Goal: Task Accomplishment & Management: Use online tool/utility

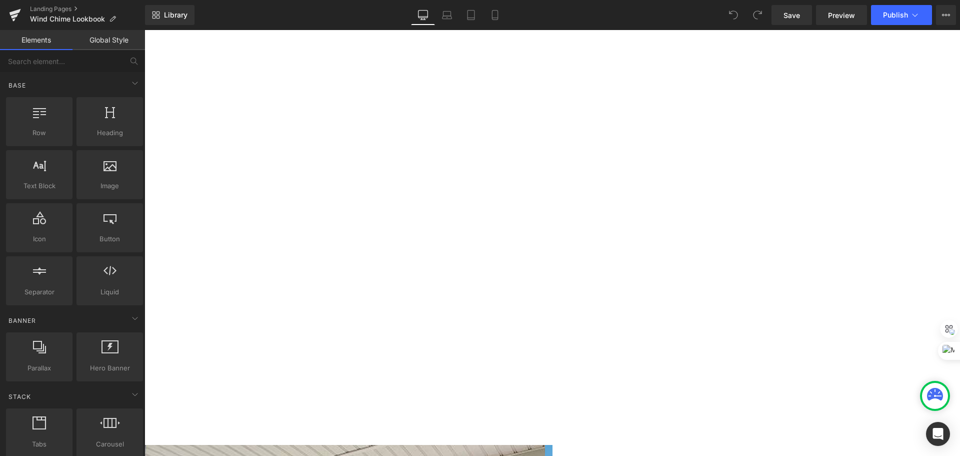
scroll to position [1850, 0]
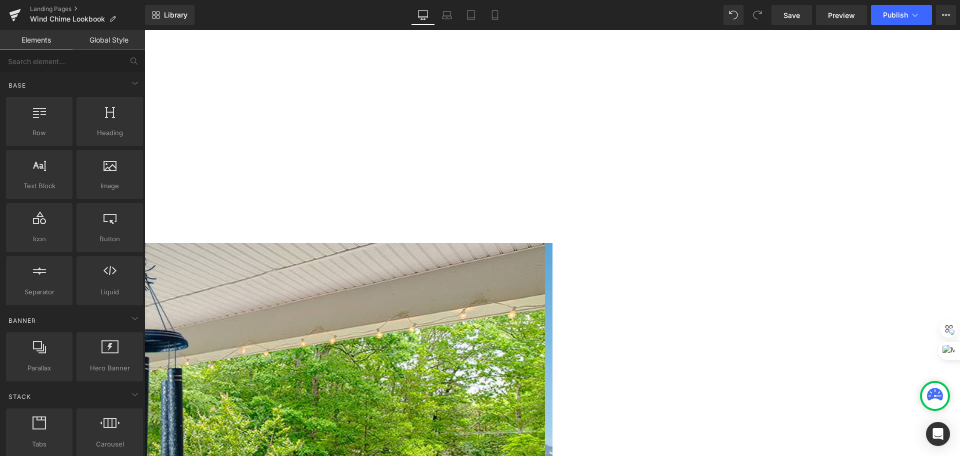
click at [145, 30] on span "Liquid" at bounding box center [145, 30] width 0 height 0
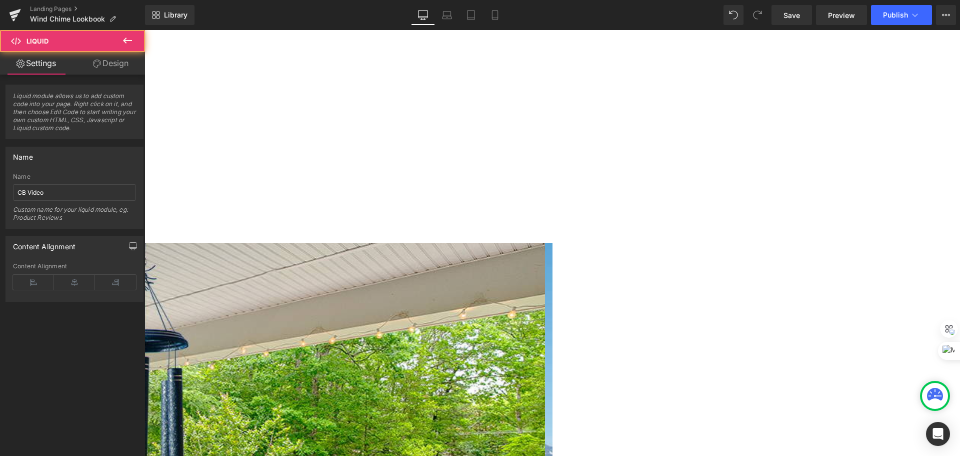
click at [101, 61] on link "Design" at bounding box center [111, 63] width 73 height 23
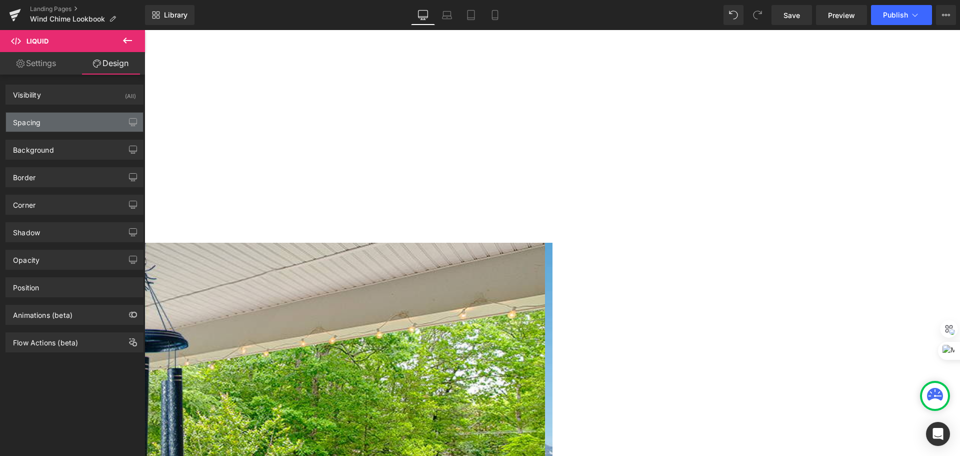
click at [48, 123] on div "Spacing" at bounding box center [74, 122] width 137 height 19
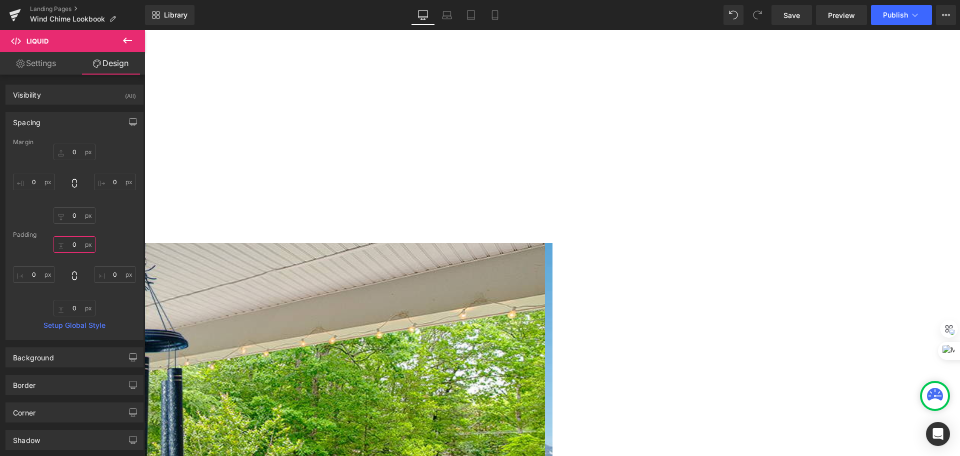
click at [72, 245] on input "0" at bounding box center [75, 244] width 42 height 17
type input "50"
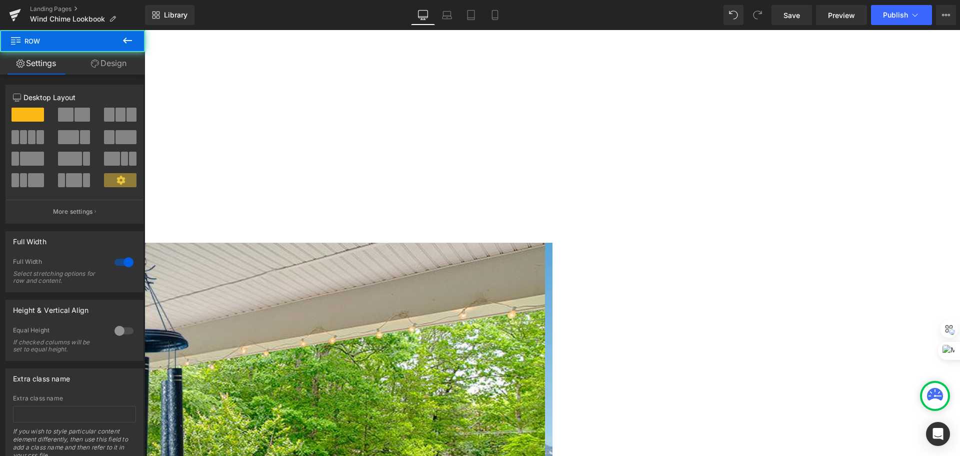
click at [799, 10] on span "Save" at bounding box center [792, 15] width 17 height 11
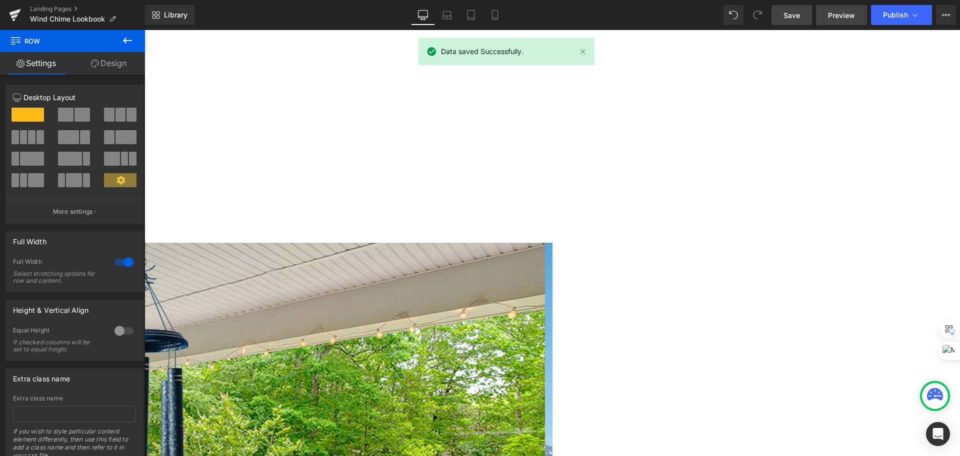
click at [857, 12] on link "Preview" at bounding box center [841, 15] width 51 height 20
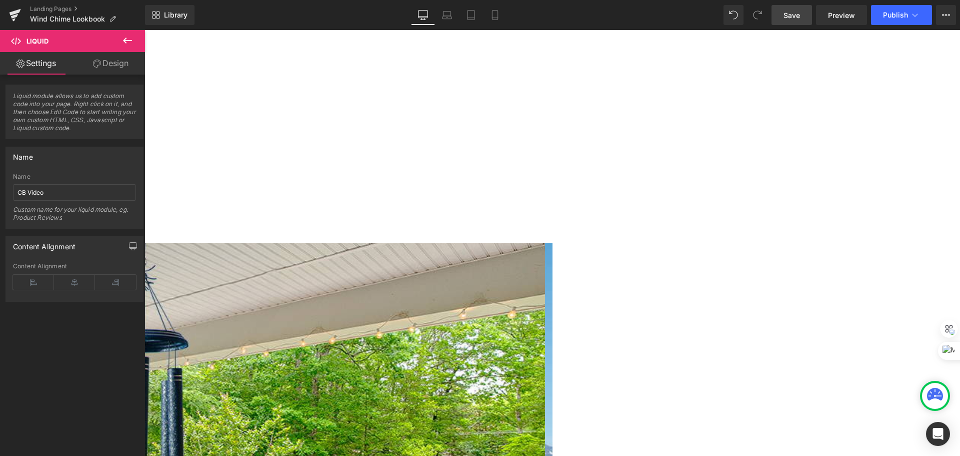
click at [145, 30] on span "Liquid" at bounding box center [145, 30] width 0 height 0
click at [102, 70] on link "Design" at bounding box center [111, 63] width 73 height 23
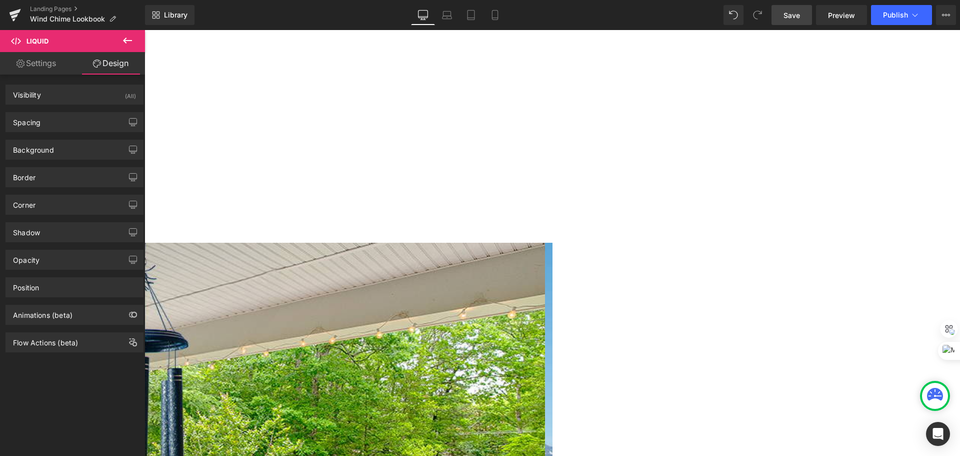
drag, startPoint x: 71, startPoint y: 118, endPoint x: 143, endPoint y: 119, distance: 72.0
click at [72, 118] on div "Spacing" at bounding box center [74, 122] width 137 height 19
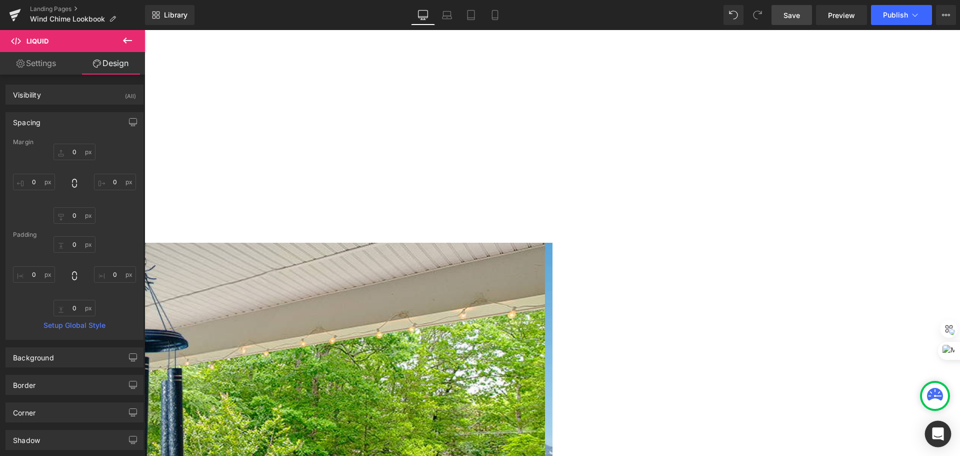
click at [946, 436] on div "Open Intercom Messenger" at bounding box center [938, 434] width 27 height 27
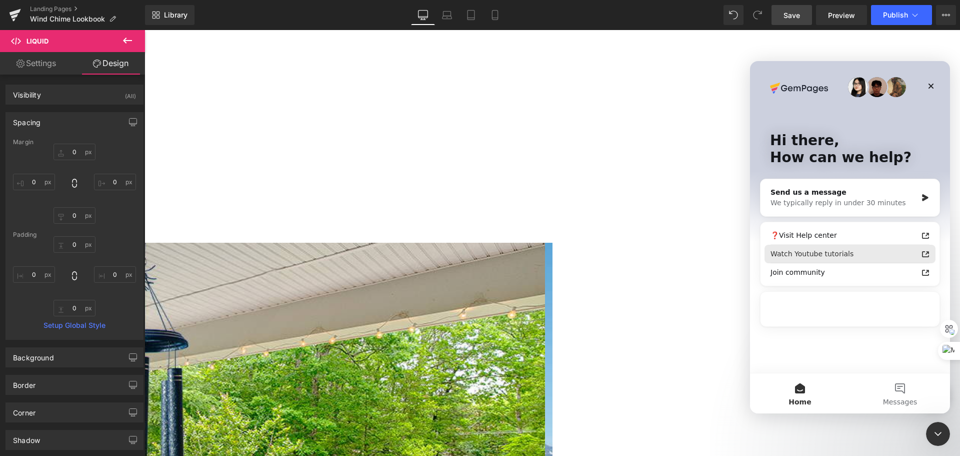
scroll to position [0, 0]
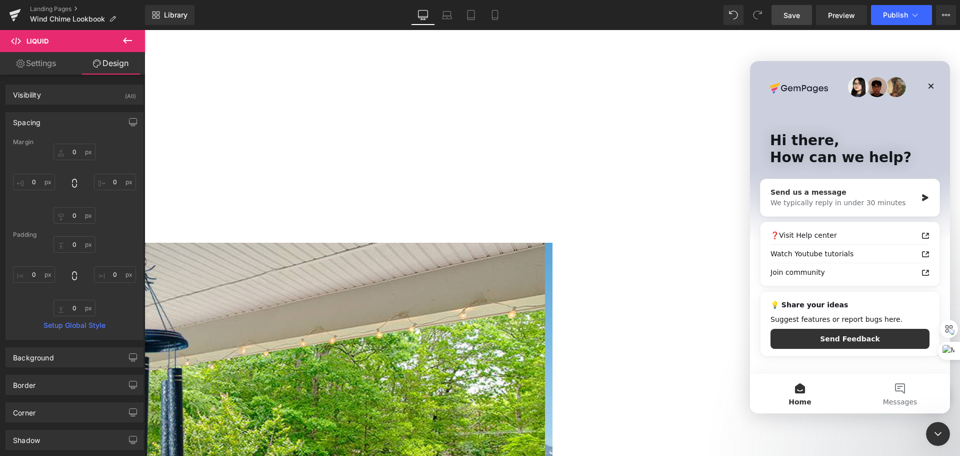
click at [810, 199] on div "We typically reply in under 30 minutes" at bounding box center [844, 203] width 147 height 11
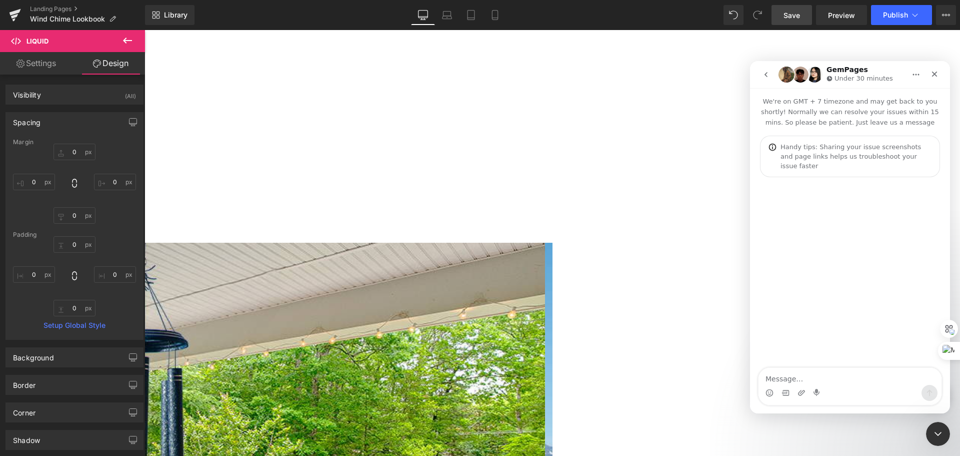
click at [824, 373] on textarea "Message…" at bounding box center [850, 376] width 183 height 17
type textarea "Hi, everytime I add padding in a section and save"
drag, startPoint x: 943, startPoint y: 434, endPoint x: 930, endPoint y: 429, distance: 13.7
click at [944, 434] on div "Close Intercom Messenger" at bounding box center [937, 432] width 24 height 24
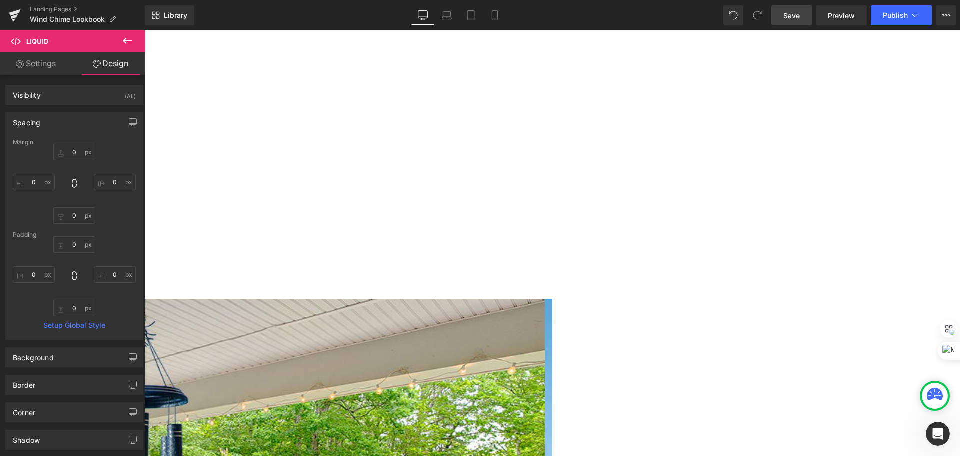
scroll to position [1650, 0]
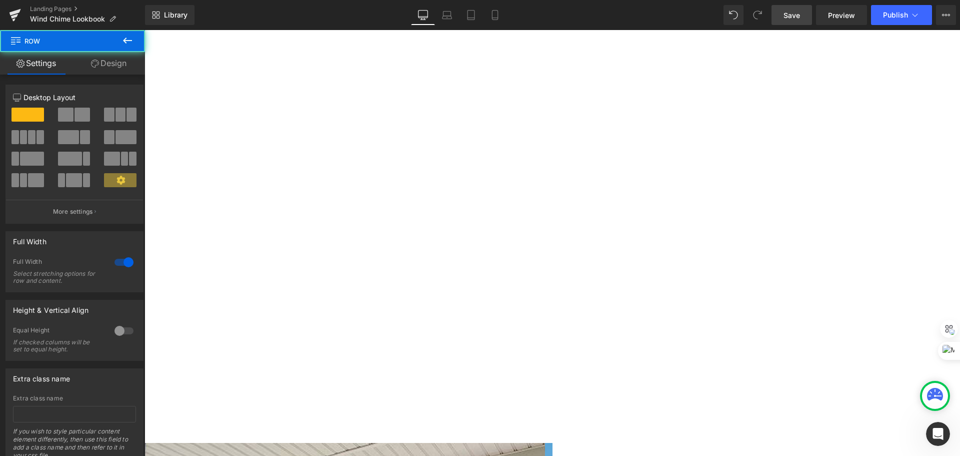
click at [145, 30] on span "Before and After Images" at bounding box center [145, 30] width 0 height 0
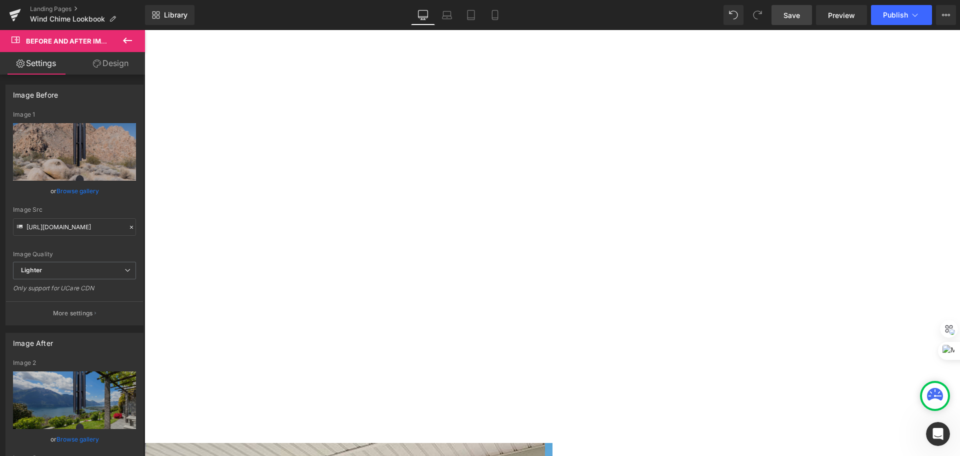
click at [117, 67] on link "Design" at bounding box center [111, 63] width 73 height 23
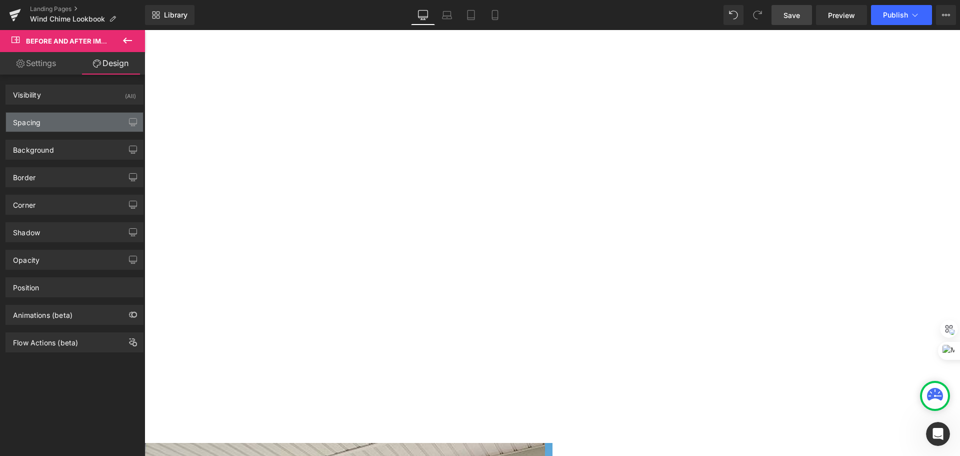
click at [56, 125] on div "Spacing" at bounding box center [74, 122] width 137 height 19
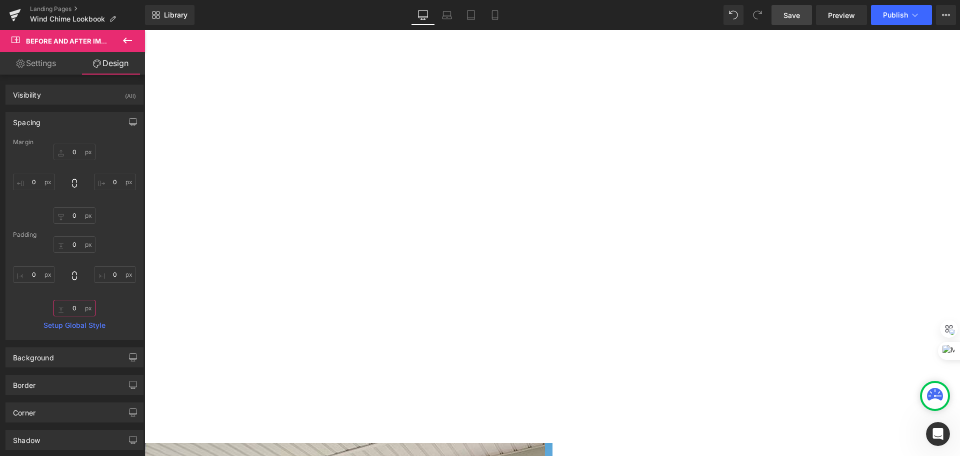
click at [70, 303] on input "0" at bounding box center [75, 308] width 42 height 17
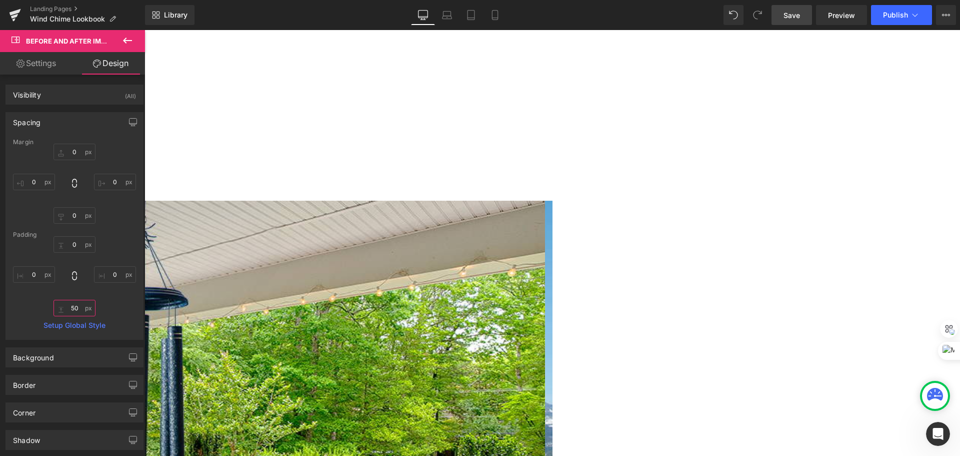
scroll to position [1900, 0]
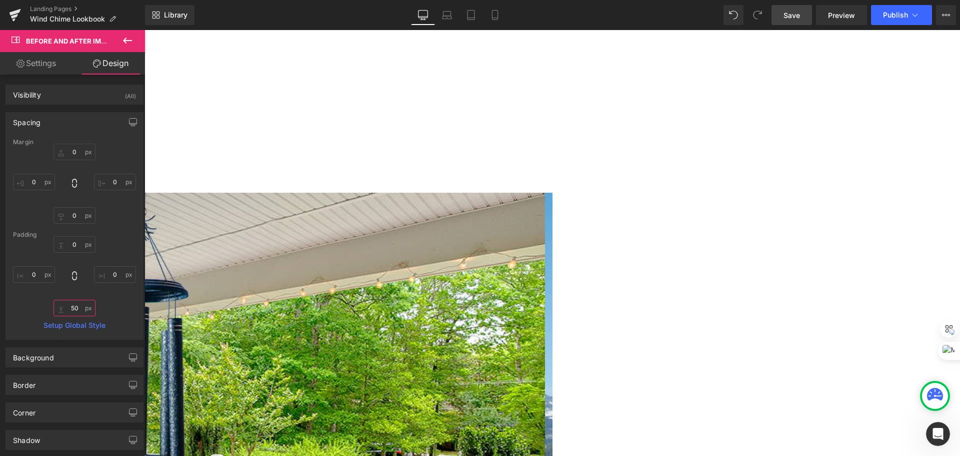
type input "50"
click at [789, 15] on span "Save" at bounding box center [792, 15] width 17 height 11
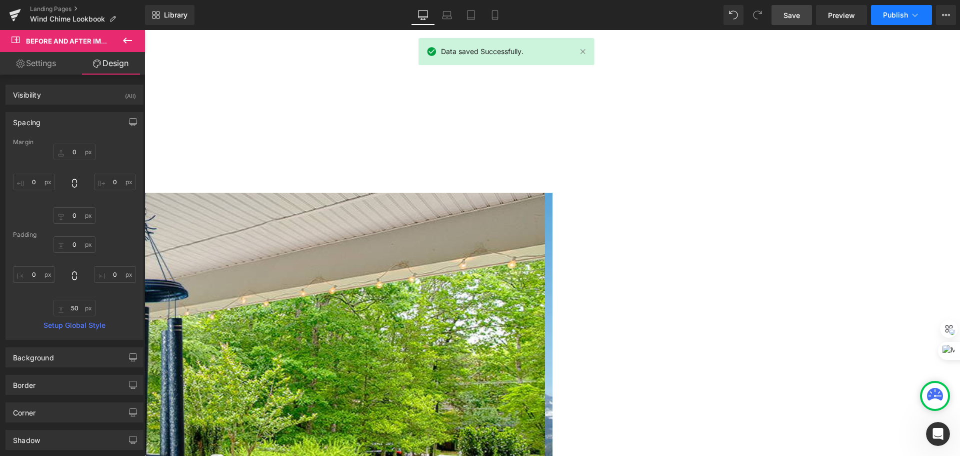
click at [897, 10] on button "Publish" at bounding box center [901, 15] width 61 height 20
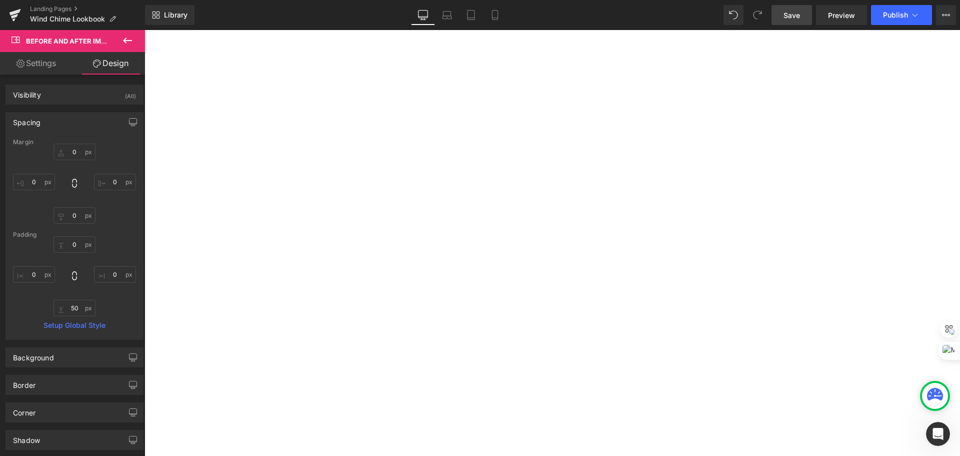
scroll to position [1000, 0]
click at [145, 30] on span "Liquid" at bounding box center [145, 30] width 0 height 0
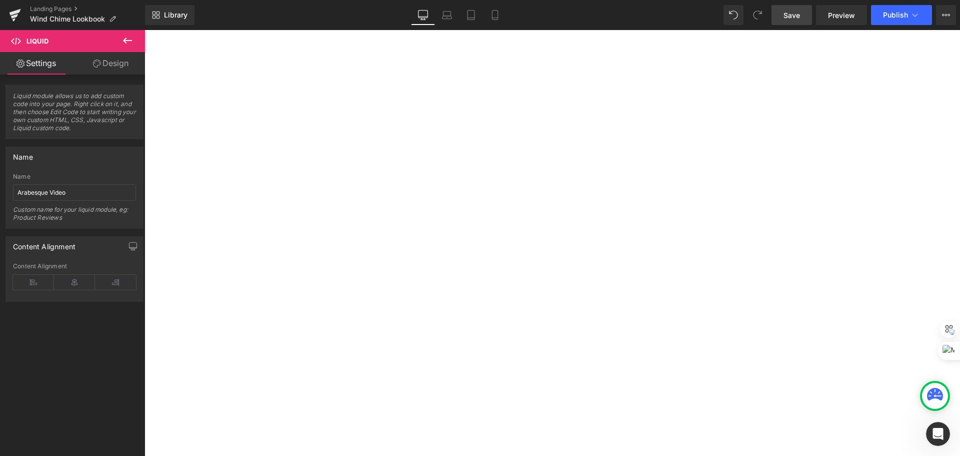
click at [115, 66] on link "Design" at bounding box center [111, 63] width 73 height 23
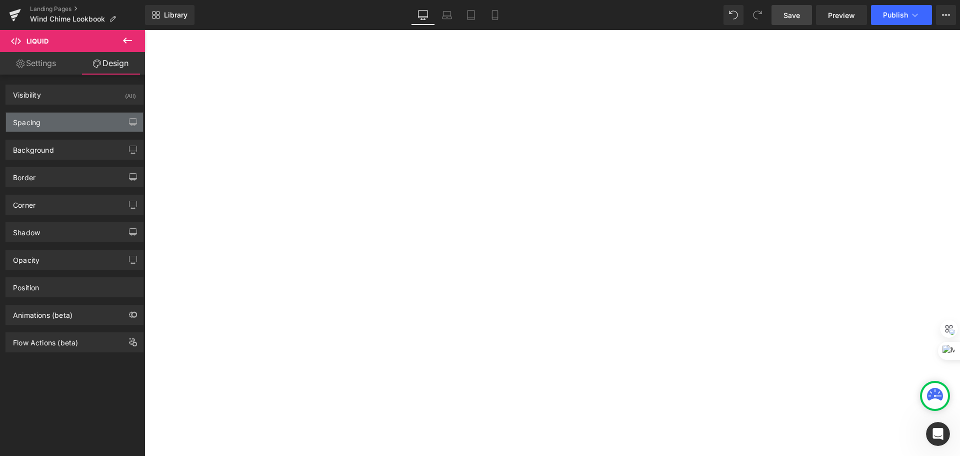
click at [60, 125] on div "Spacing" at bounding box center [74, 122] width 137 height 19
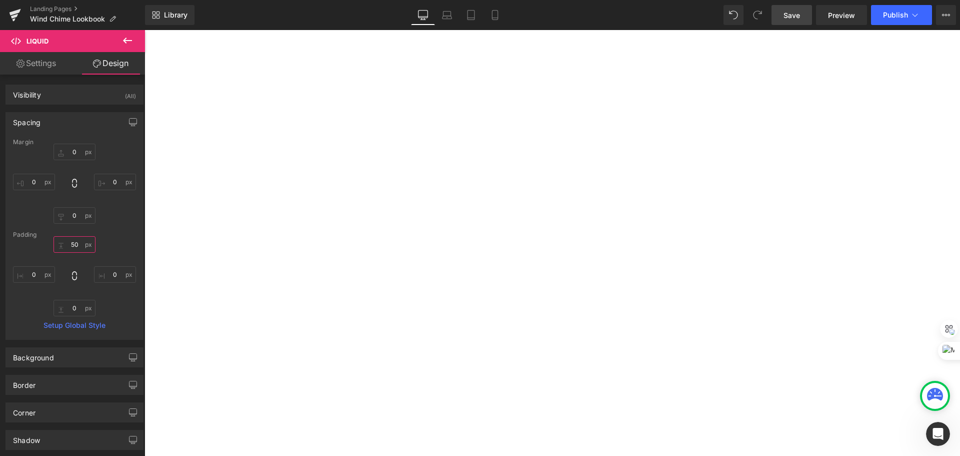
click at [66, 244] on input "50" at bounding box center [75, 244] width 42 height 17
click at [65, 243] on input "50" at bounding box center [75, 244] width 42 height 17
type input "0"
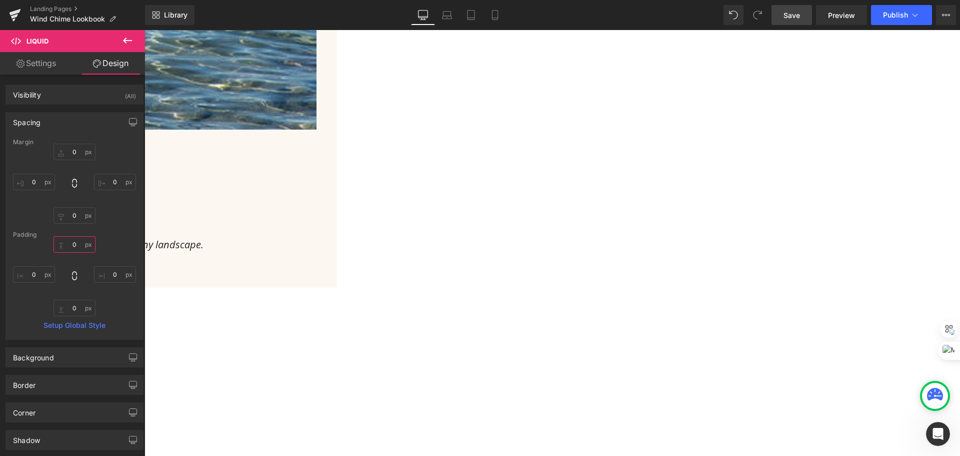
scroll to position [650, 0]
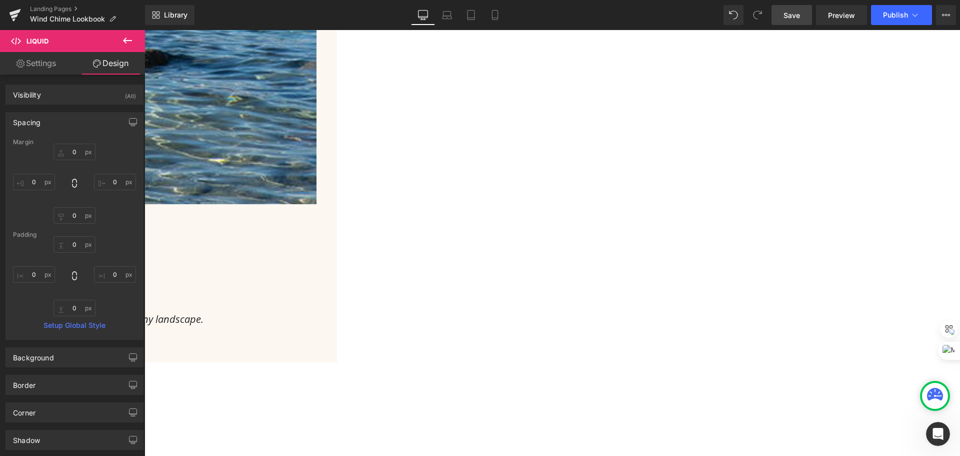
click at [145, 30] on span "Before and After Images" at bounding box center [145, 30] width 0 height 0
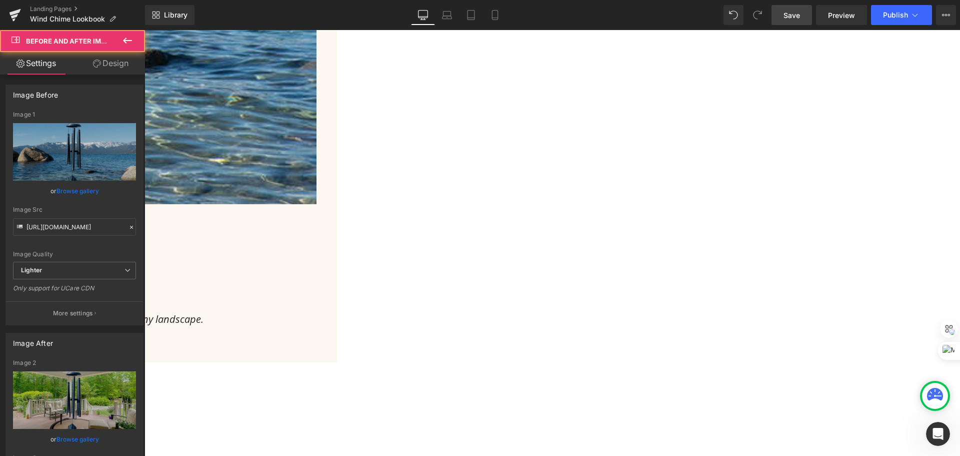
click at [111, 61] on link "Design" at bounding box center [111, 63] width 73 height 23
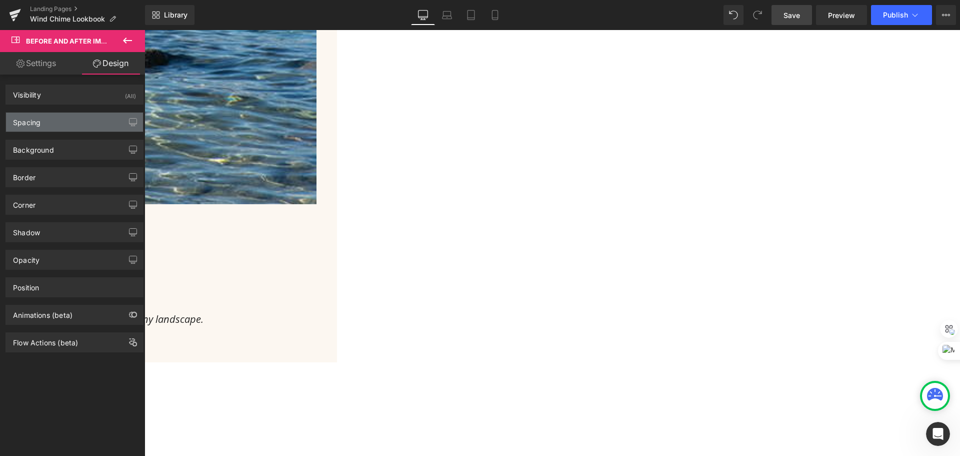
click at [69, 124] on div "Spacing" at bounding box center [74, 122] width 137 height 19
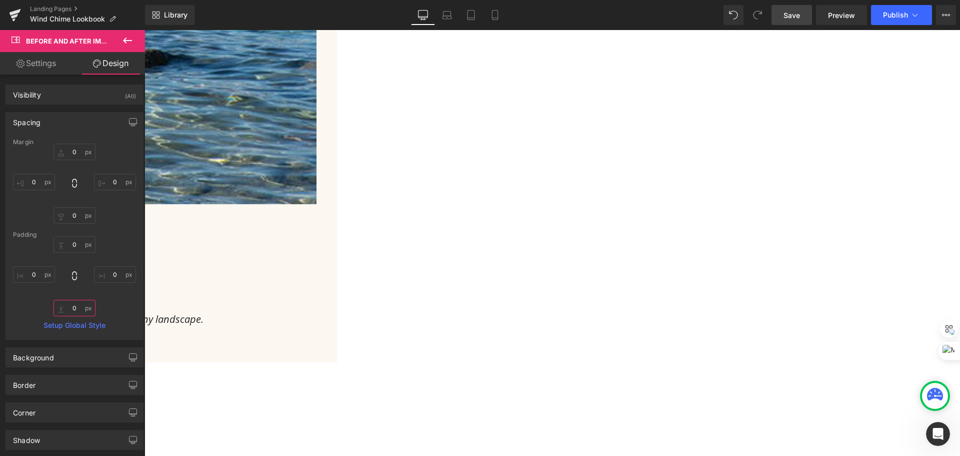
click at [63, 313] on input "0" at bounding box center [75, 308] width 42 height 17
type input "50"
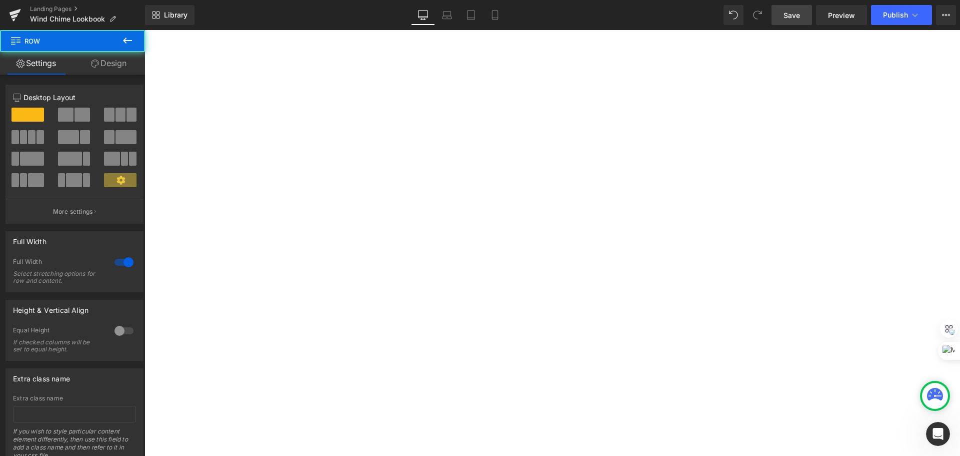
scroll to position [1050, 0]
click at [799, 11] on span "Save" at bounding box center [792, 15] width 17 height 11
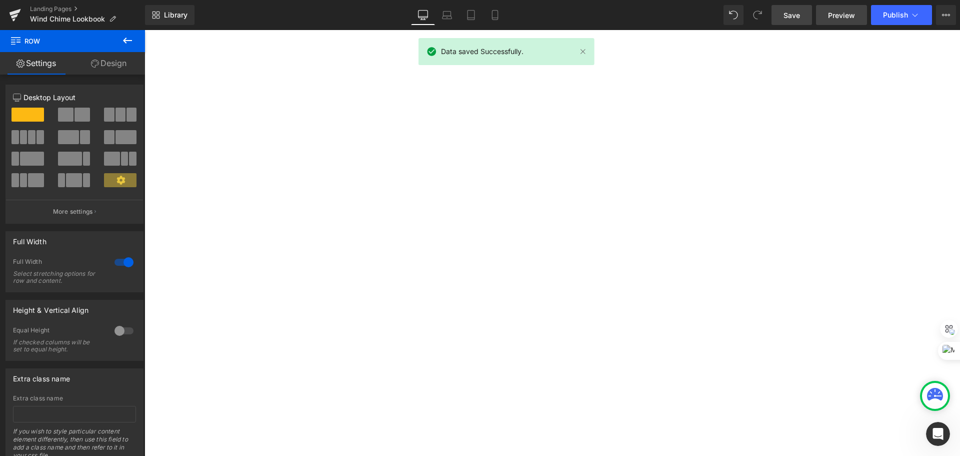
click at [855, 14] on span "Preview" at bounding box center [841, 15] width 27 height 11
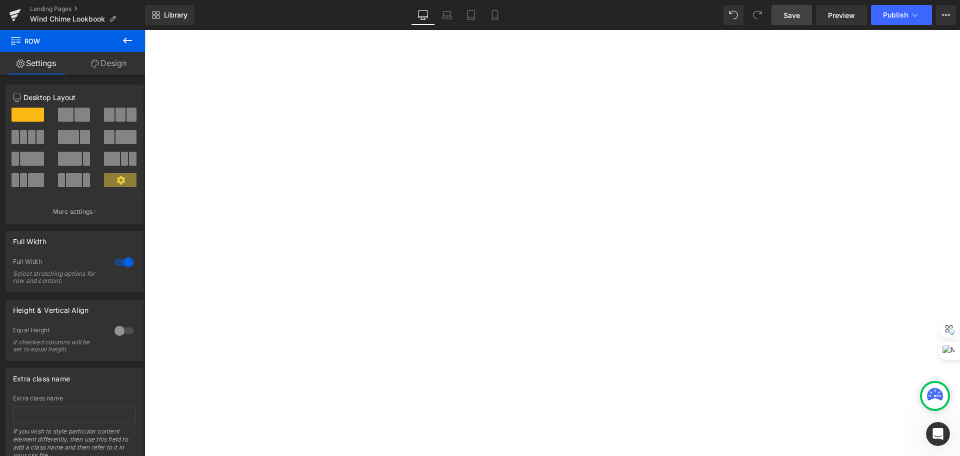
click at [145, 30] on span "Liquid" at bounding box center [145, 30] width 0 height 0
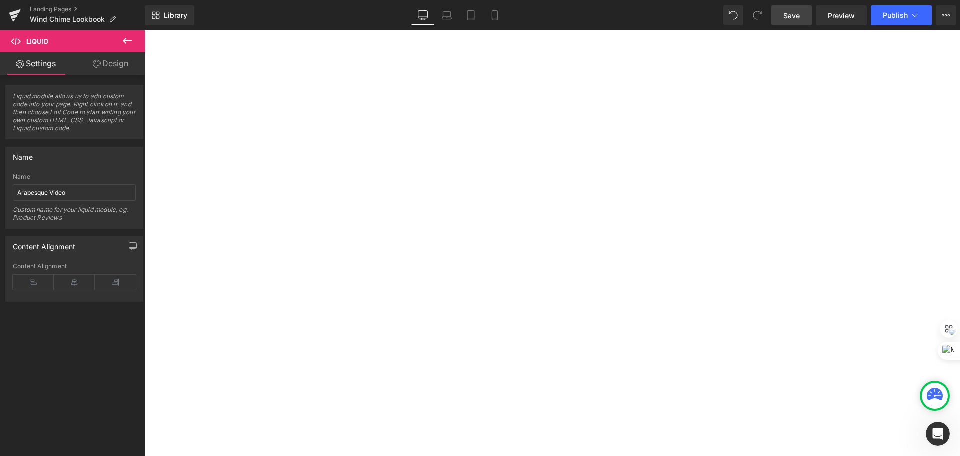
click at [115, 68] on link "Design" at bounding box center [111, 63] width 73 height 23
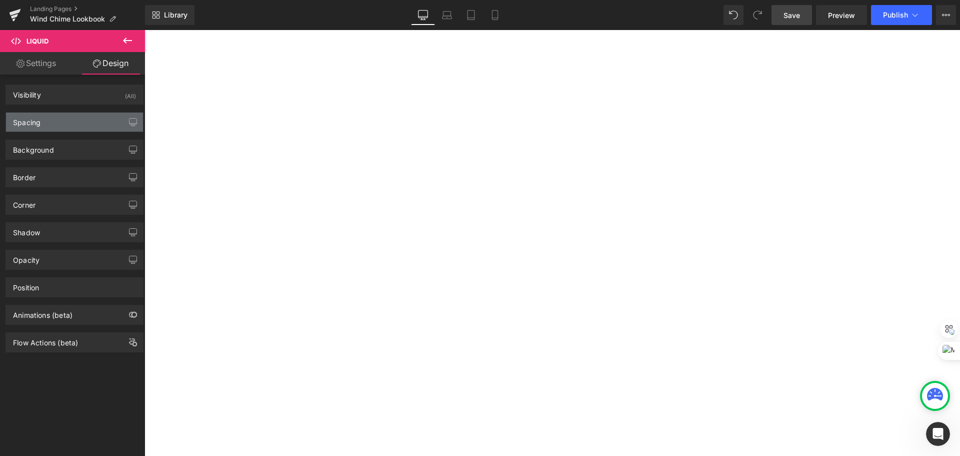
click at [47, 125] on div "Spacing" at bounding box center [74, 122] width 137 height 19
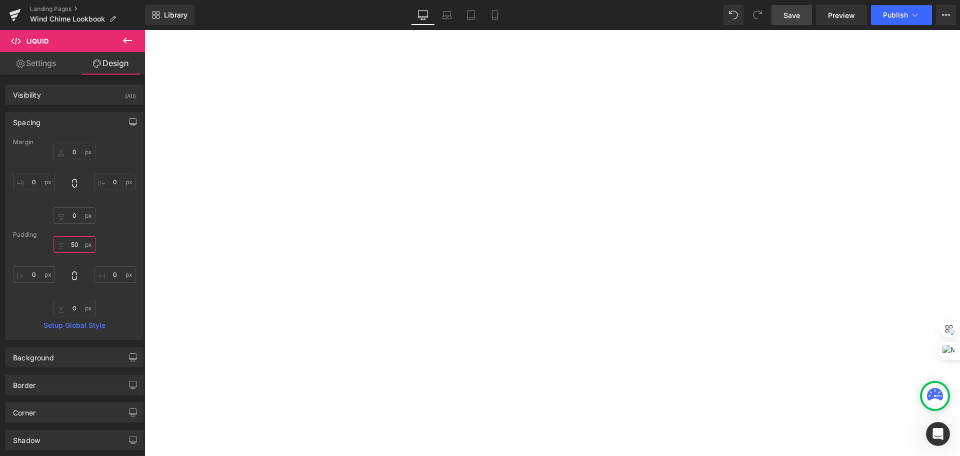
click at [66, 241] on input "50" at bounding box center [75, 244] width 42 height 17
type input "0"
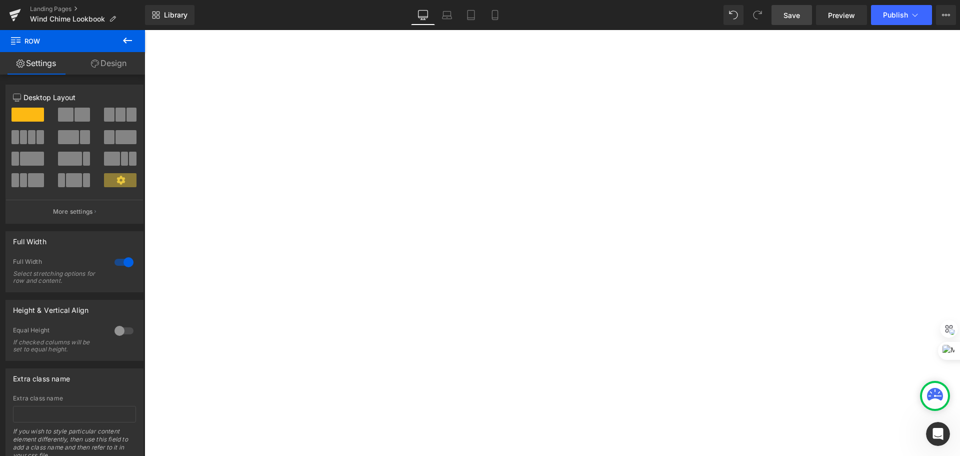
click at [799, 11] on span "Save" at bounding box center [792, 15] width 17 height 11
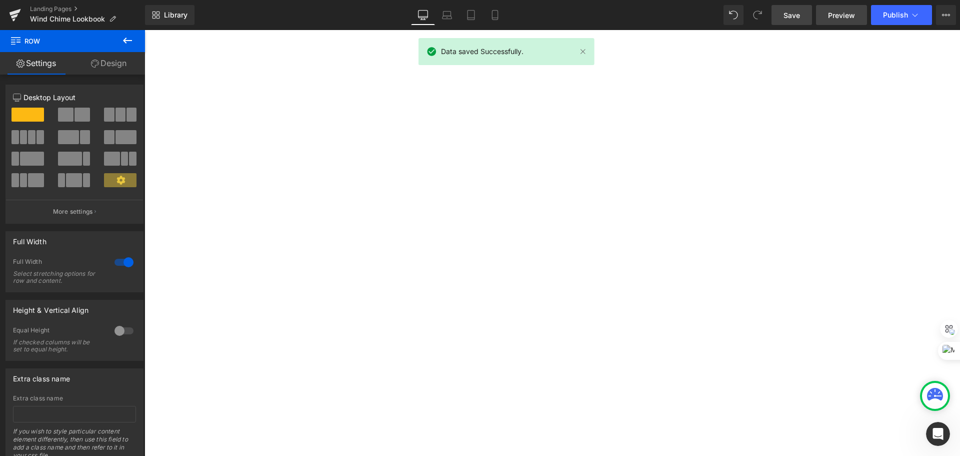
click at [847, 10] on span "Preview" at bounding box center [841, 15] width 27 height 11
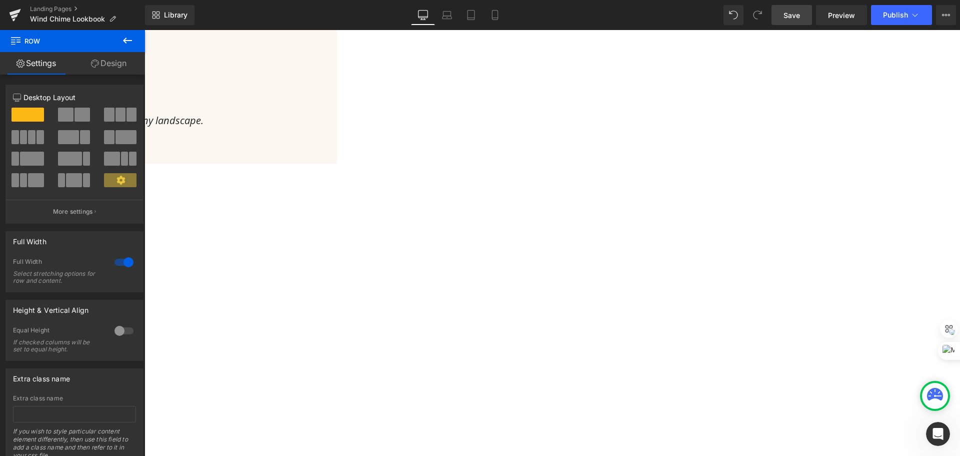
scroll to position [950, 0]
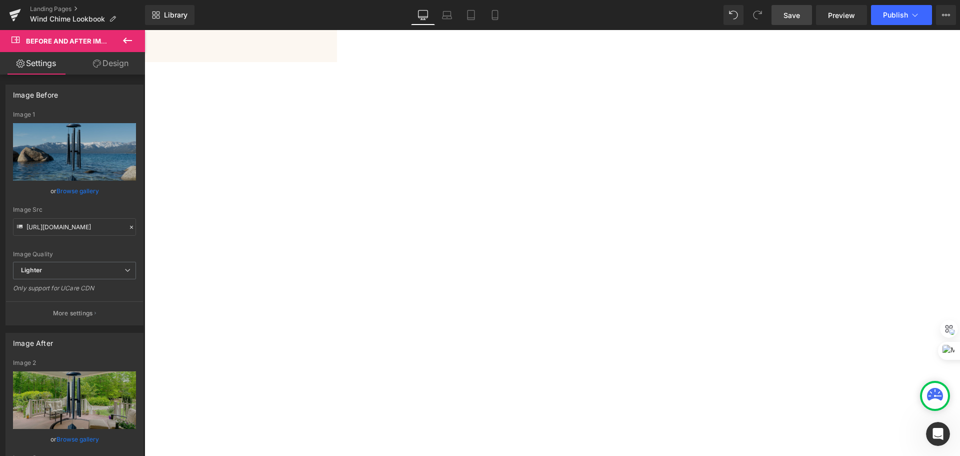
drag, startPoint x: 527, startPoint y: 235, endPoint x: 527, endPoint y: 211, distance: 24.0
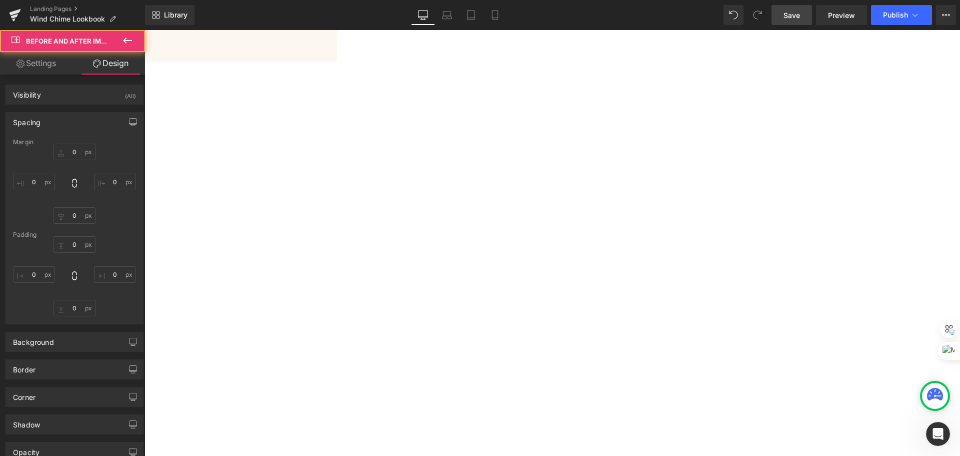
type input "0"
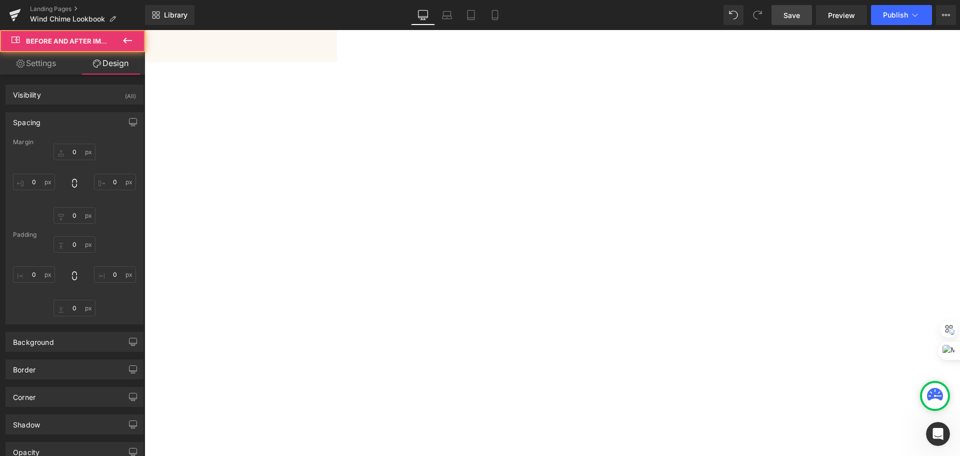
type input "0"
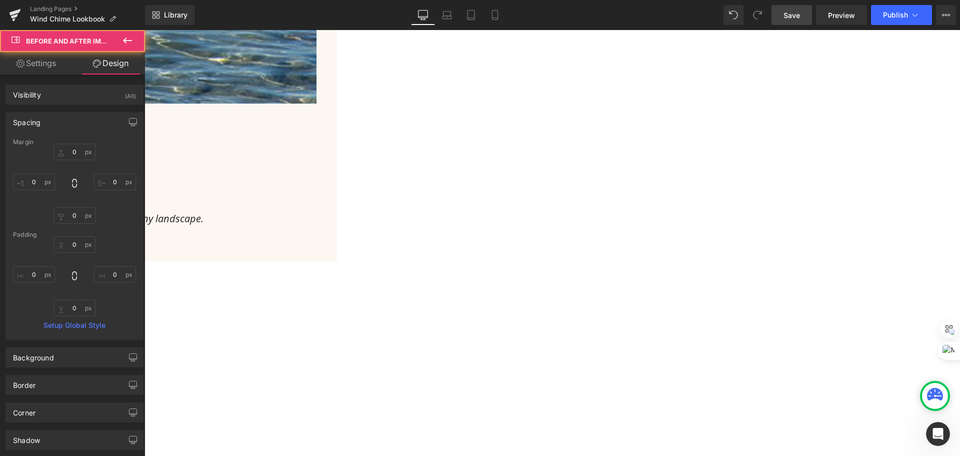
scroll to position [650, 0]
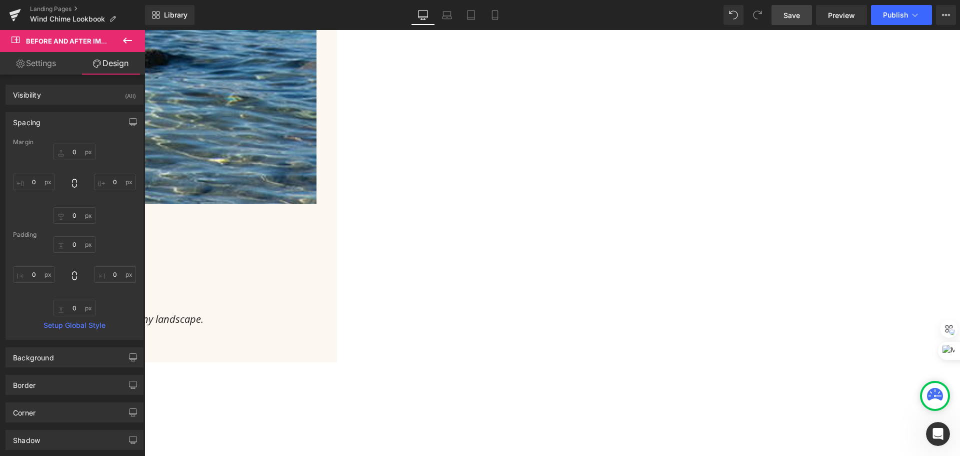
click at [145, 30] on span "Before and After Images" at bounding box center [145, 30] width 0 height 0
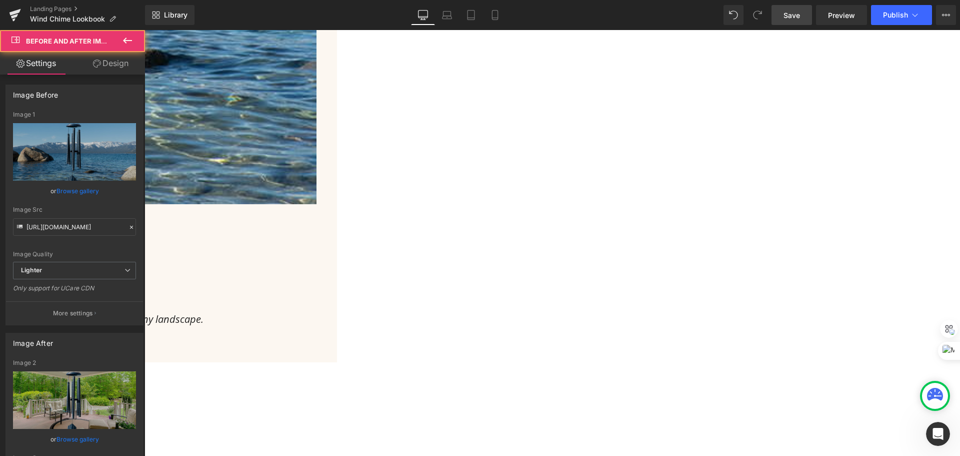
click at [94, 62] on icon at bounding box center [97, 64] width 8 height 8
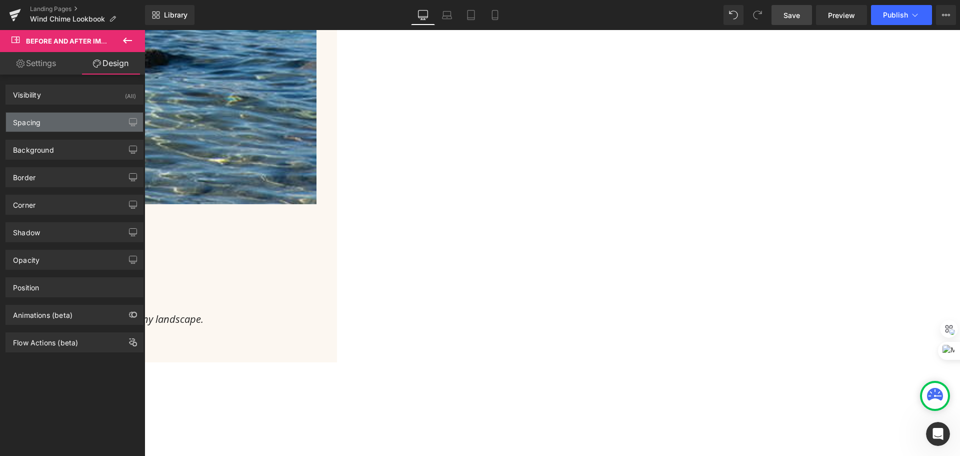
click at [73, 121] on div "Spacing" at bounding box center [74, 122] width 137 height 19
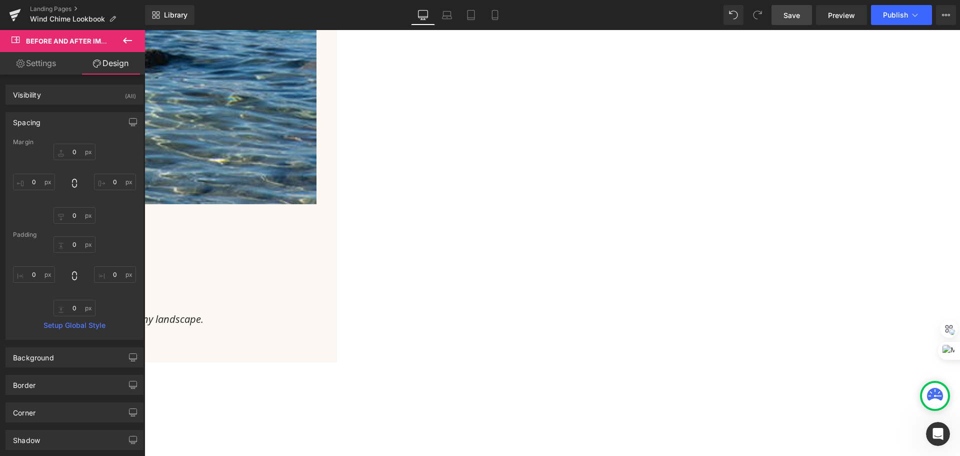
click at [800, 20] on span "Save" at bounding box center [792, 15] width 17 height 11
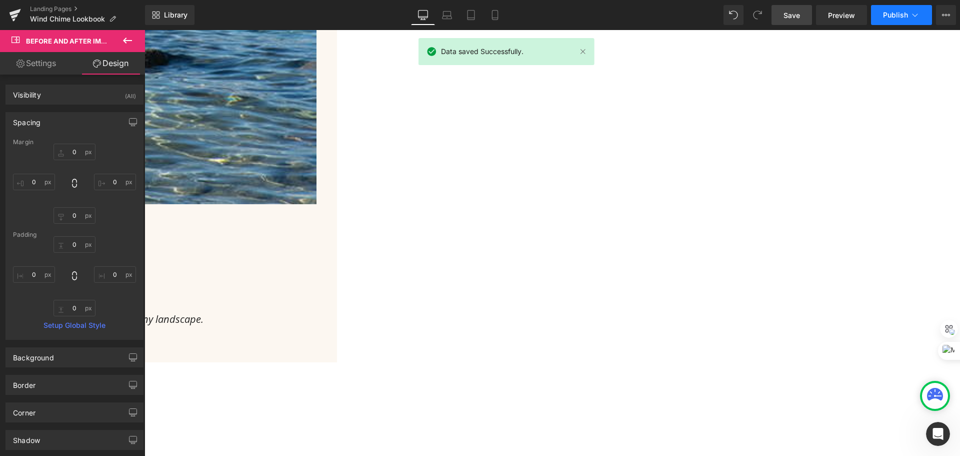
click at [900, 15] on span "Publish" at bounding box center [895, 15] width 25 height 8
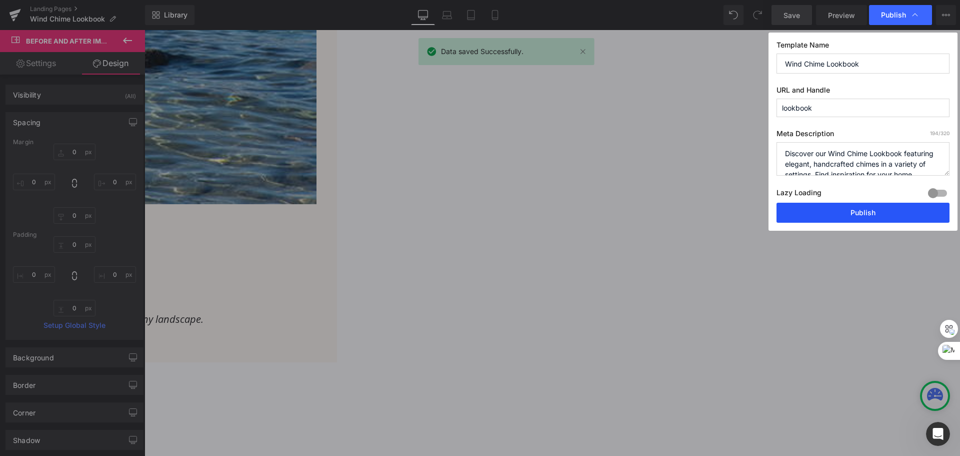
click at [874, 203] on button "Publish" at bounding box center [863, 213] width 173 height 20
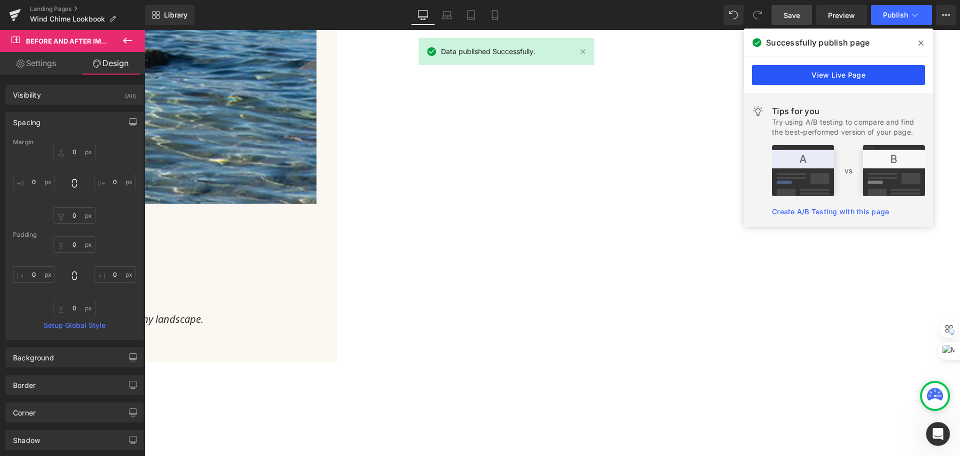
click at [843, 77] on link "View Live Page" at bounding box center [838, 75] width 173 height 20
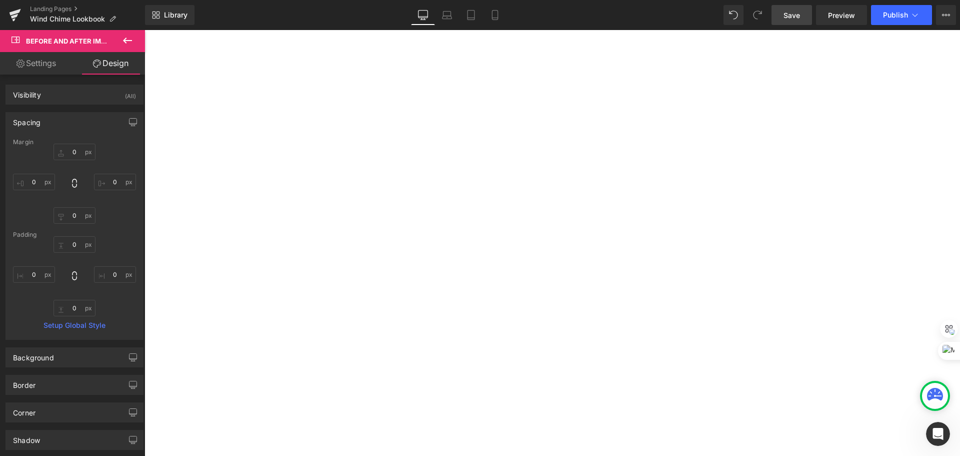
scroll to position [2900, 0]
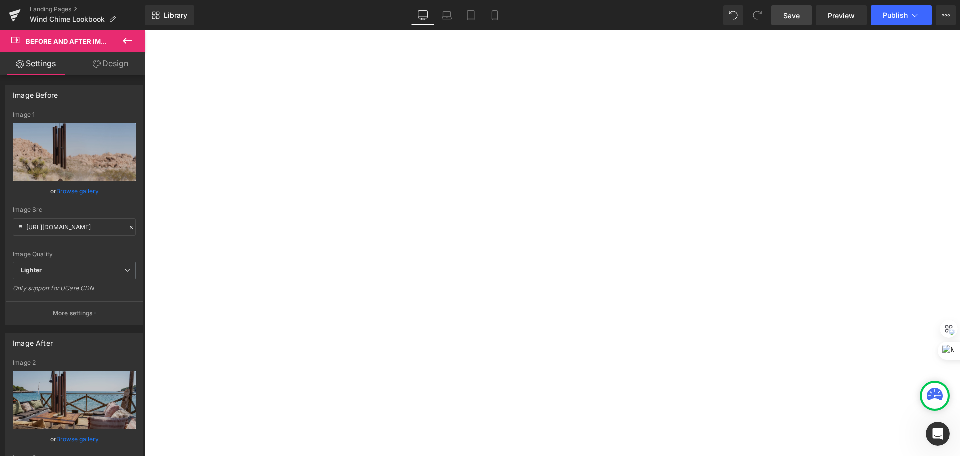
click at [111, 59] on link "Design" at bounding box center [111, 63] width 73 height 23
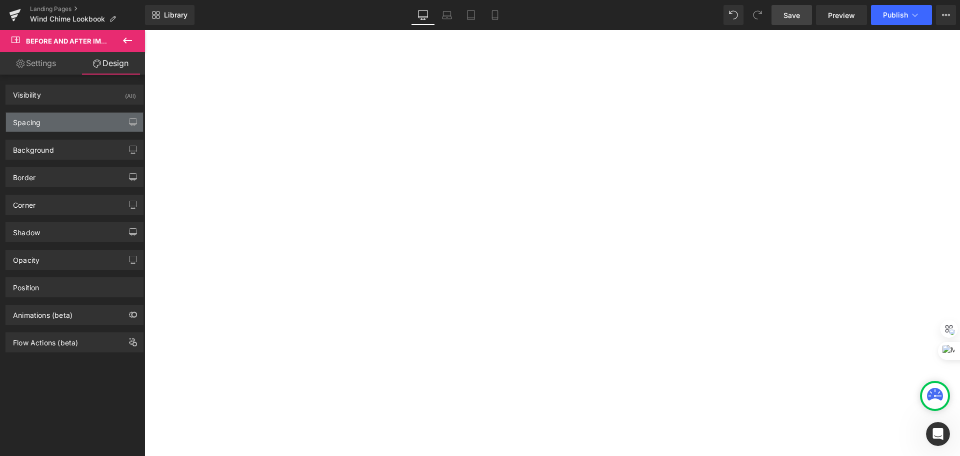
click at [54, 118] on div "Spacing" at bounding box center [74, 122] width 137 height 19
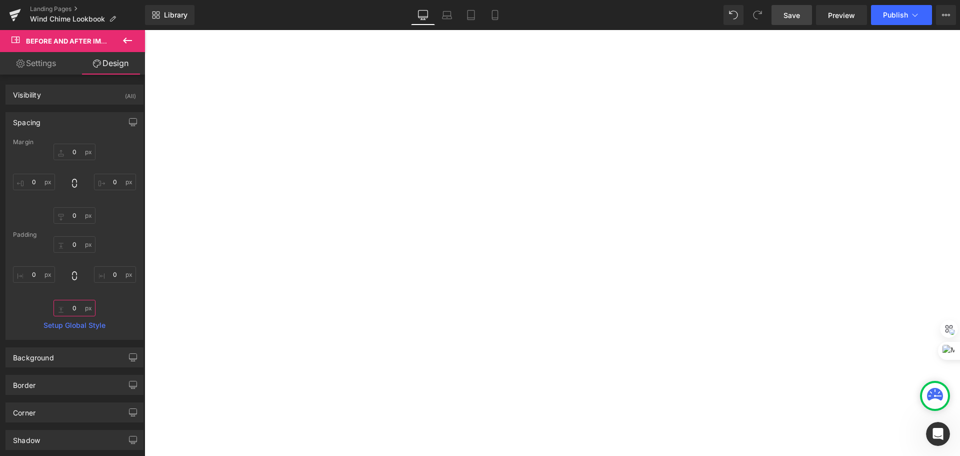
click at [79, 310] on input "0" at bounding box center [75, 308] width 42 height 17
click at [73, 214] on input "0" at bounding box center [75, 215] width 42 height 17
click at [72, 306] on input "0" at bounding box center [75, 308] width 42 height 17
type input "50"
drag, startPoint x: 171, startPoint y: 290, endPoint x: 183, endPoint y: 283, distance: 14.2
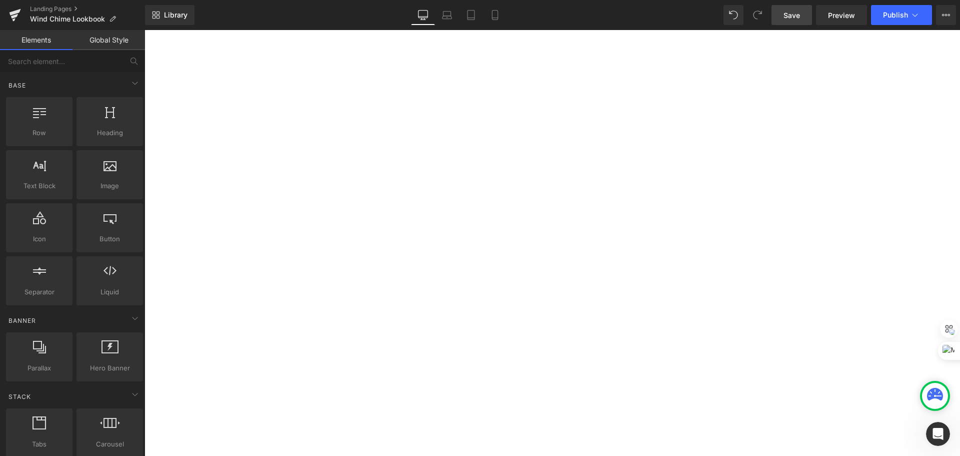
click at [795, 12] on span "Save" at bounding box center [792, 15] width 17 height 11
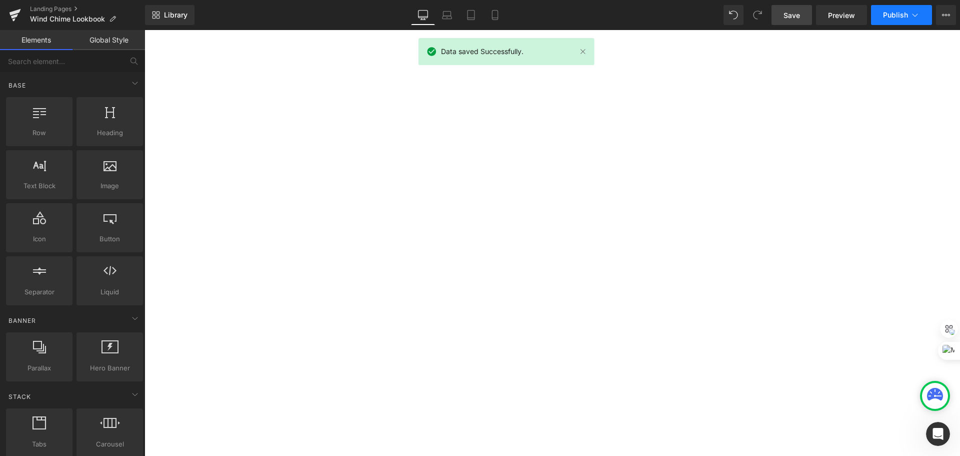
click at [901, 13] on span "Publish" at bounding box center [895, 15] width 25 height 8
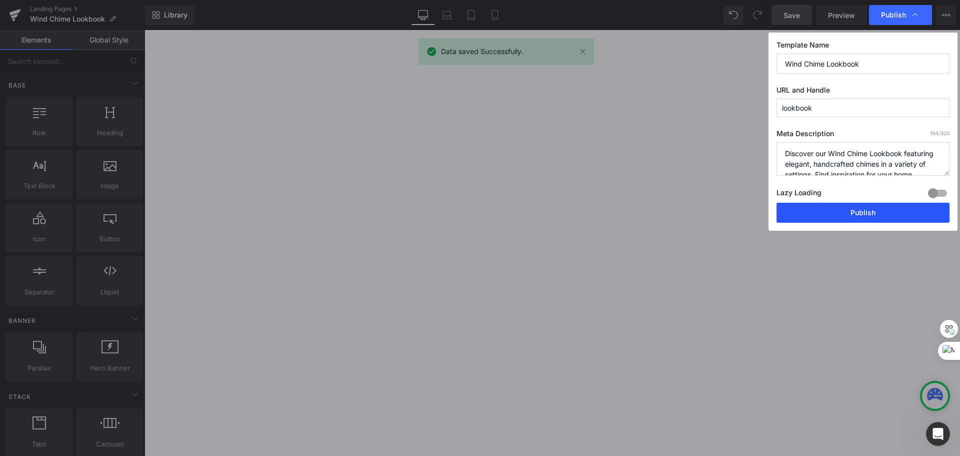
drag, startPoint x: 857, startPoint y: 211, endPoint x: 634, endPoint y: 215, distance: 222.5
click at [857, 211] on button "Publish" at bounding box center [863, 213] width 173 height 20
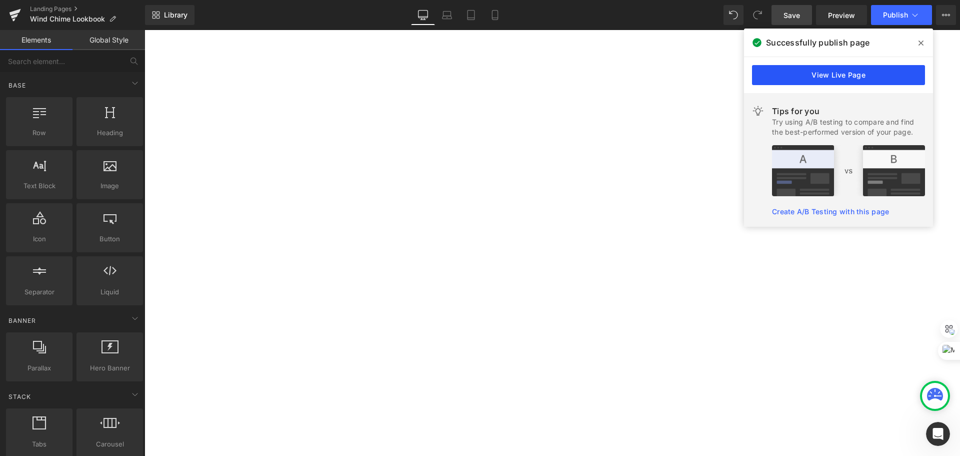
click at [820, 77] on link "View Live Page" at bounding box center [838, 75] width 173 height 20
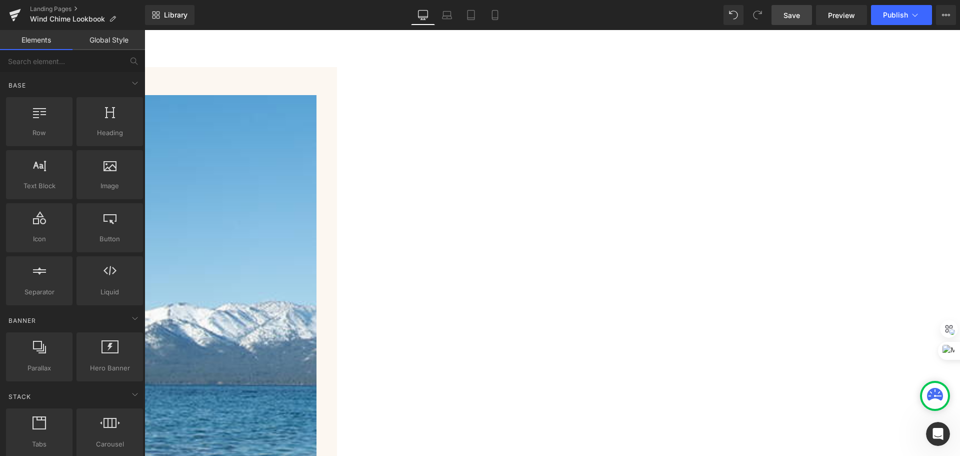
scroll to position [0, 0]
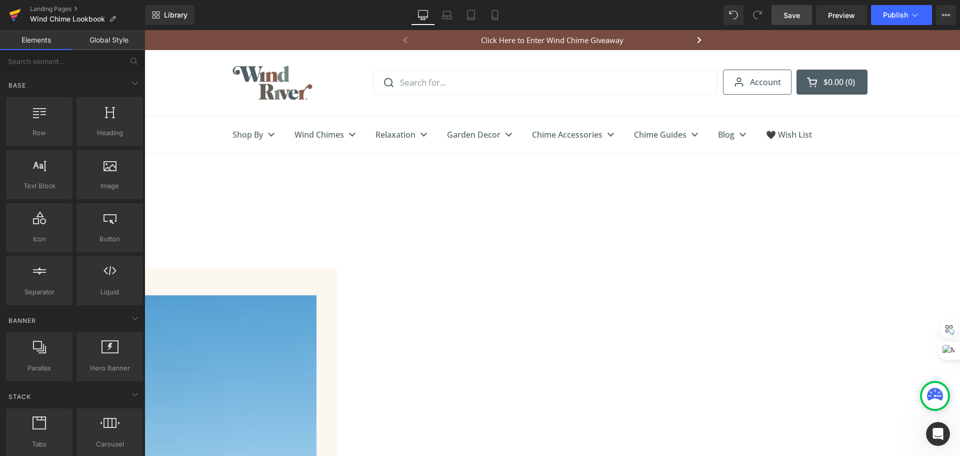
click at [16, 12] on icon at bounding box center [16, 12] width 12 height 7
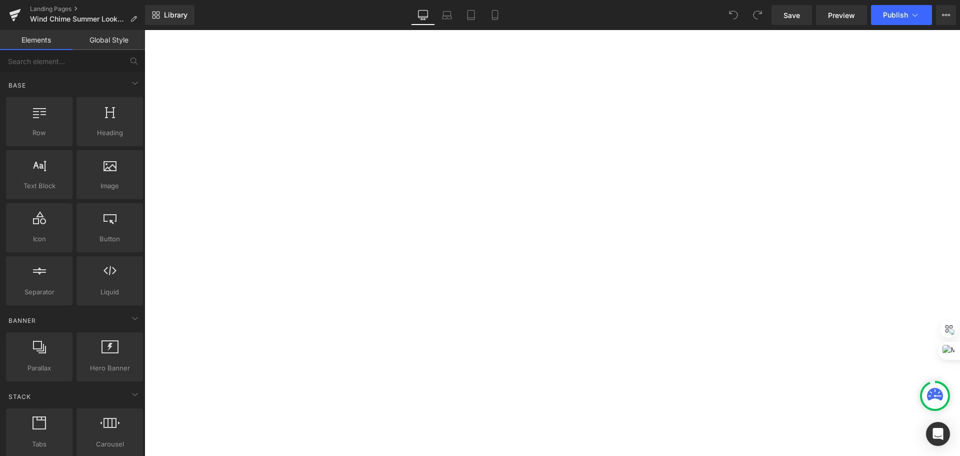
scroll to position [1400, 0]
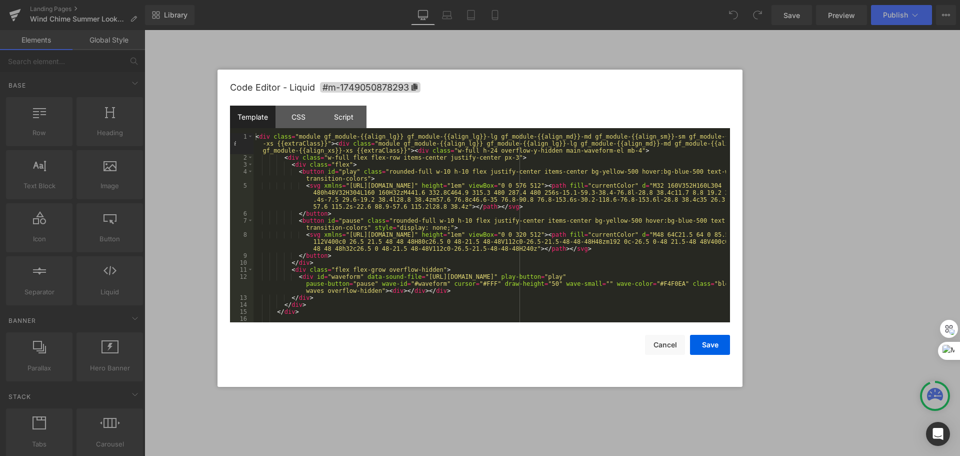
scroll to position [14, 0]
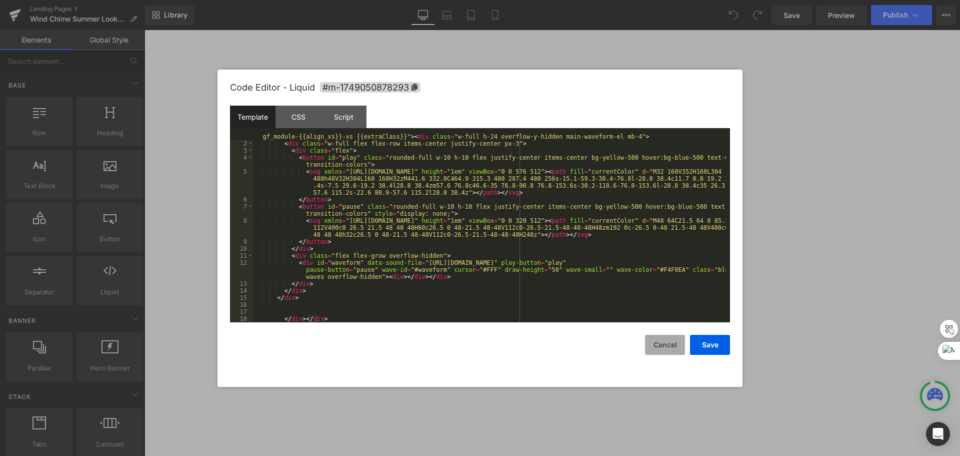
click at [665, 346] on button "Cancel" at bounding box center [665, 345] width 40 height 20
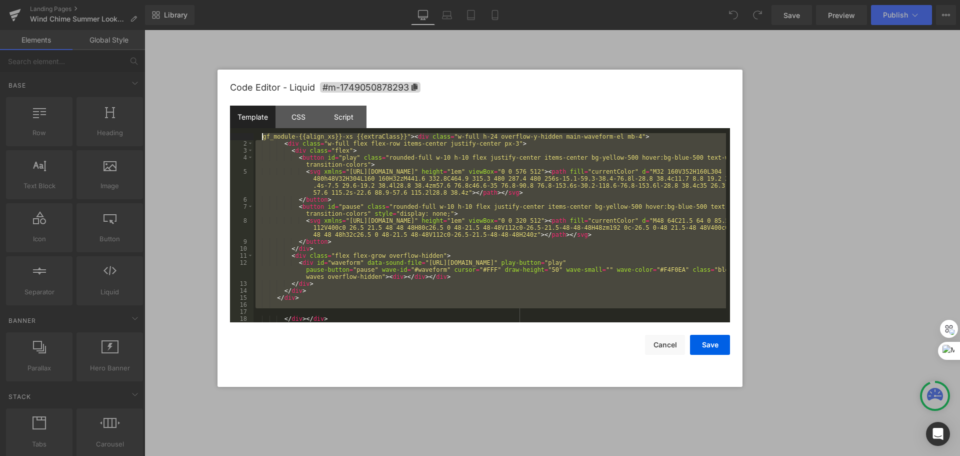
scroll to position [0, 0]
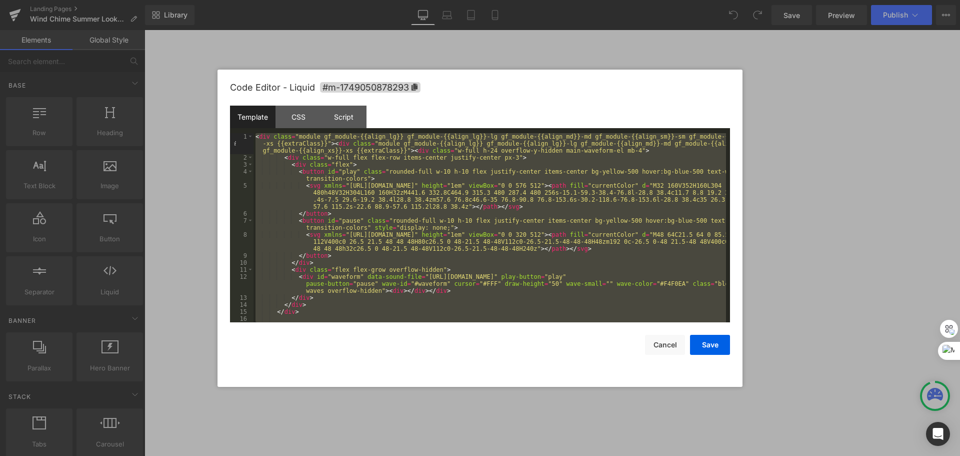
drag, startPoint x: 348, startPoint y: 313, endPoint x: 231, endPoint y: 119, distance: 227.2
click at [231, 119] on div "Template CSS Script Data 1 2 3 4 5 6 7 8 9 10 11 12 13 14 15 16 17 < div class …" at bounding box center [480, 214] width 500 height 217
click at [670, 341] on button "Cancel" at bounding box center [665, 345] width 40 height 20
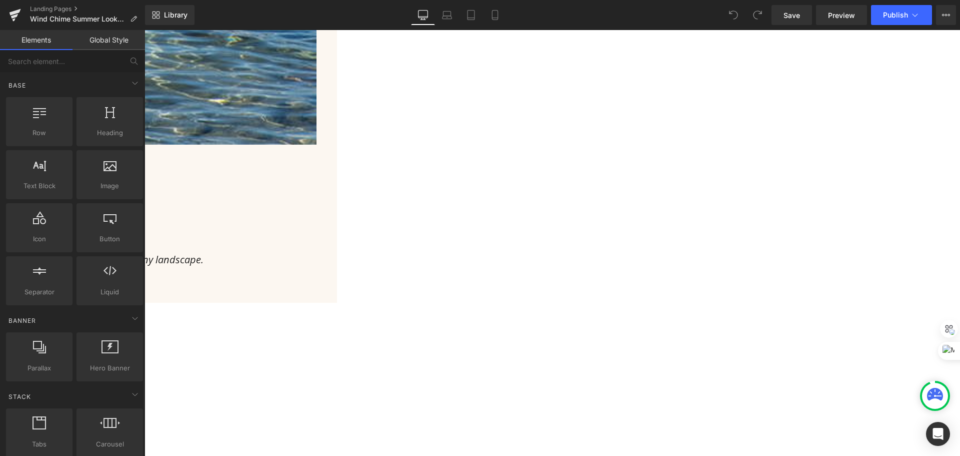
scroll to position [550, 0]
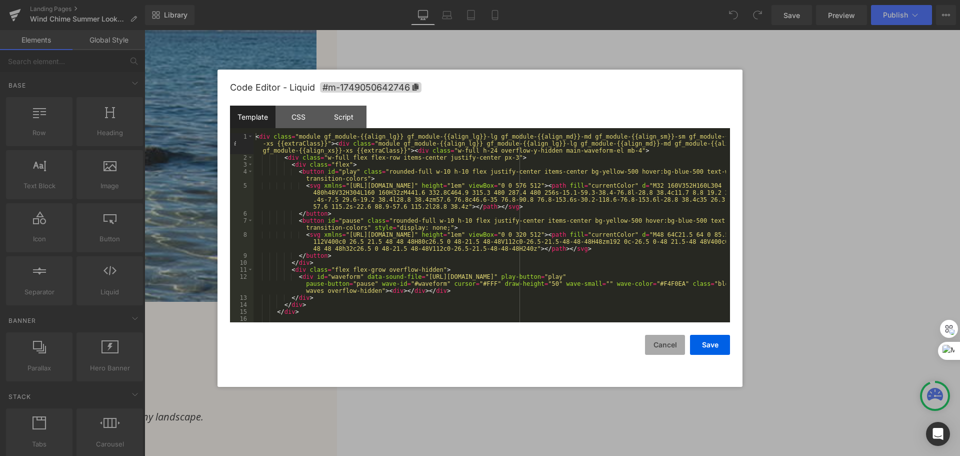
click at [658, 338] on button "Cancel" at bounding box center [665, 345] width 40 height 20
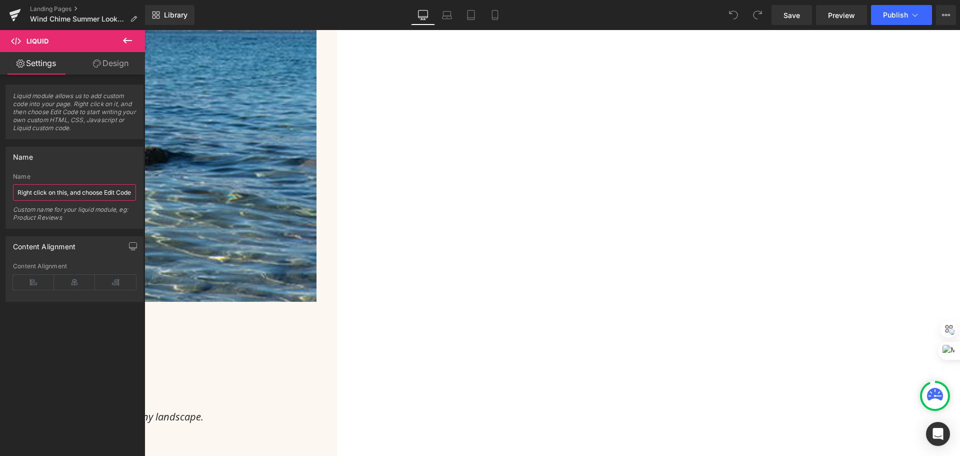
click at [82, 194] on input "Right click on this, and choose Edit Code." at bounding box center [74, 192] width 123 height 17
type input "Arabesque sound file"
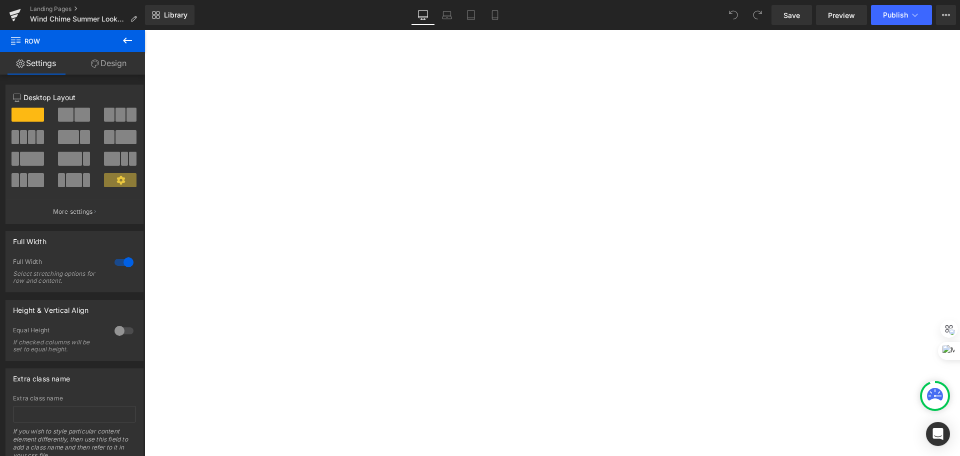
scroll to position [1400, 0]
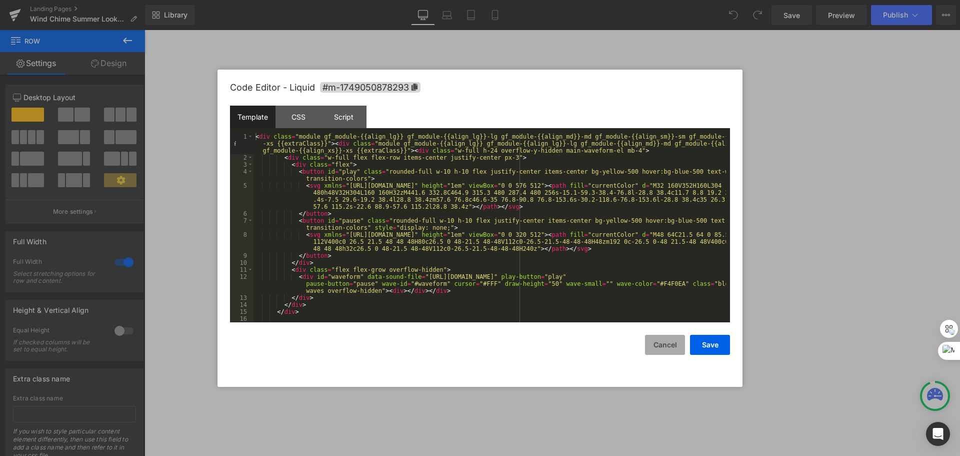
click at [661, 342] on button "Cancel" at bounding box center [665, 345] width 40 height 20
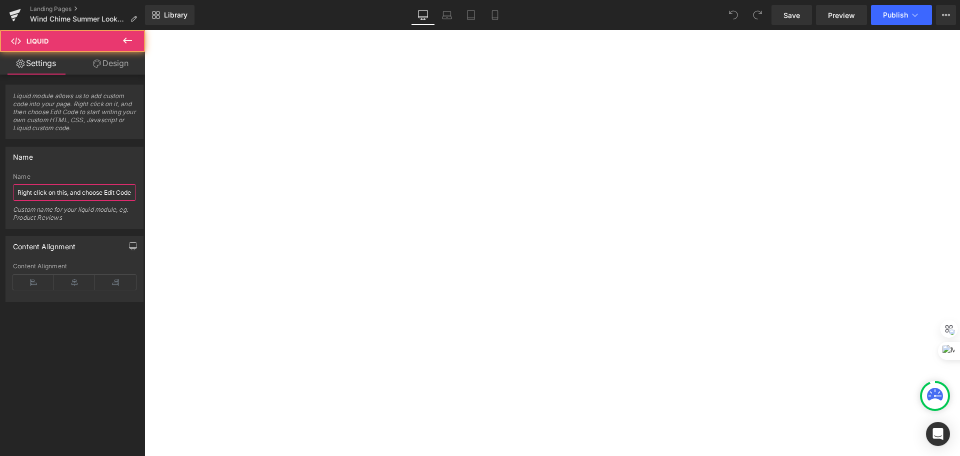
click at [87, 189] on input "Right click on this, and choose Edit Code." at bounding box center [74, 192] width 123 height 17
type input "CB sound file"
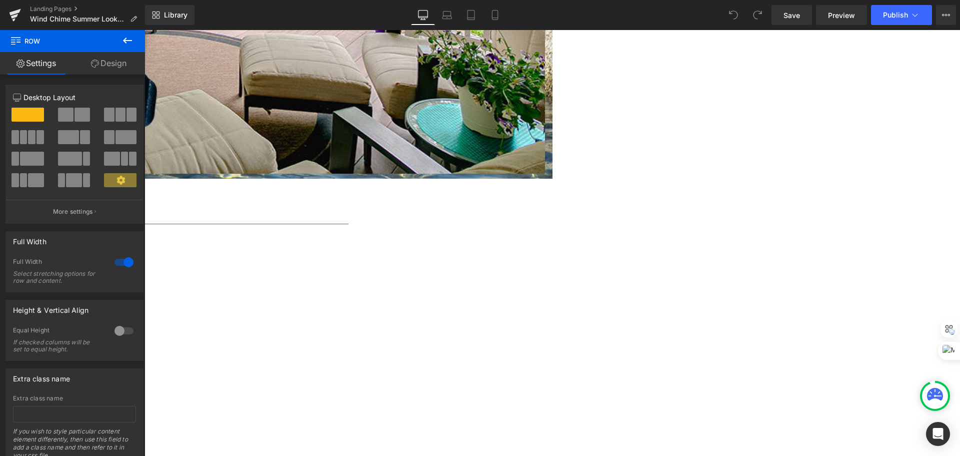
scroll to position [2450, 0]
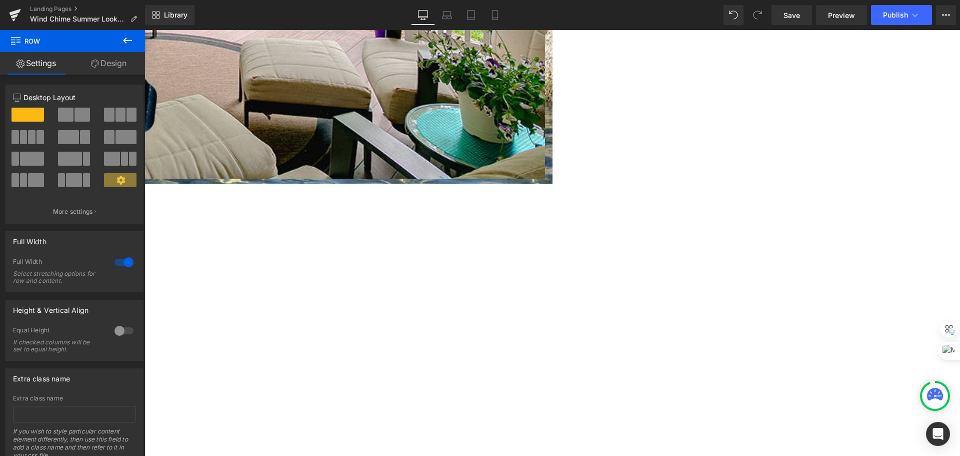
click at [145, 30] on span "Liquid" at bounding box center [145, 30] width 0 height 0
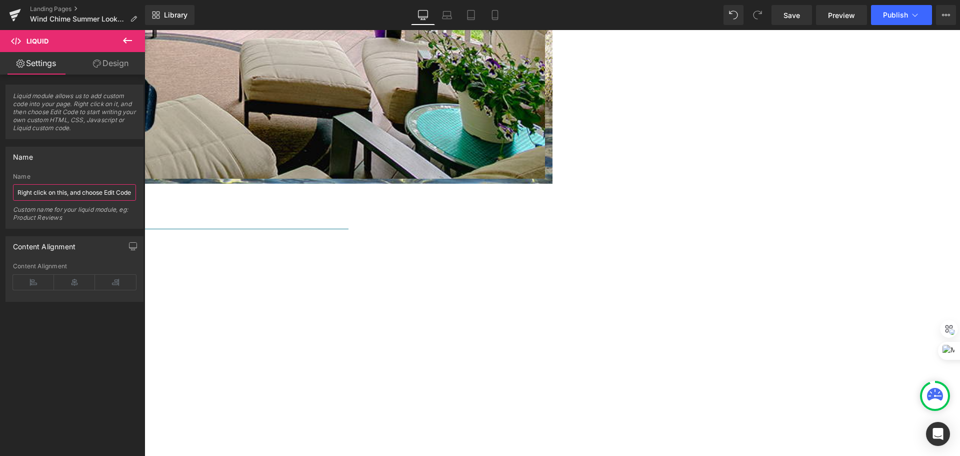
click at [59, 195] on input "Right click on this, and choose Edit Code." at bounding box center [74, 192] width 123 height 17
type input "SM sound file"
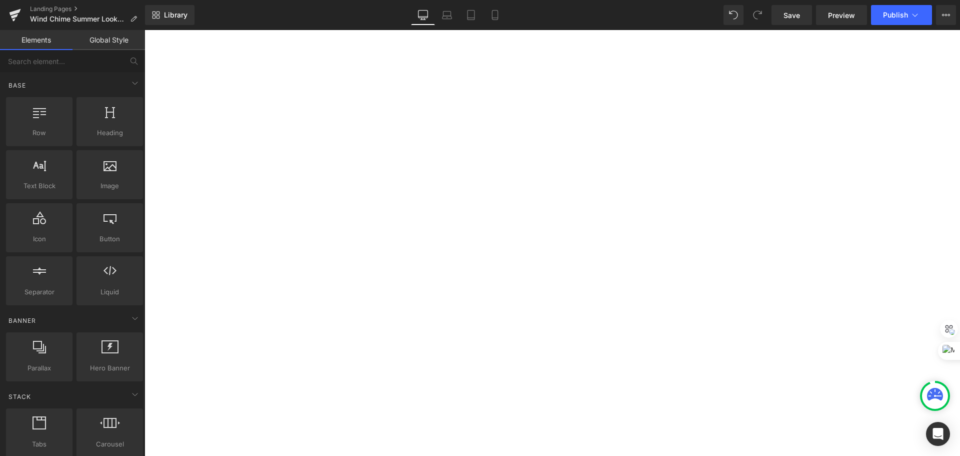
scroll to position [2900, 0]
click at [794, 17] on span "Save" at bounding box center [792, 15] width 17 height 11
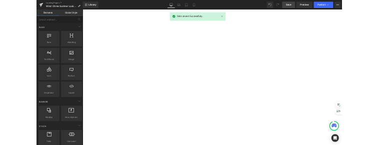
scroll to position [2750, 0]
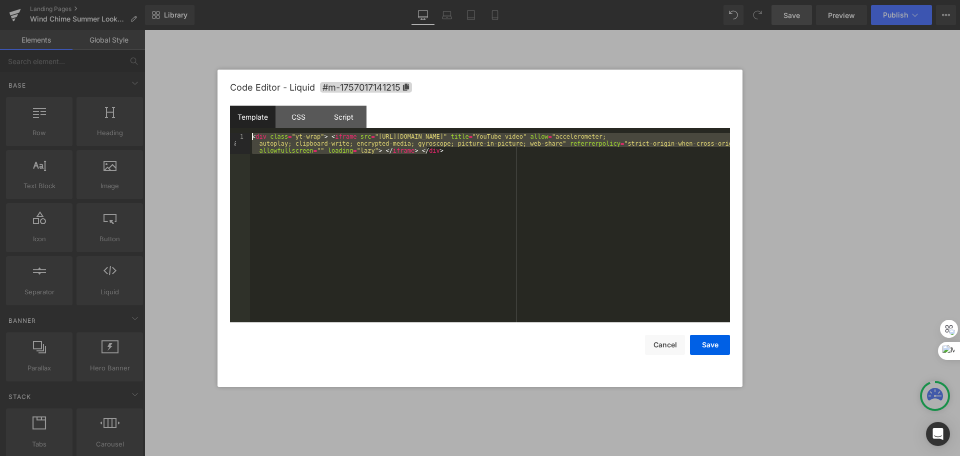
drag, startPoint x: 484, startPoint y: 195, endPoint x: 241, endPoint y: 133, distance: 251.4
click at [241, 133] on pre "1 < div class = "yt-wrap" > < iframe src = "https://www.youtube-nocookie.com/em…" at bounding box center [480, 227] width 500 height 189
click at [285, 111] on div "CSS" at bounding box center [299, 117] width 46 height 23
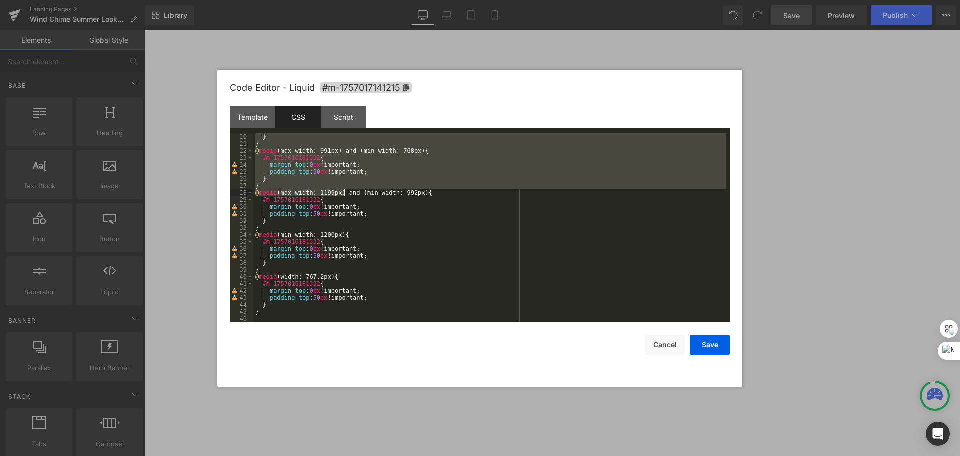
scroll to position [133, 0]
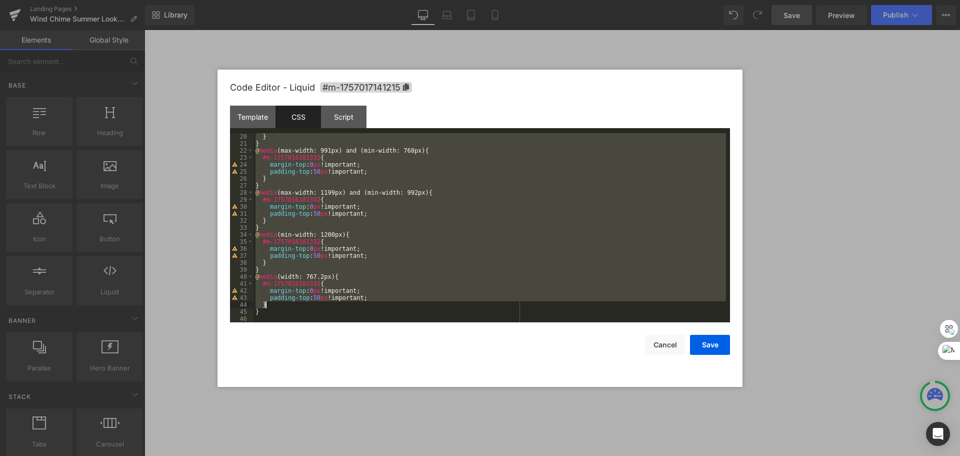
drag, startPoint x: 257, startPoint y: 146, endPoint x: 326, endPoint y: 303, distance: 172.0
click at [326, 305] on div "} } @ media (max-width: 991px) and (min-width: 768px) { #m-1757016181332 { marg…" at bounding box center [490, 234] width 473 height 203
click at [249, 107] on div "Template" at bounding box center [253, 117] width 46 height 23
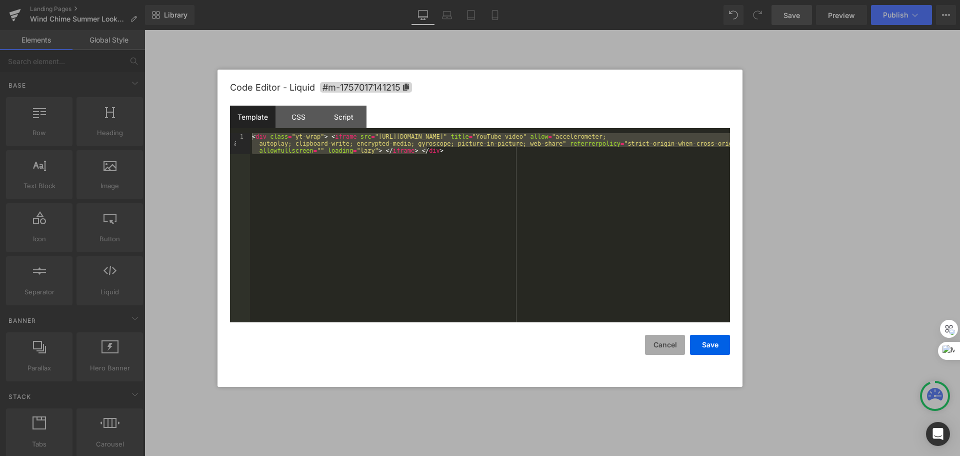
click at [672, 344] on button "Cancel" at bounding box center [665, 345] width 40 height 20
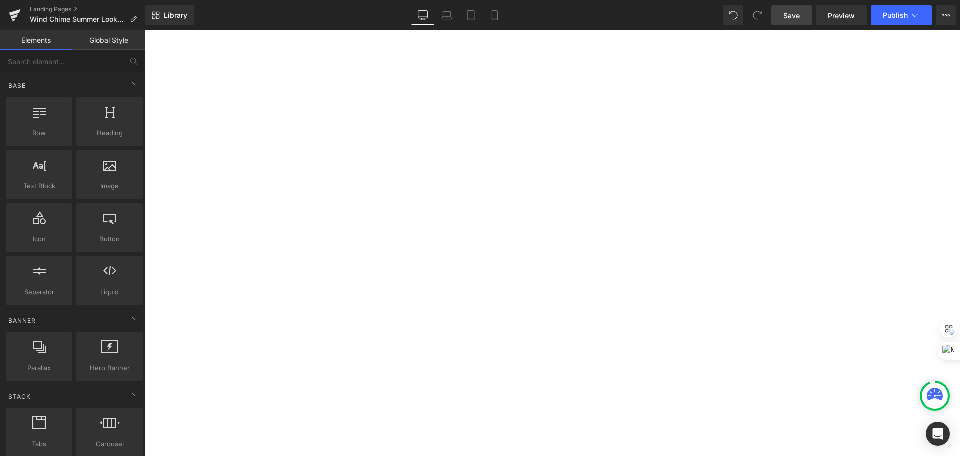
scroll to position [2846, 0]
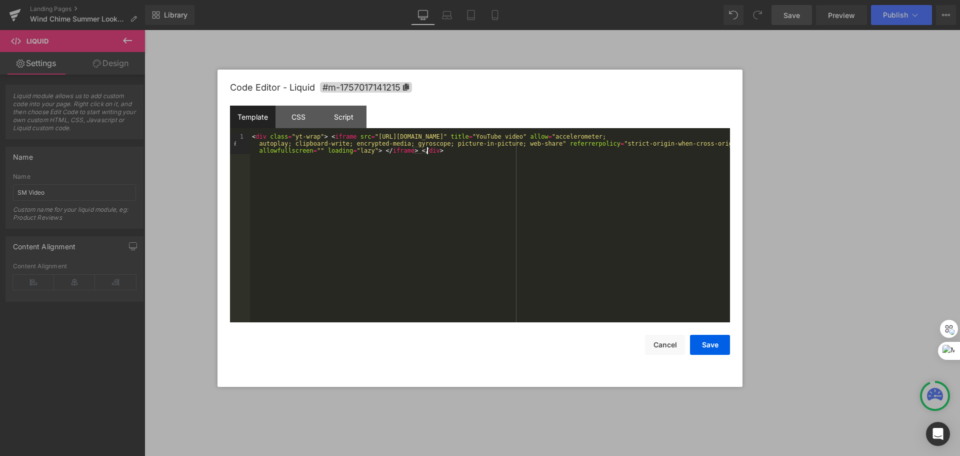
click at [344, 189] on div "< div class = "yt-wrap" > < iframe src = "[URL][DOMAIN_NAME]" title = "YouTube …" at bounding box center [490, 248] width 480 height 231
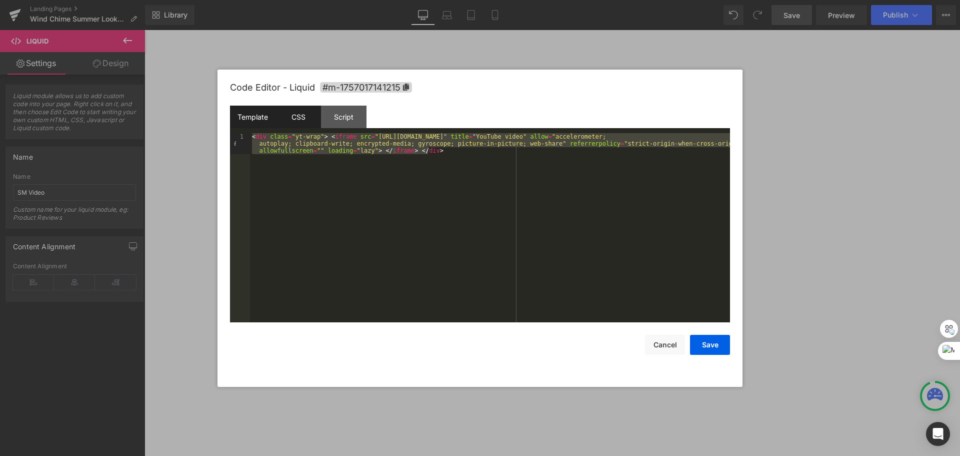
click at [309, 119] on div "CSS" at bounding box center [299, 117] width 46 height 23
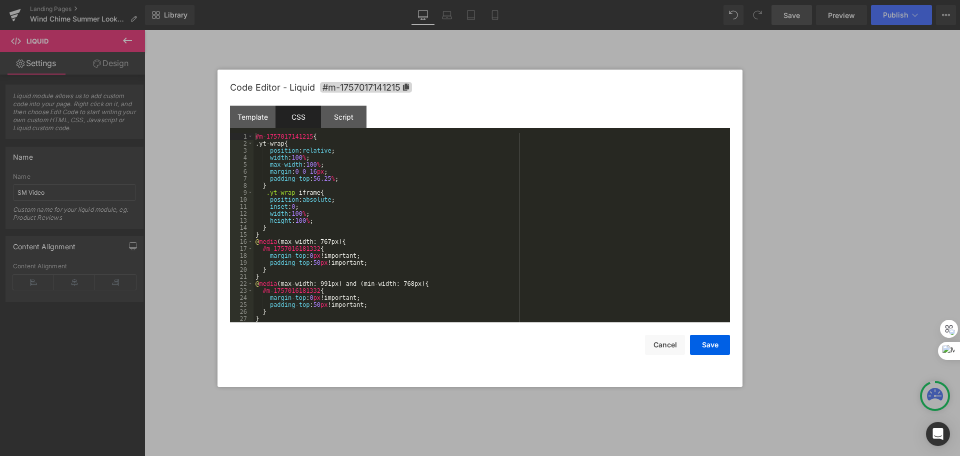
click at [413, 180] on div "#m-1757017141215 { .yt-wrap{ position : relative ; width : 100 % ; max-width : …" at bounding box center [490, 234] width 473 height 203
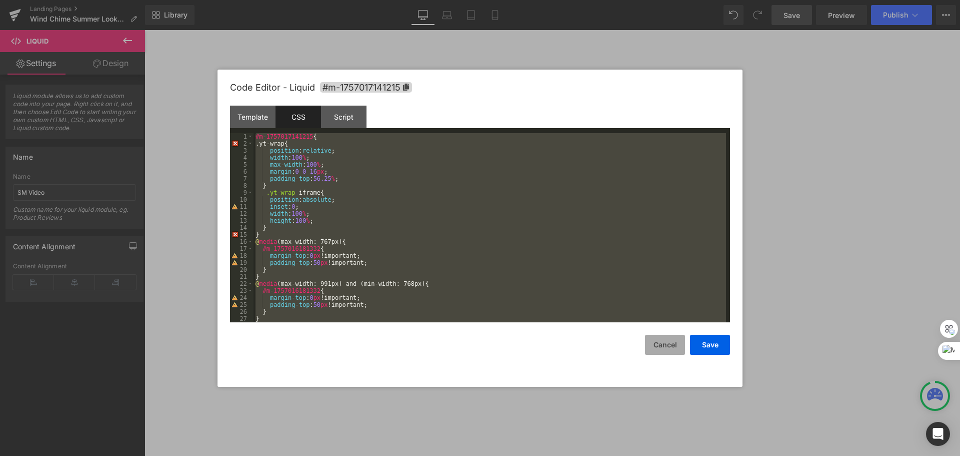
click at [666, 350] on button "Cancel" at bounding box center [665, 345] width 40 height 20
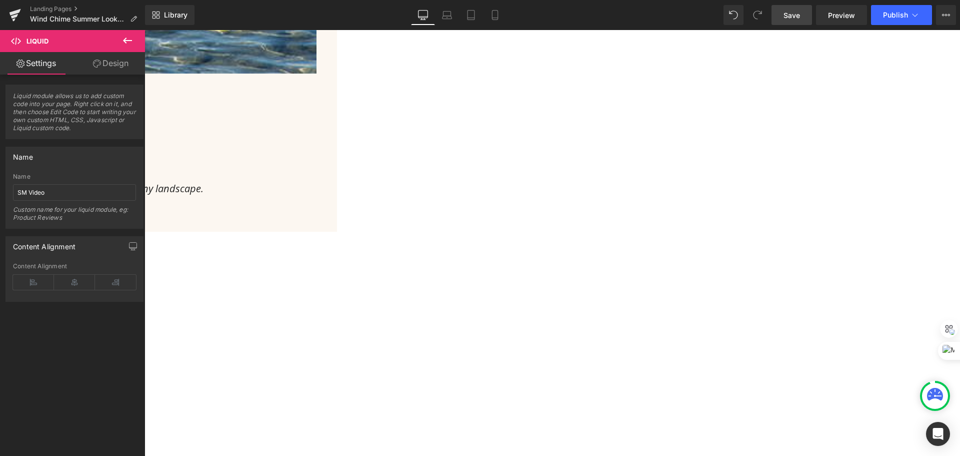
scroll to position [896, 0]
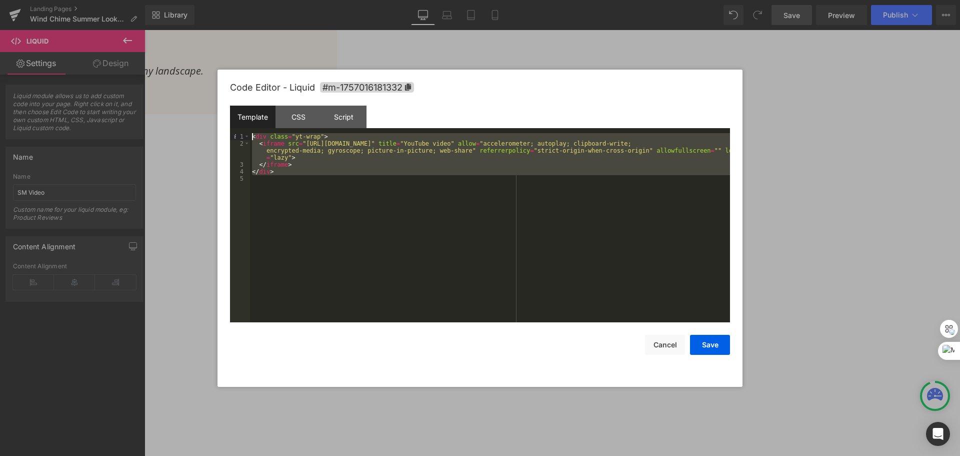
drag, startPoint x: 421, startPoint y: 198, endPoint x: 202, endPoint y: 125, distance: 231.2
click at [202, 125] on body "Liquid You are previewing how the will restyle your page. You can not edit Elem…" at bounding box center [480, 228] width 960 height 456
click at [290, 111] on div "CSS" at bounding box center [299, 117] width 46 height 23
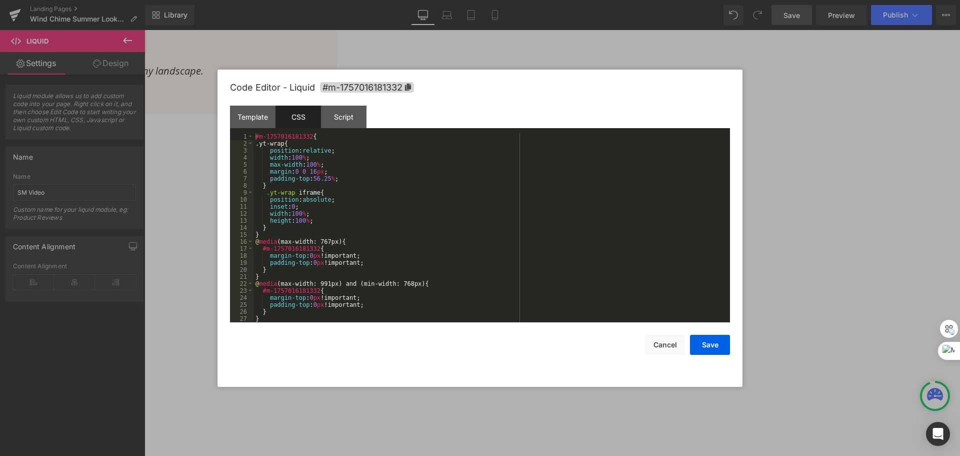
click at [377, 178] on div "#m-1757016181332 { .yt-wrap{ position : relative ; width : 100 % ; max-width : …" at bounding box center [490, 234] width 473 height 203
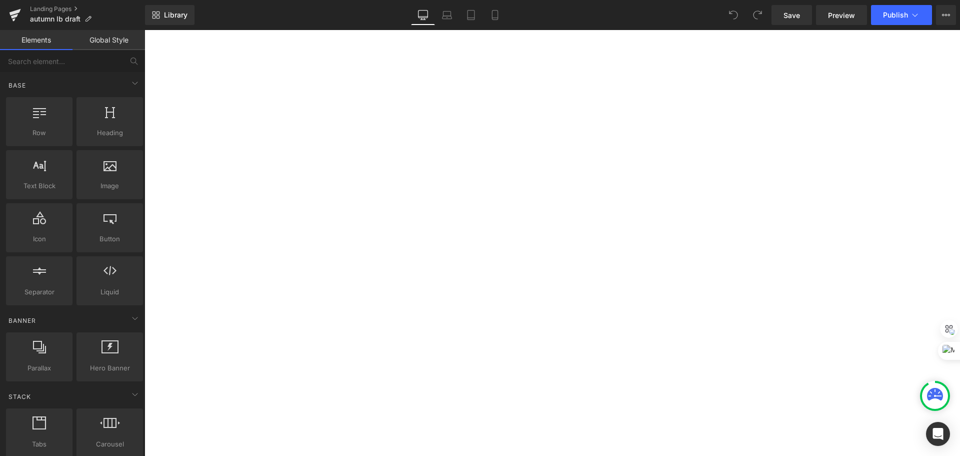
scroll to position [500, 0]
click at [145, 30] on span "Liquid" at bounding box center [145, 30] width 0 height 0
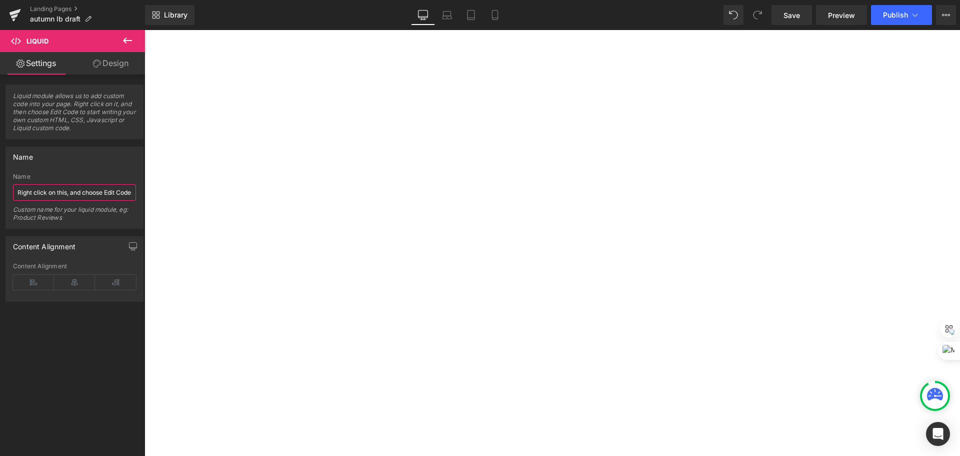
click at [91, 200] on input "Right click on this, and choose Edit Code." at bounding box center [74, 192] width 123 height 17
type input "CB sound file"
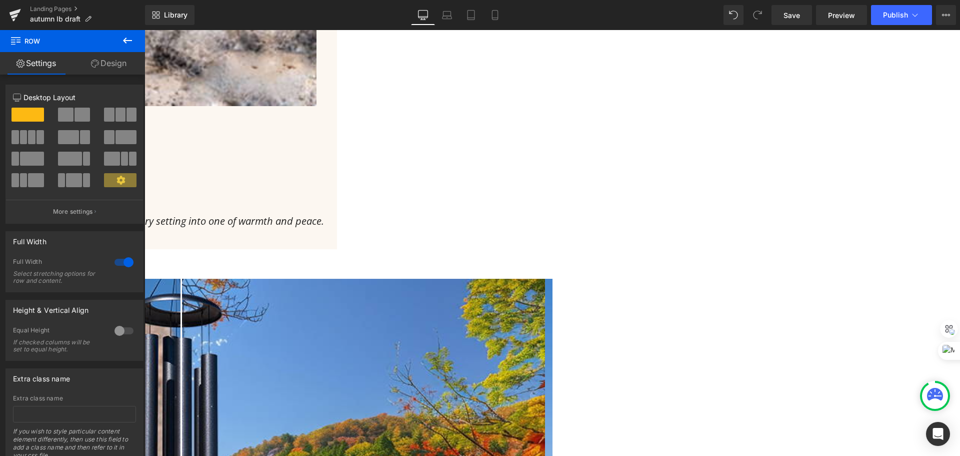
scroll to position [1800, 0]
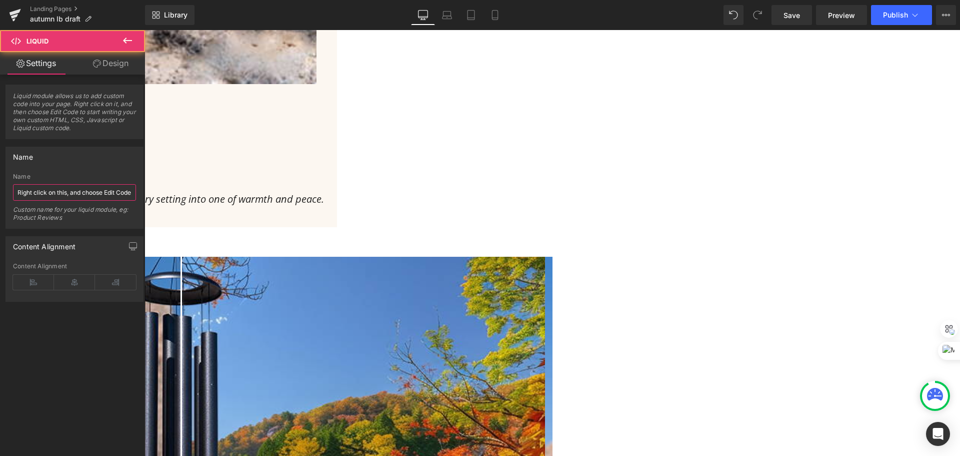
click at [82, 194] on input "Right click on this, and choose Edit Code." at bounding box center [74, 192] width 123 height 17
click at [82, 195] on input "Right click on this, and choose Edit Code." at bounding box center [74, 192] width 123 height 17
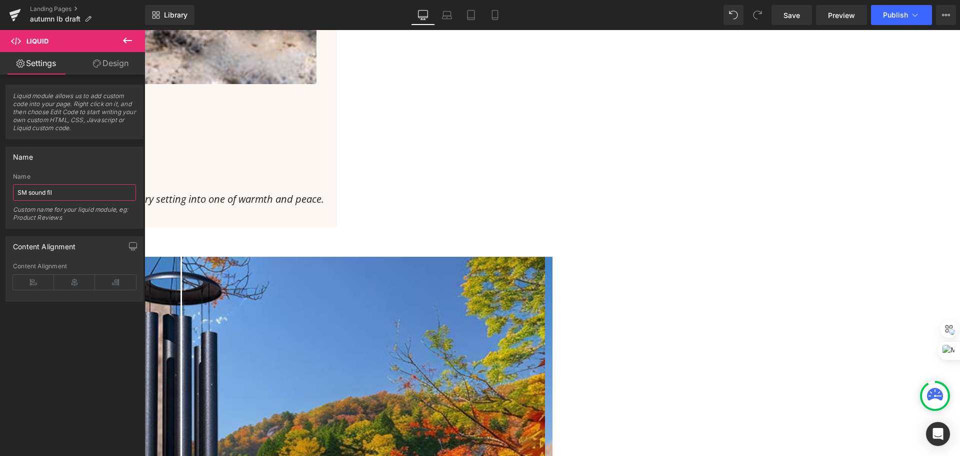
type input "SM sound file"
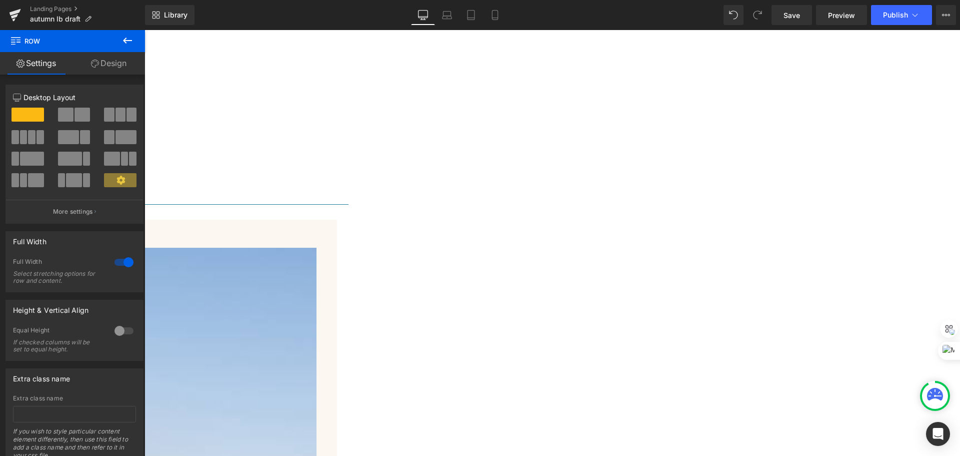
scroll to position [3100, 0]
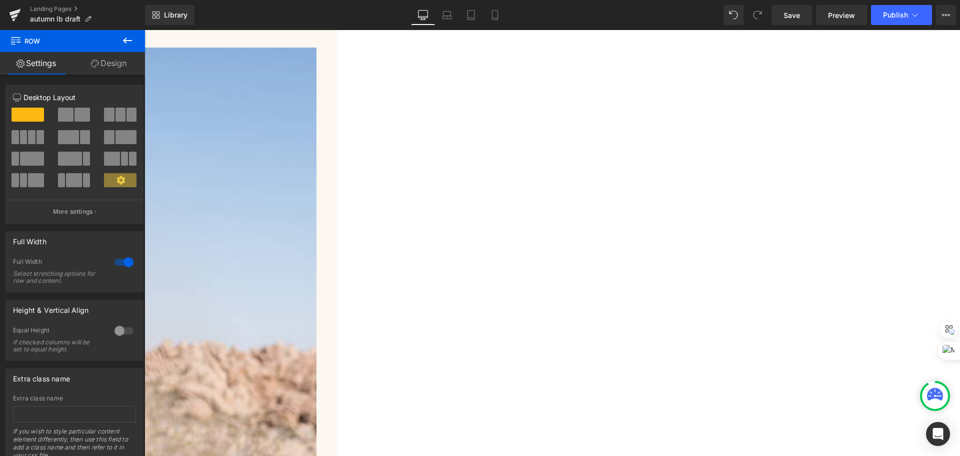
click at [145, 30] on span "Liquid" at bounding box center [145, 30] width 0 height 0
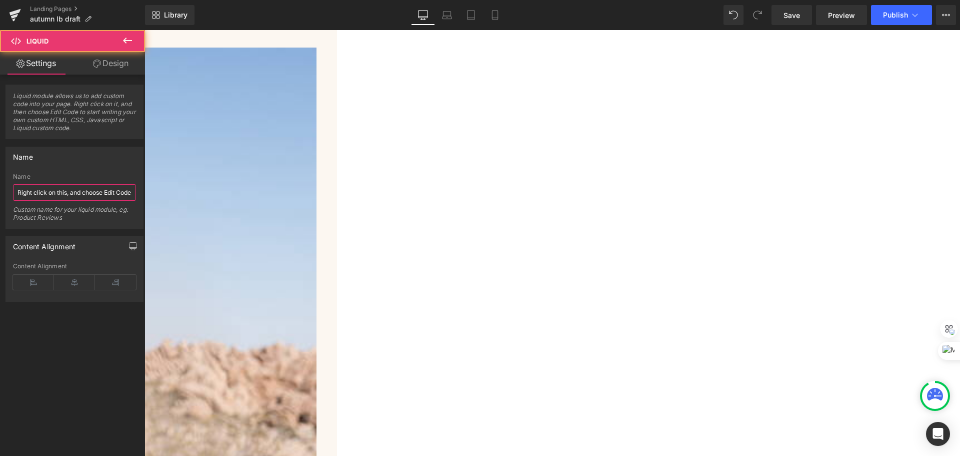
click at [73, 191] on input "Right click on this, and choose Edit Code." at bounding box center [74, 192] width 123 height 17
click at [73, 190] on input "Right click on this, and choose Edit Code." at bounding box center [74, 192] width 123 height 17
type input "Arabesque sound file"
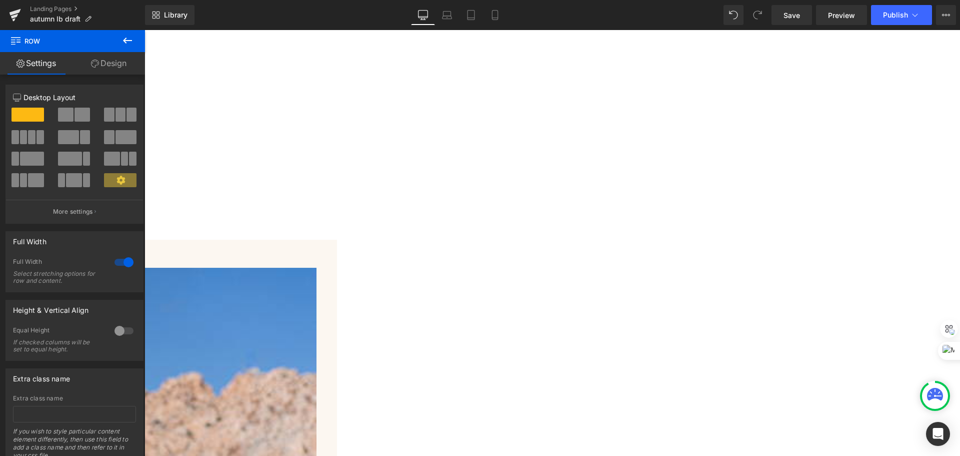
scroll to position [1200, 0]
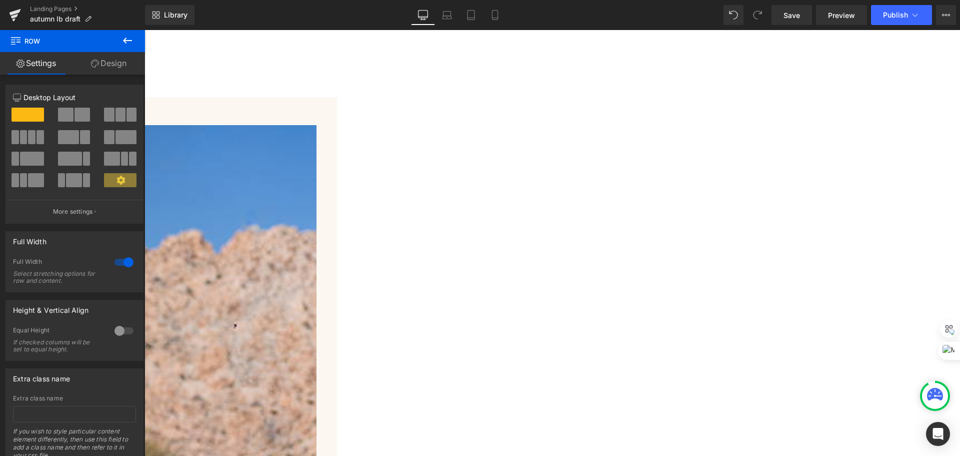
click at [134, 42] on button at bounding box center [127, 41] width 35 height 22
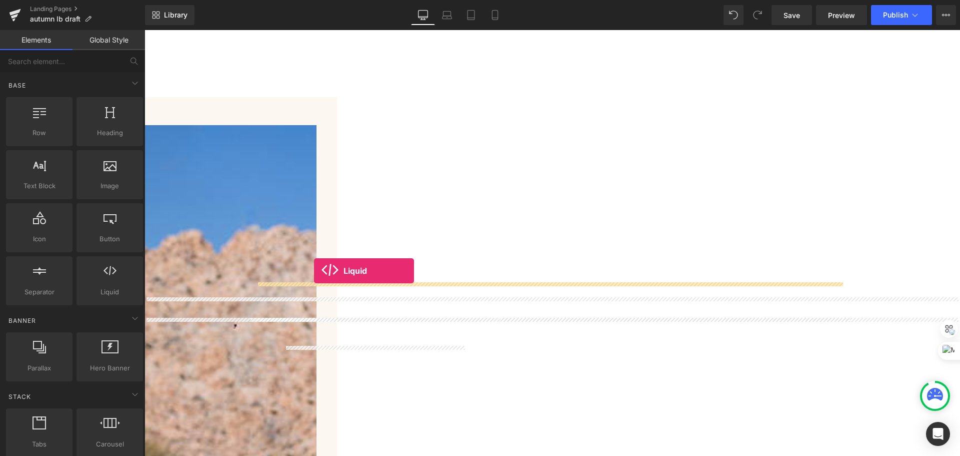
drag, startPoint x: 256, startPoint y: 307, endPoint x: 314, endPoint y: 271, distance: 68.7
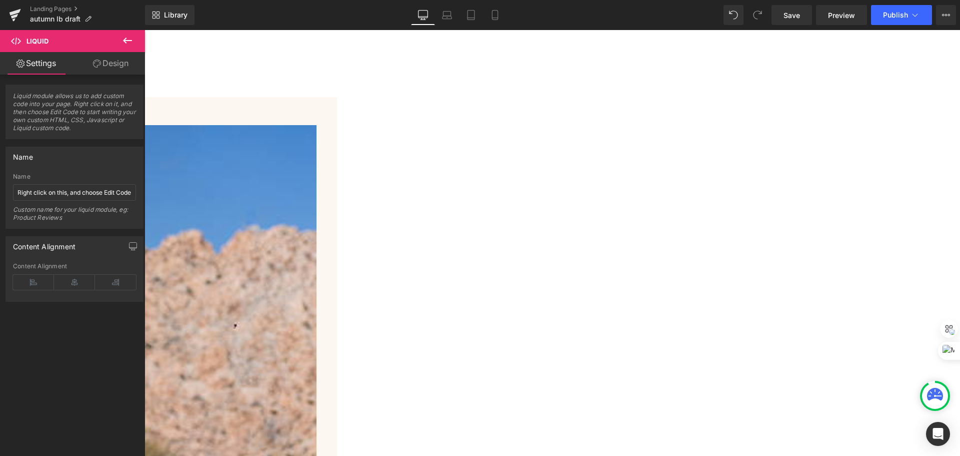
click at [145, 30] on span "Liquid" at bounding box center [145, 30] width 0 height 0
click at [70, 190] on input "Right click on this, and choose Edit Code." at bounding box center [74, 192] width 123 height 17
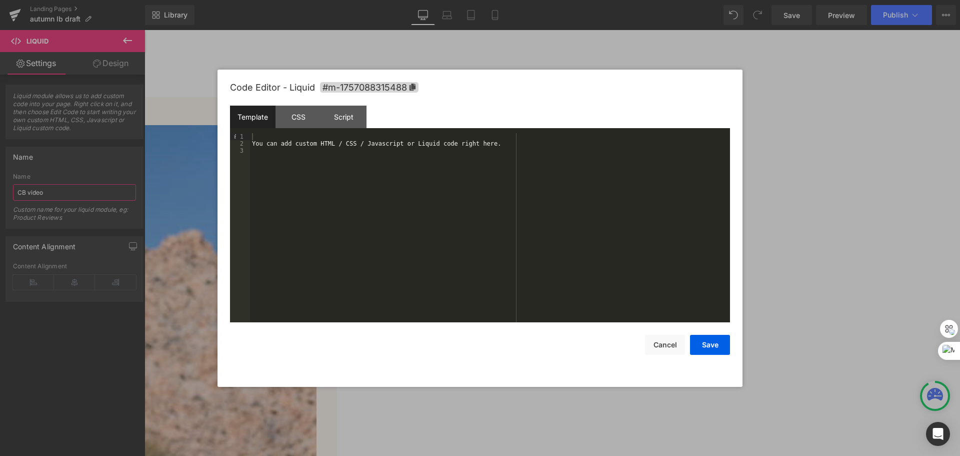
type input "CB video"
click at [370, 189] on div "You can add custom HTML / CSS / Javascript or Liquid code right here." at bounding box center [490, 234] width 480 height 203
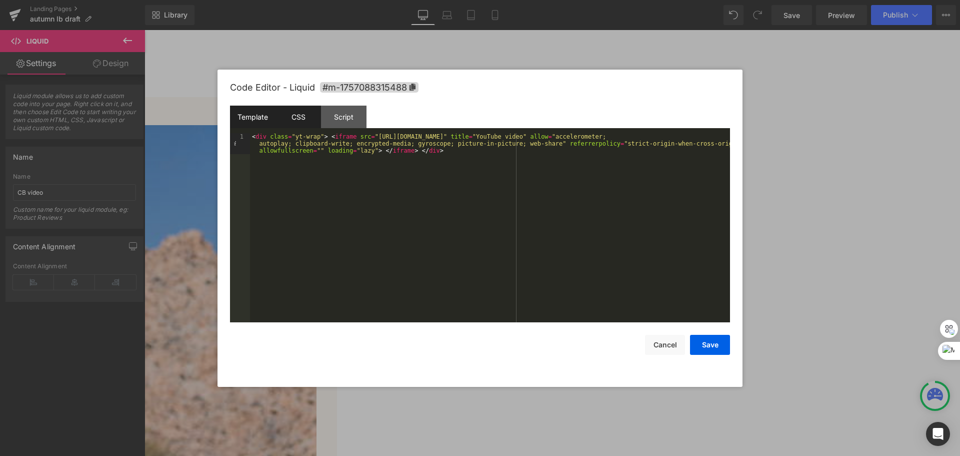
click at [302, 116] on div "CSS" at bounding box center [299, 117] width 46 height 23
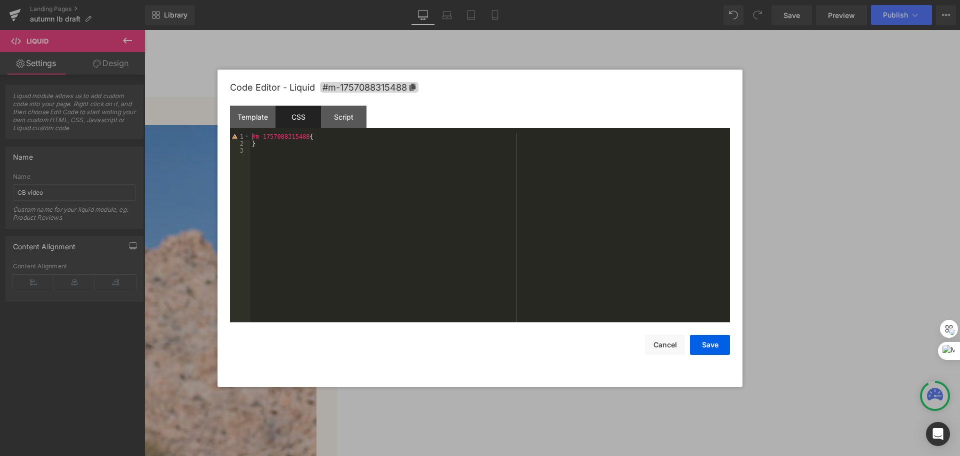
click at [325, 140] on div "#m-1757088315488 { }" at bounding box center [490, 234] width 480 height 203
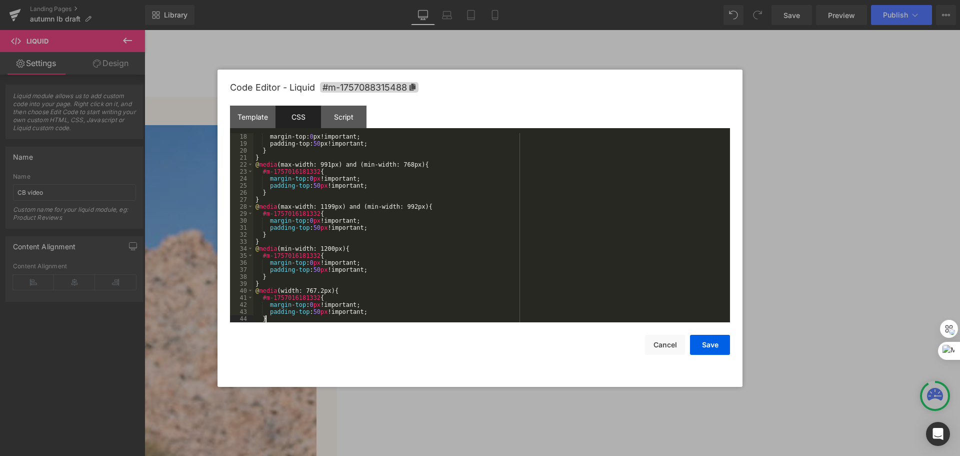
scroll to position [119, 0]
click at [710, 348] on button "Save" at bounding box center [710, 345] width 40 height 20
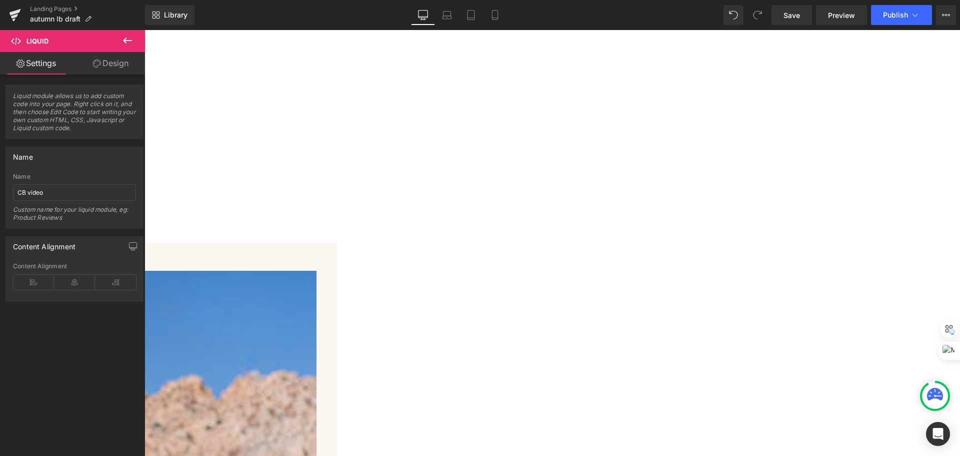
scroll to position [1050, 0]
click at [145, 30] on span "Youtube" at bounding box center [145, 30] width 0 height 0
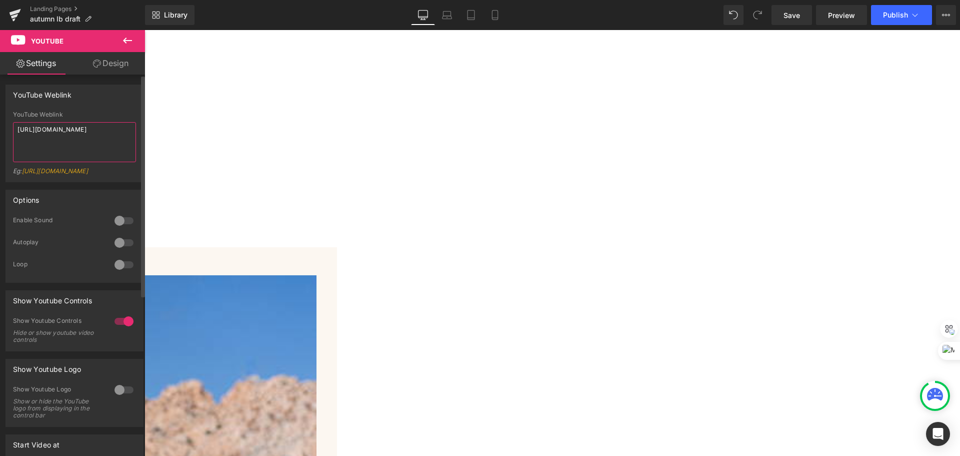
drag, startPoint x: 25, startPoint y: 137, endPoint x: 87, endPoint y: 137, distance: 62.5
click at [87, 137] on textarea "[URL][DOMAIN_NAME]" at bounding box center [74, 142] width 123 height 40
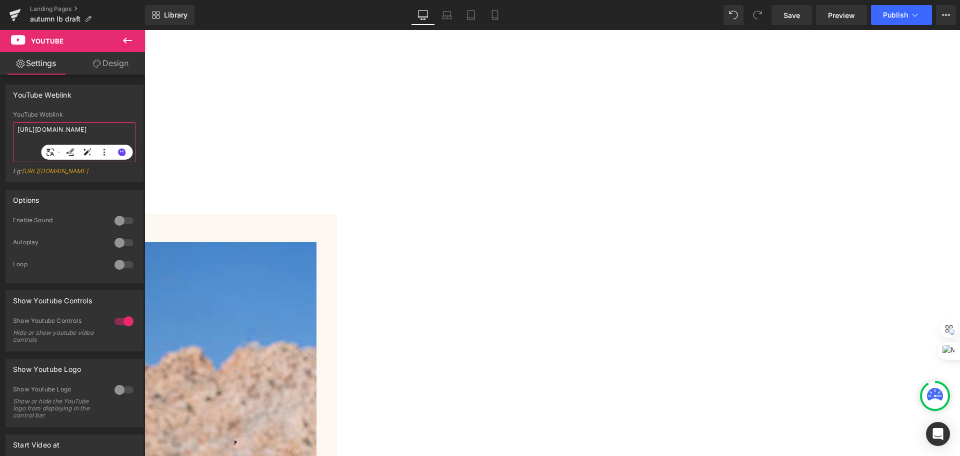
scroll to position [1150, 0]
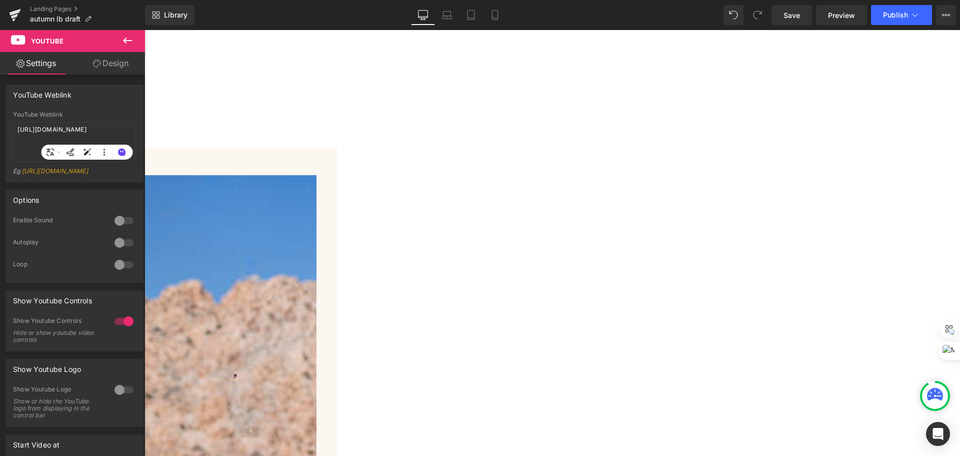
click at [145, 30] on span "Liquid" at bounding box center [145, 30] width 0 height 0
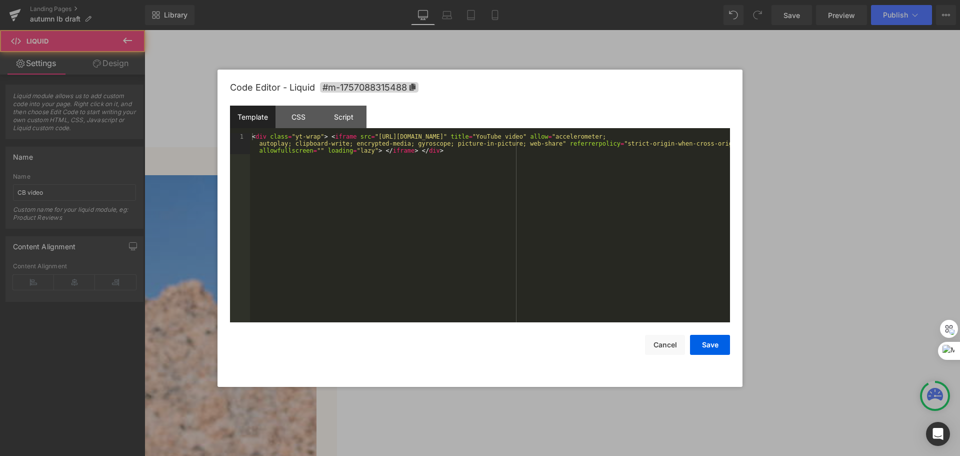
click at [496, 136] on div "< div class = "yt-wrap" > < iframe src = "[URL][DOMAIN_NAME]" title = "YouTube …" at bounding box center [490, 248] width 480 height 231
click at [705, 346] on button "Save" at bounding box center [710, 345] width 40 height 20
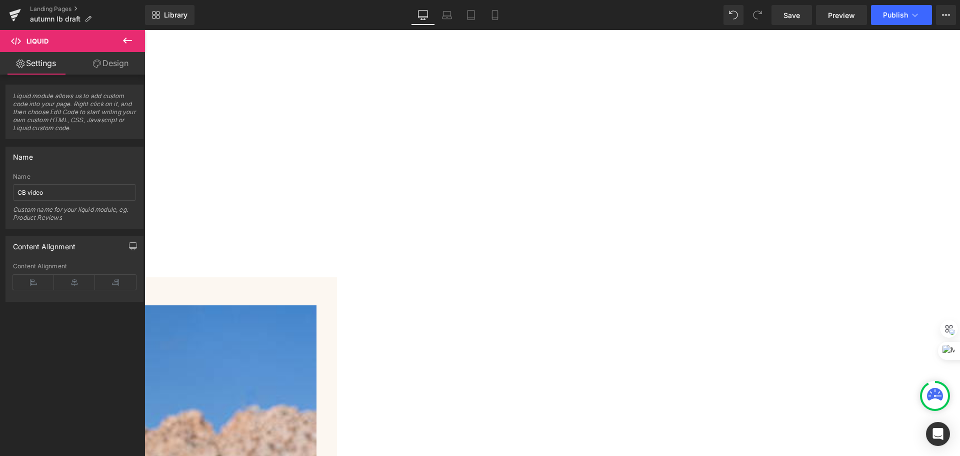
scroll to position [1000, 0]
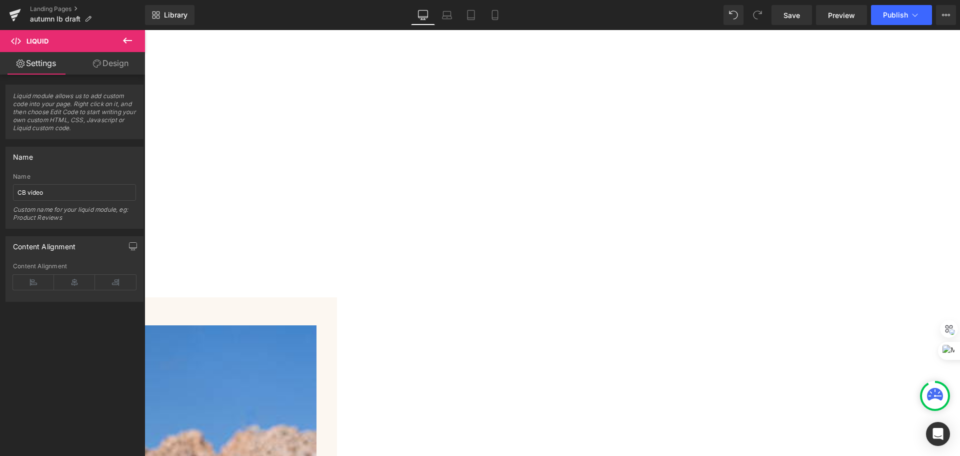
click at [145, 30] on icon at bounding box center [145, 30] width 0 height 0
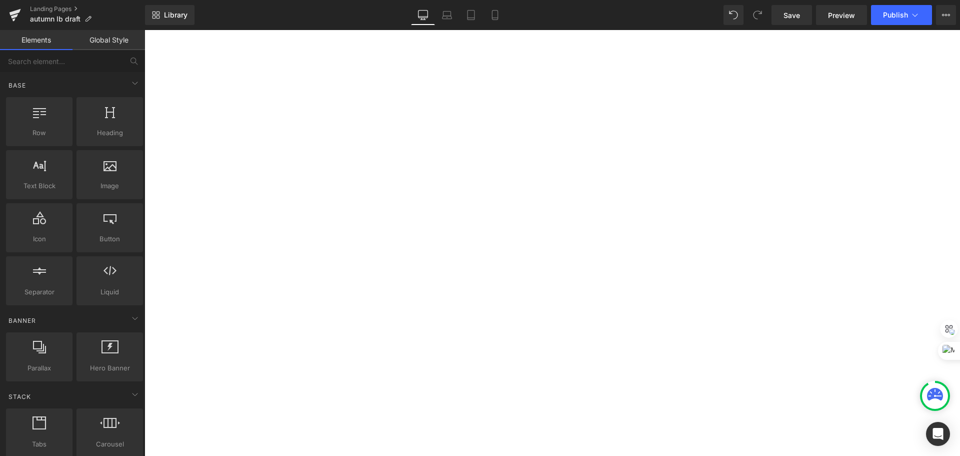
scroll to position [550, 0]
drag, startPoint x: 539, startPoint y: 196, endPoint x: 533, endPoint y: 197, distance: 6.0
click at [145, 30] on span "Before and After Images" at bounding box center [145, 30] width 0 height 0
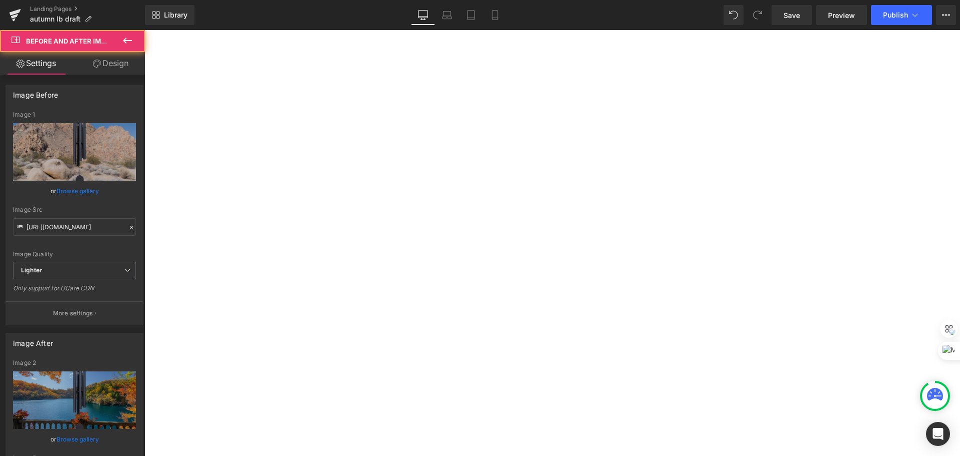
click at [106, 66] on link "Design" at bounding box center [111, 63] width 73 height 23
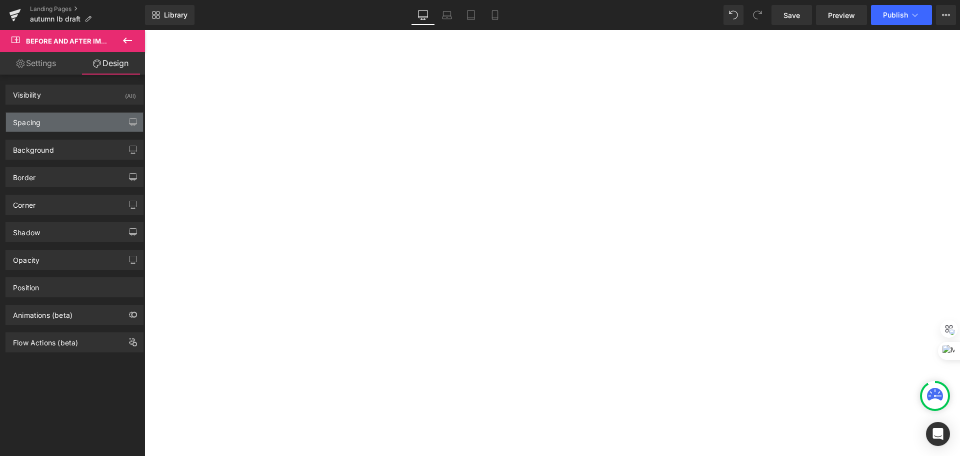
click at [63, 120] on div "Spacing" at bounding box center [74, 122] width 137 height 19
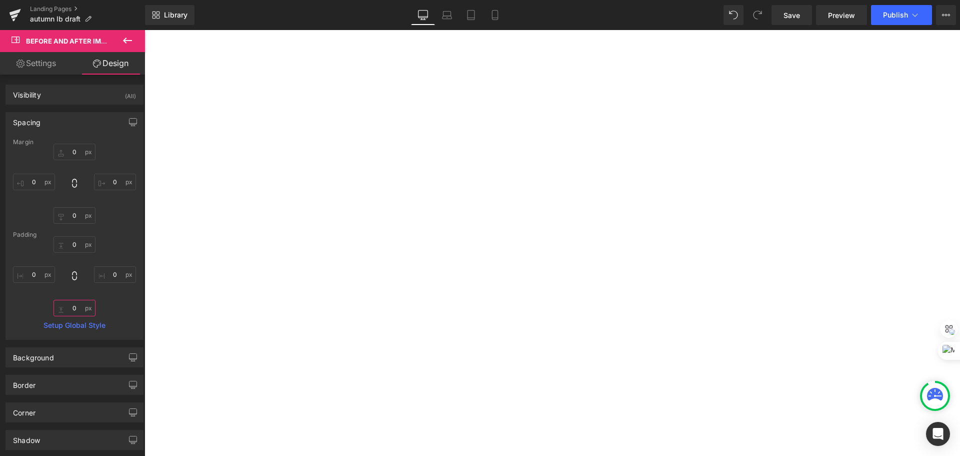
click at [69, 308] on input "0" at bounding box center [75, 308] width 42 height 17
type input "50"
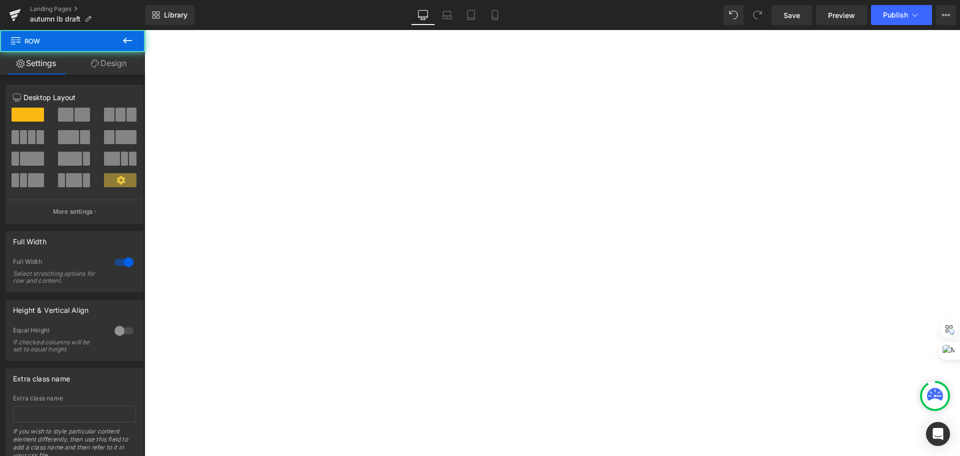
scroll to position [800, 0]
click at [799, 8] on link "Save" at bounding box center [792, 15] width 41 height 20
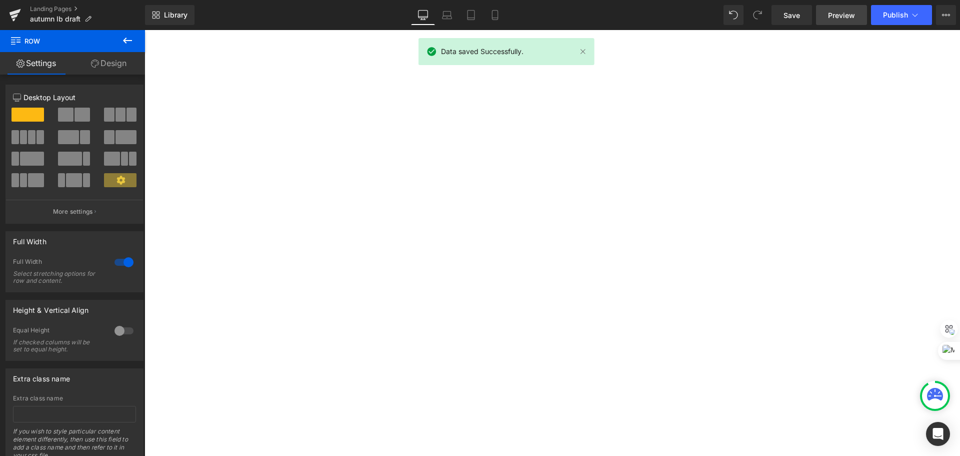
click at [845, 17] on span "Preview" at bounding box center [841, 15] width 27 height 11
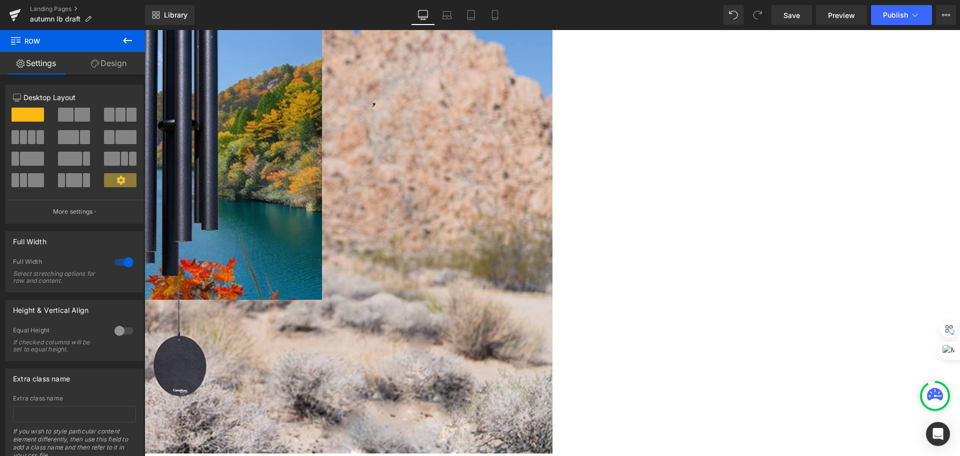
scroll to position [2150, 0]
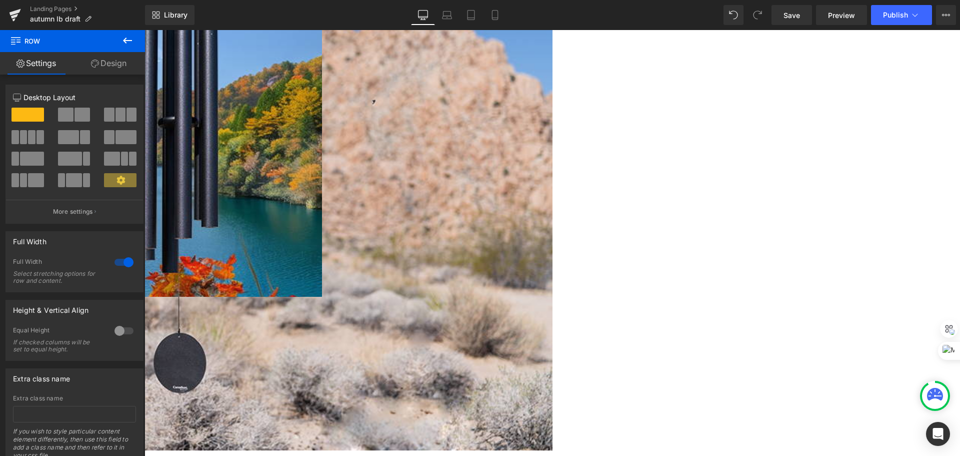
click at [123, 37] on icon at bounding box center [128, 41] width 12 height 12
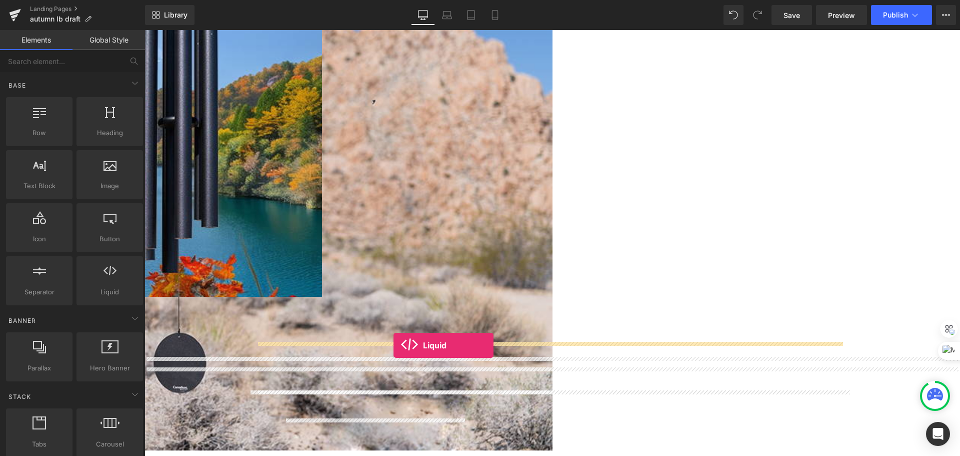
drag, startPoint x: 255, startPoint y: 311, endPoint x: 394, endPoint y: 345, distance: 142.6
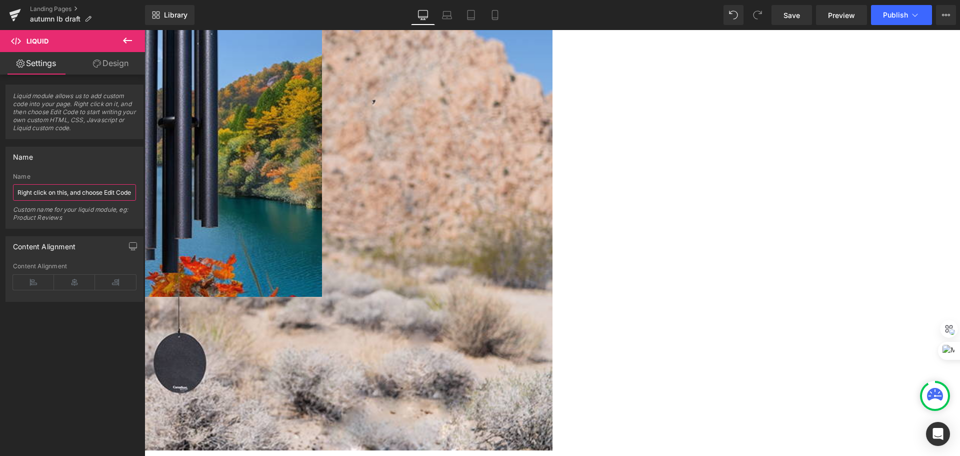
click at [69, 191] on input "Right click on this, and choose Edit Code." at bounding box center [74, 192] width 123 height 17
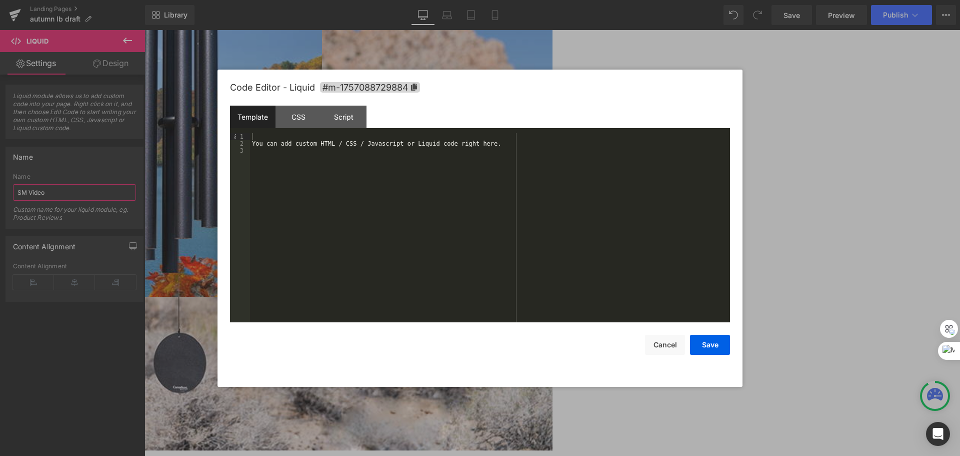
type input "SM Video"
click at [506, 178] on div "You can add custom HTML / CSS / Javascript or Liquid code right here." at bounding box center [490, 234] width 480 height 203
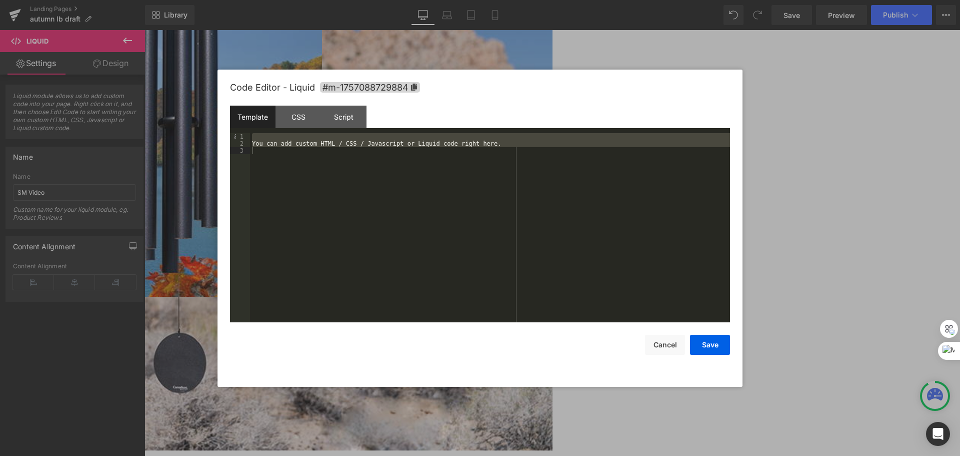
click at [380, 169] on div "You can add custom HTML / CSS / Javascript or Liquid code right here." at bounding box center [490, 227] width 480 height 189
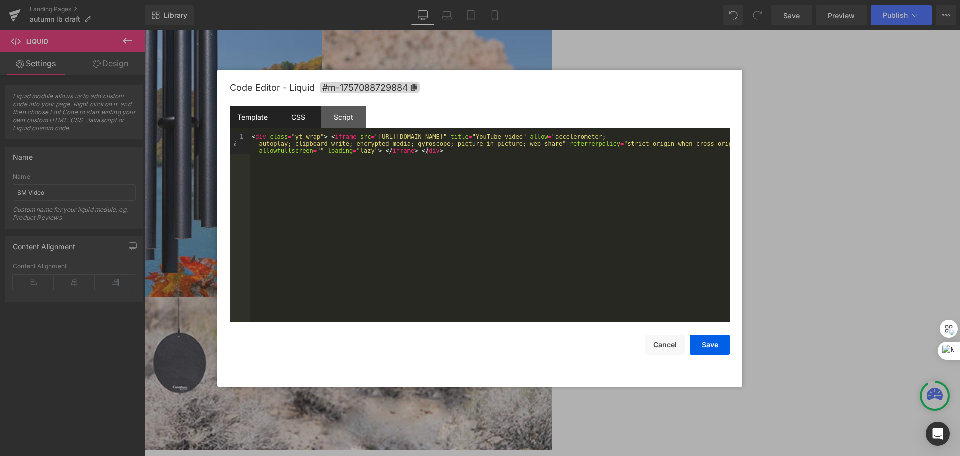
click at [291, 110] on div "CSS" at bounding box center [299, 117] width 46 height 23
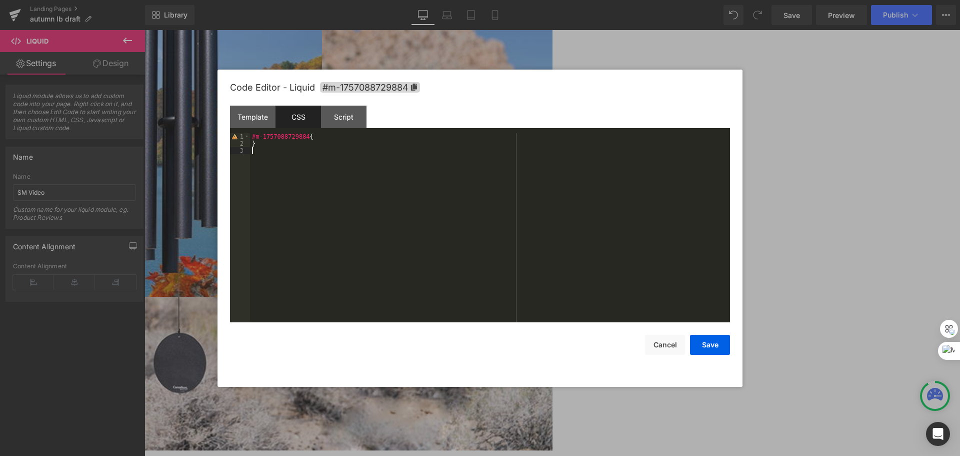
click at [377, 168] on div "#m-1757088729884 { }" at bounding box center [490, 234] width 480 height 203
click at [364, 141] on div "#m-1757088729884 { }" at bounding box center [490, 234] width 480 height 203
click at [363, 136] on div "#m-1757088729884 { }" at bounding box center [490, 234] width 480 height 203
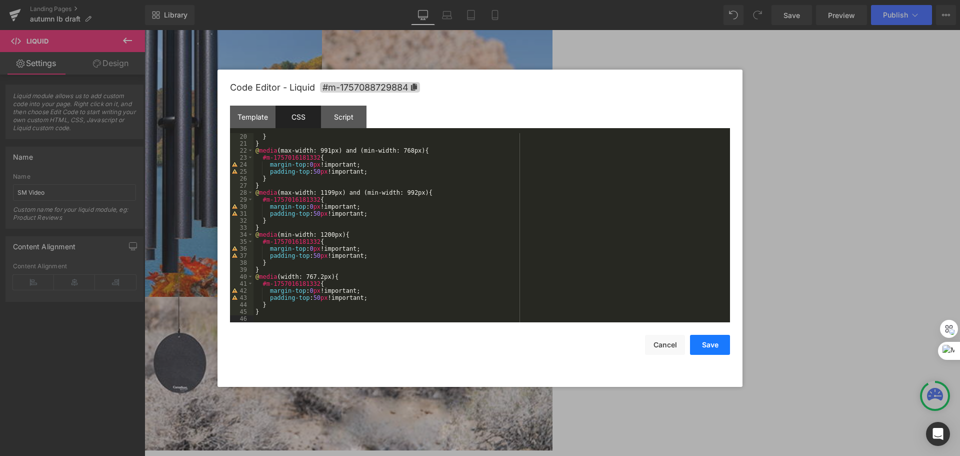
drag, startPoint x: 568, startPoint y: 323, endPoint x: 713, endPoint y: 353, distance: 147.6
click at [713, 353] on button "Save" at bounding box center [710, 345] width 40 height 20
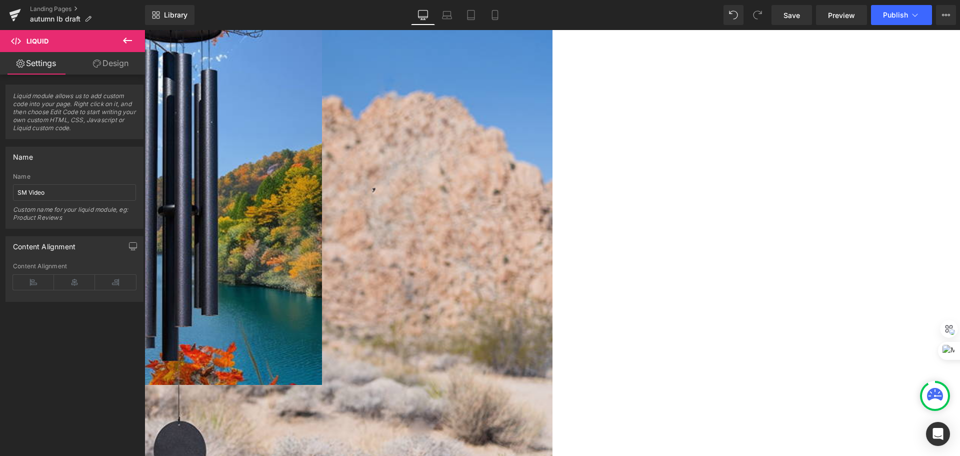
scroll to position [2000, 0]
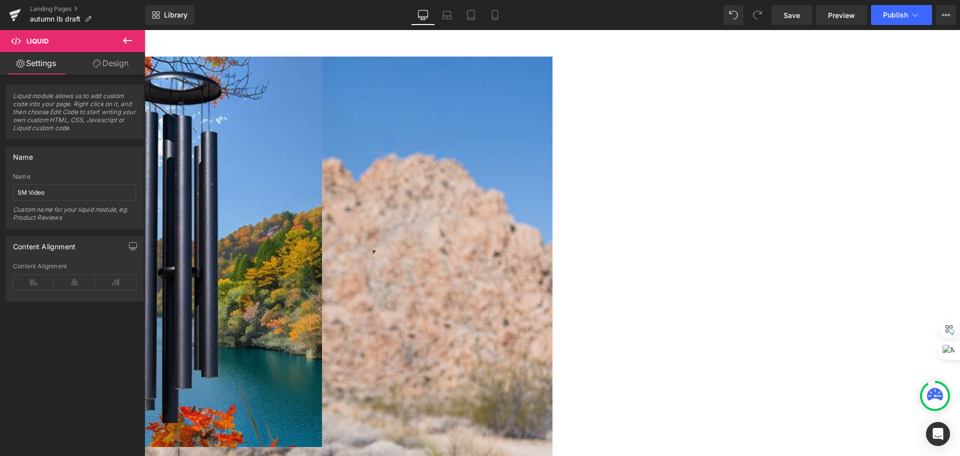
click at [145, 30] on link at bounding box center [145, 30] width 0 height 0
click at [145, 30] on icon at bounding box center [145, 30] width 0 height 0
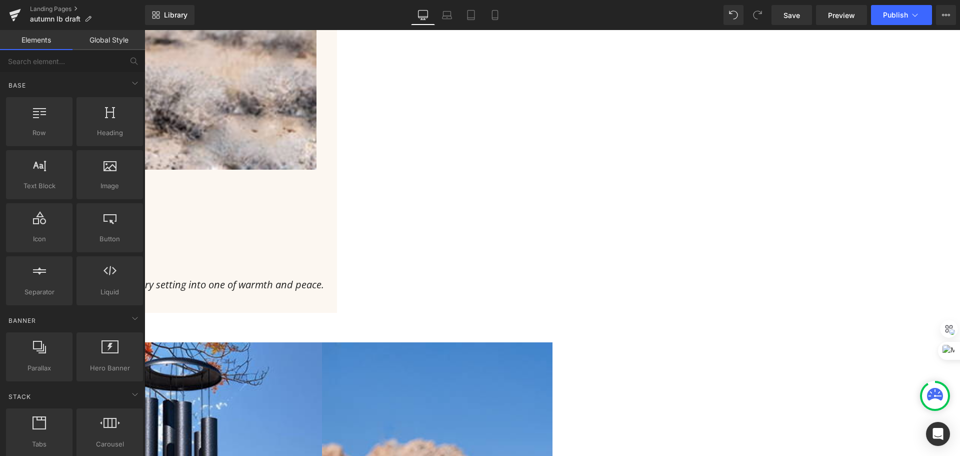
scroll to position [1700, 0]
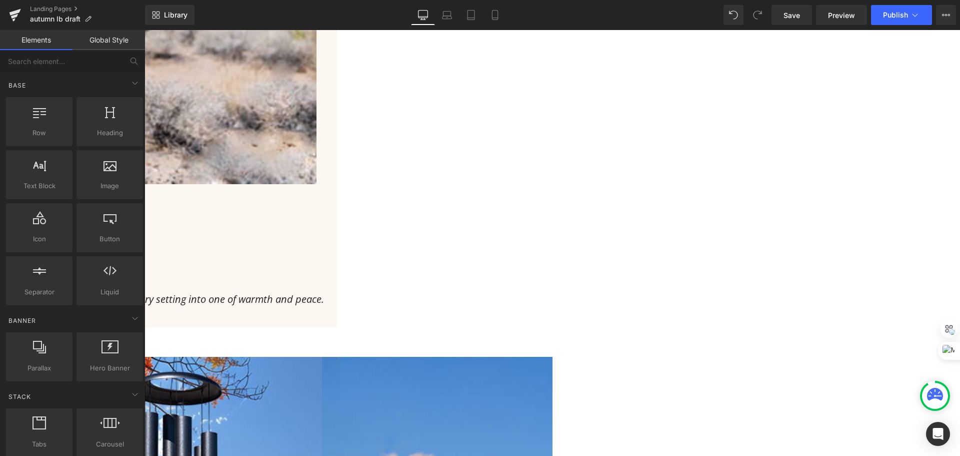
click at [145, 30] on span "Before and After Images" at bounding box center [145, 30] width 0 height 0
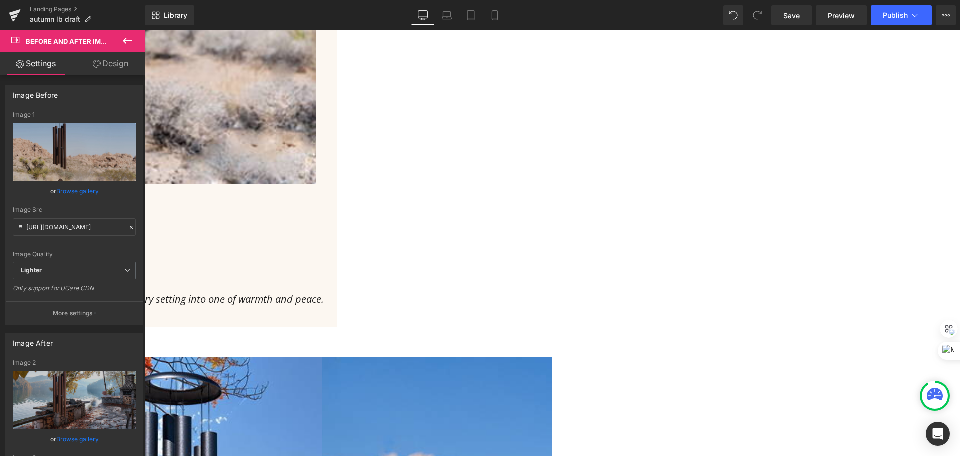
click at [120, 70] on link "Design" at bounding box center [111, 63] width 73 height 23
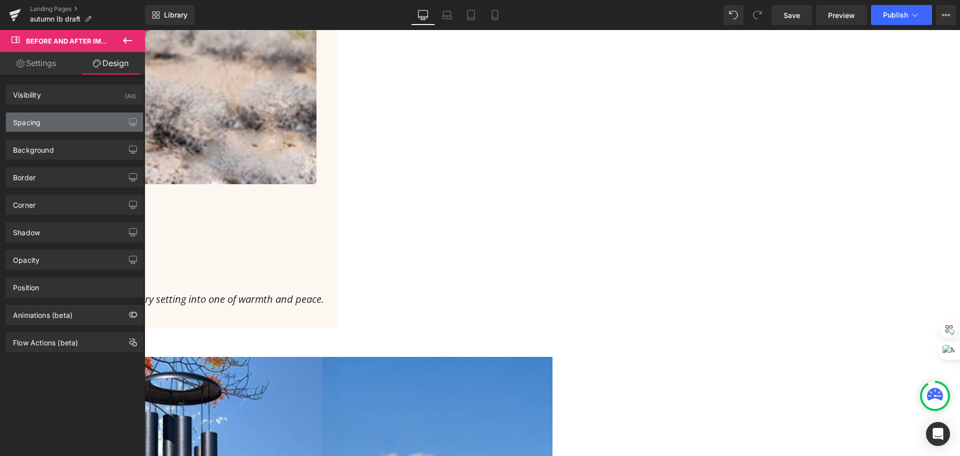
click at [93, 124] on div "Spacing" at bounding box center [74, 122] width 137 height 19
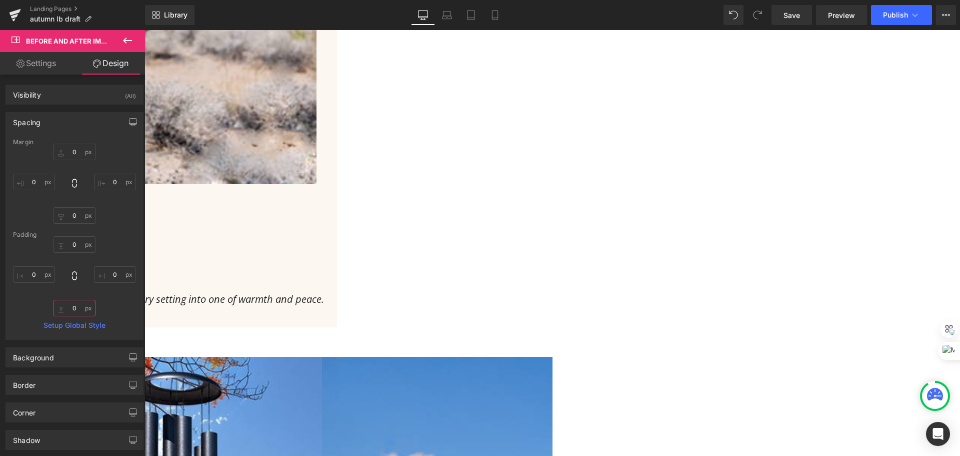
click at [76, 309] on input "0" at bounding box center [75, 308] width 42 height 17
type input "50"
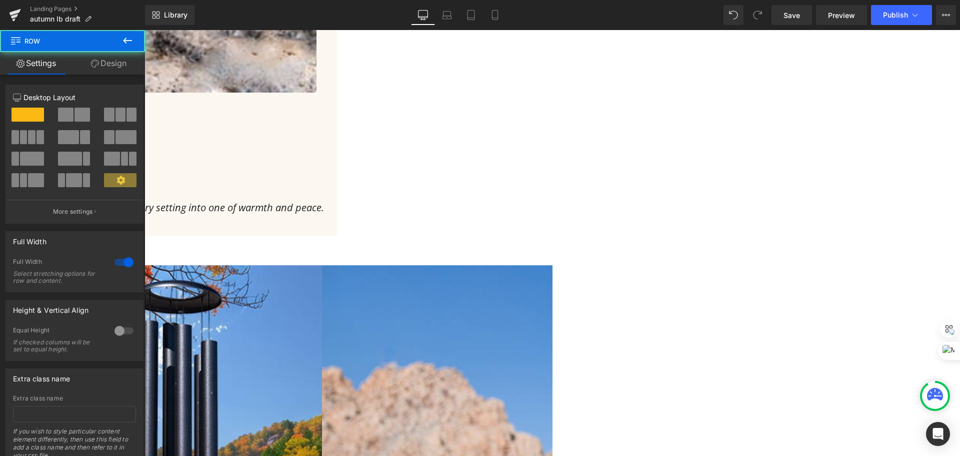
scroll to position [1800, 0]
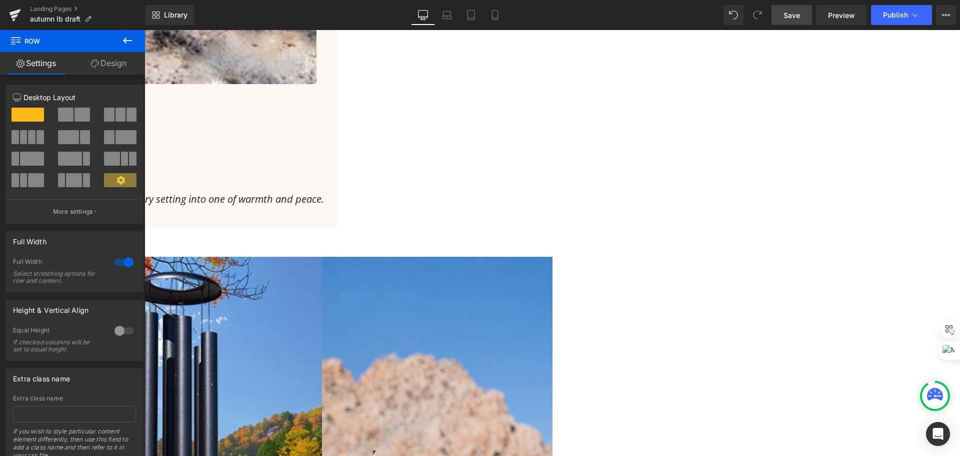
click at [791, 20] on span "Save" at bounding box center [792, 15] width 17 height 11
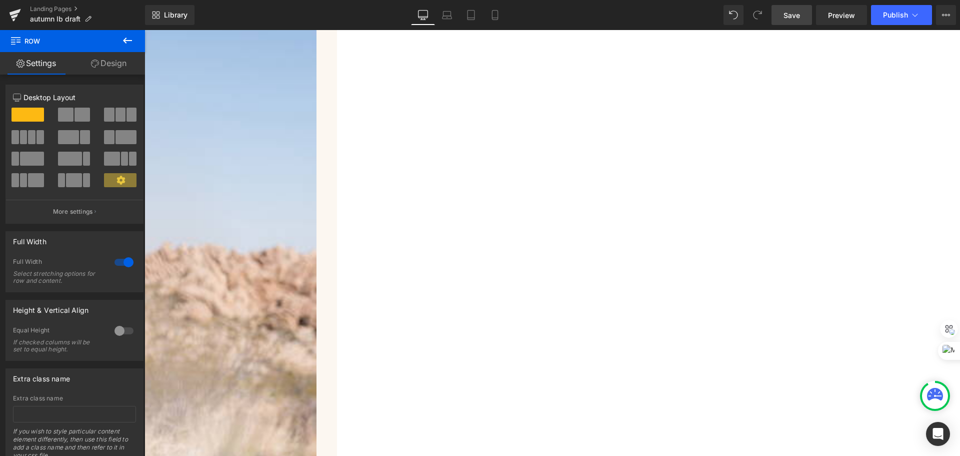
scroll to position [3000, 0]
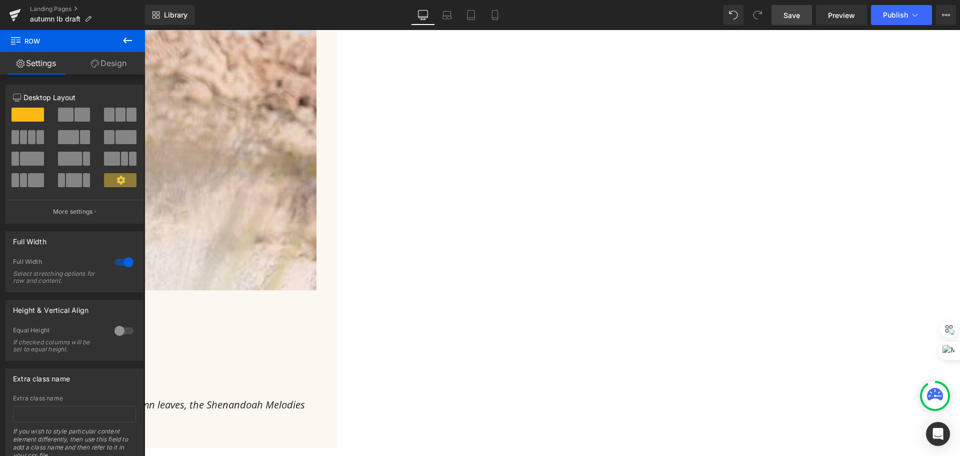
click at [145, 30] on icon at bounding box center [145, 30] width 0 height 0
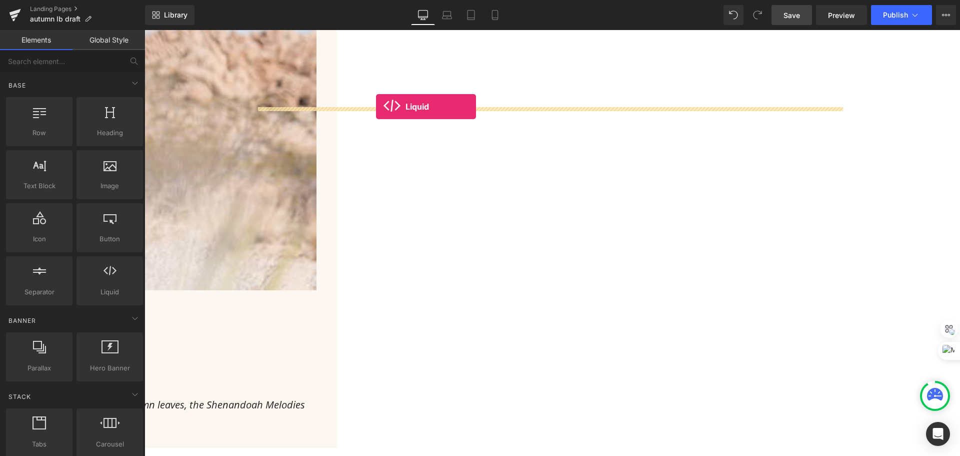
drag, startPoint x: 234, startPoint y: 302, endPoint x: 376, endPoint y: 107, distance: 241.9
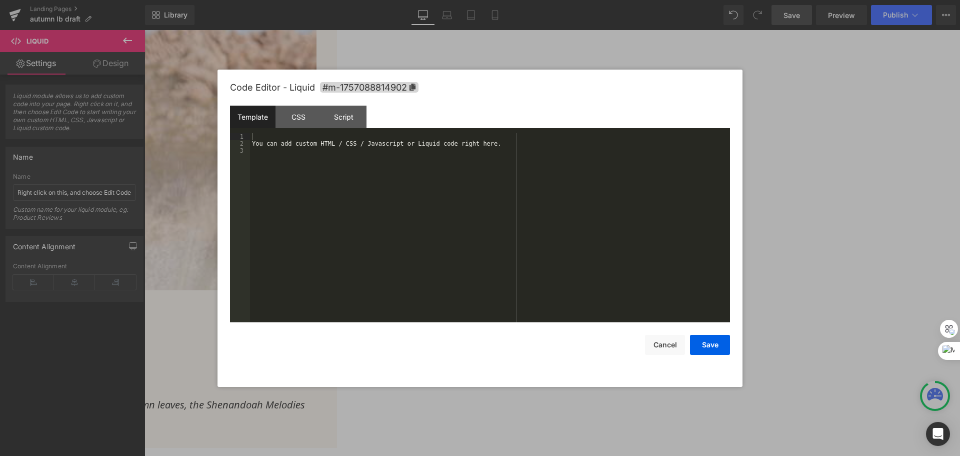
click at [496, 181] on div "You can add custom HTML / CSS / Javascript or Liquid code right here." at bounding box center [490, 234] width 480 height 203
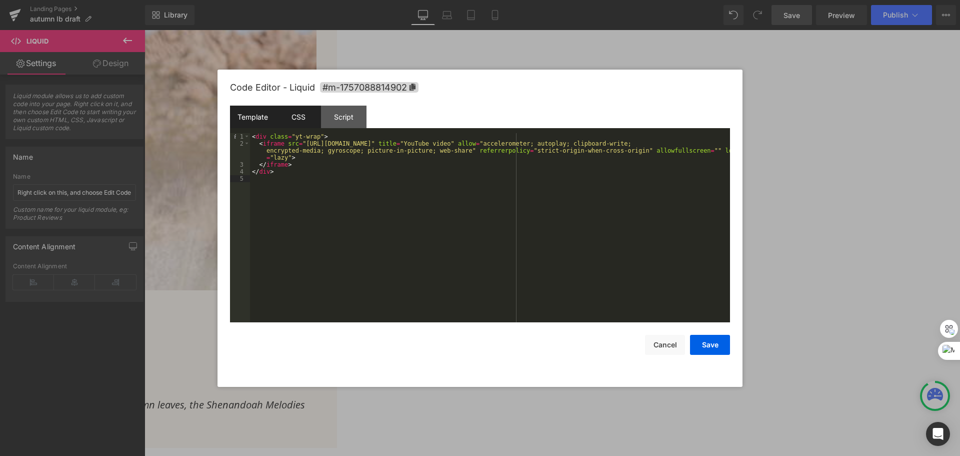
click at [293, 118] on div "CSS" at bounding box center [299, 117] width 46 height 23
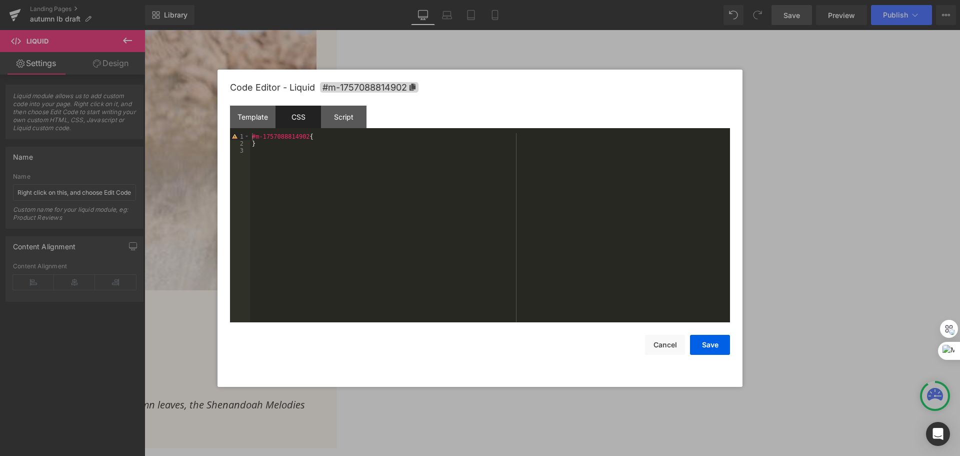
click at [385, 141] on div "#m-1757088814902 { }" at bounding box center [490, 234] width 480 height 203
click at [385, 137] on div "#m-1757088814902 { }" at bounding box center [490, 234] width 480 height 203
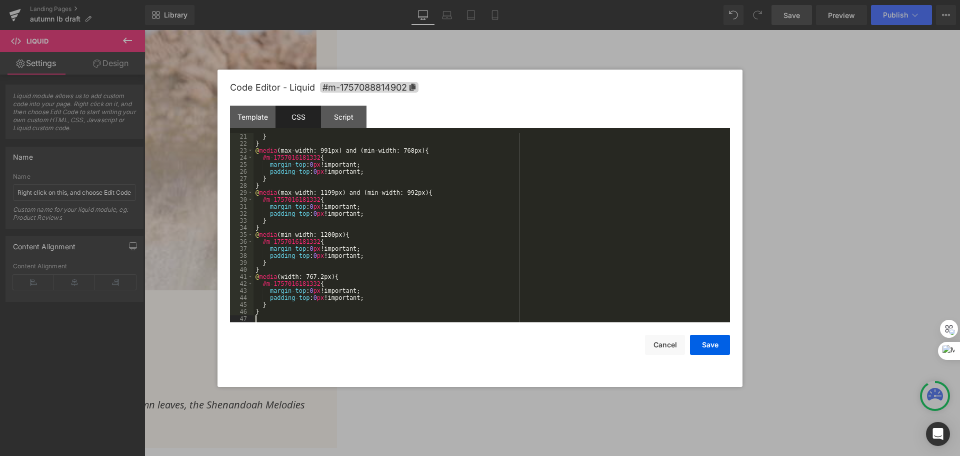
scroll to position [140, 0]
click at [712, 350] on button "Save" at bounding box center [710, 345] width 40 height 20
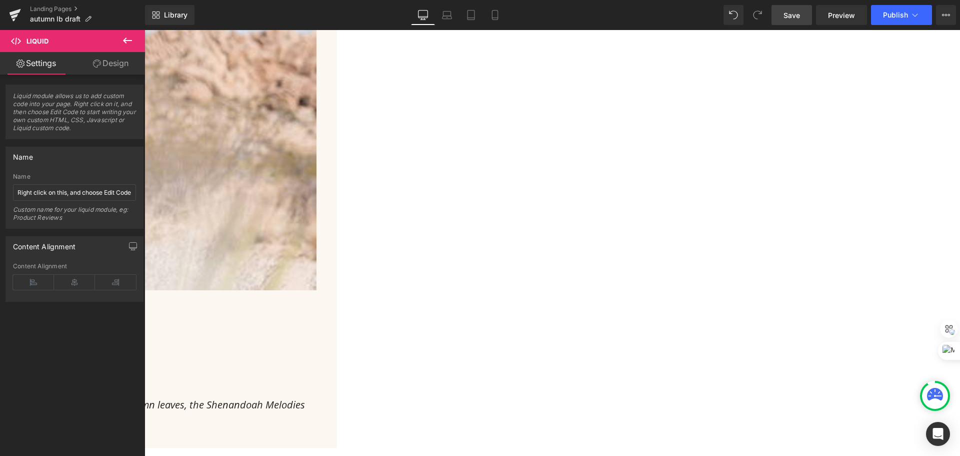
click at [792, 6] on link "Save" at bounding box center [792, 15] width 41 height 20
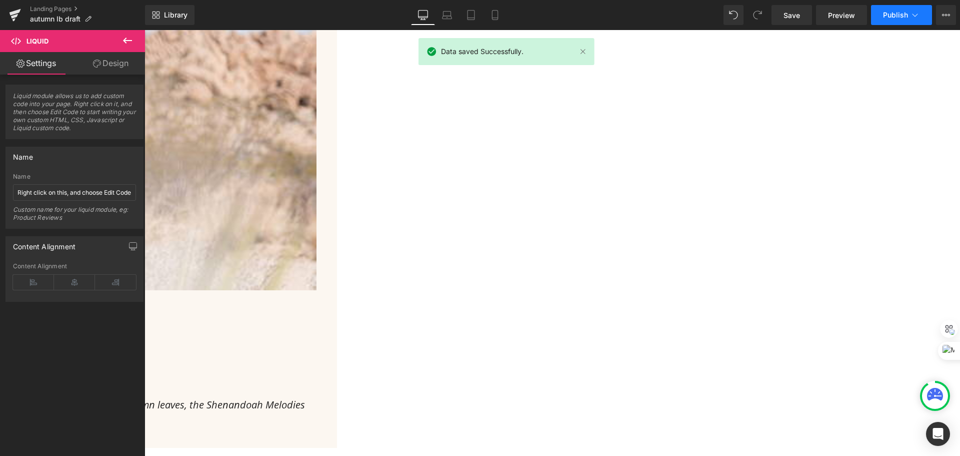
click at [889, 13] on span "Publish" at bounding box center [895, 15] width 25 height 8
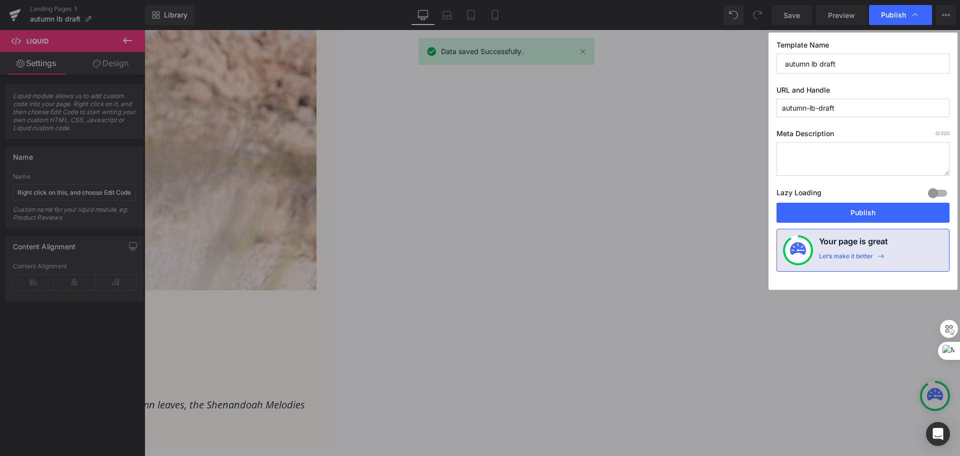
click at [854, 199] on div "Lazy Loading Build Upgrade plan to unlock" at bounding box center [863, 194] width 173 height 17
click at [853, 210] on button "Publish" at bounding box center [863, 213] width 173 height 20
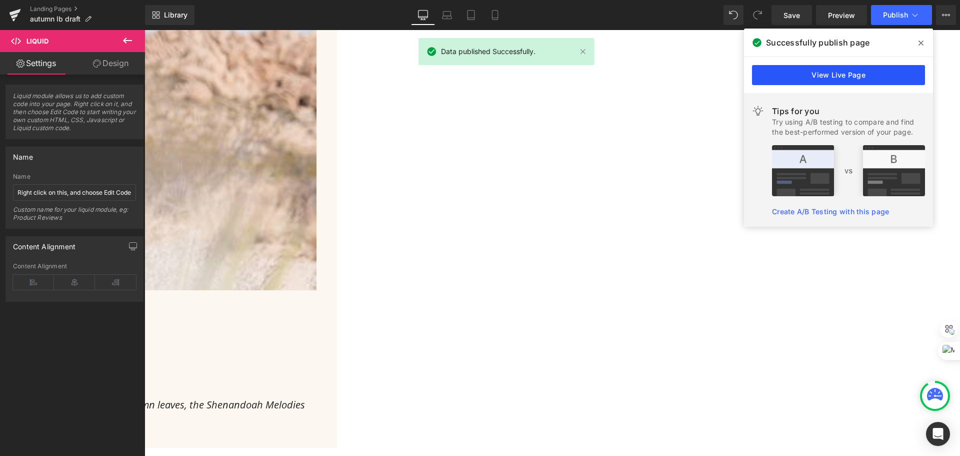
click at [837, 76] on link "View Live Page" at bounding box center [838, 75] width 173 height 20
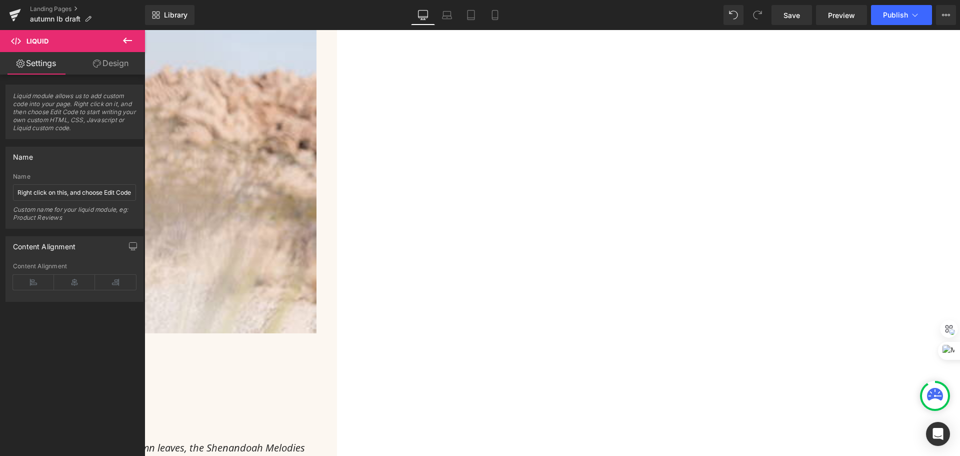
scroll to position [2900, 0]
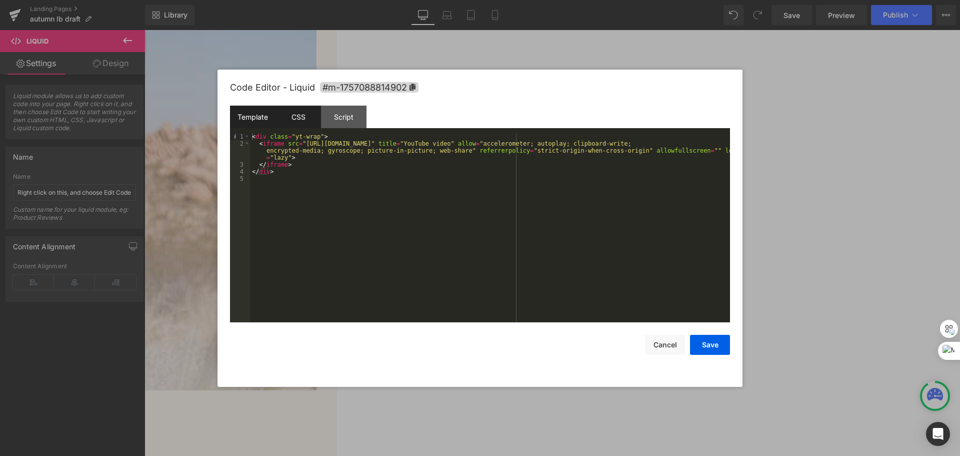
click at [283, 108] on div "CSS" at bounding box center [299, 117] width 46 height 23
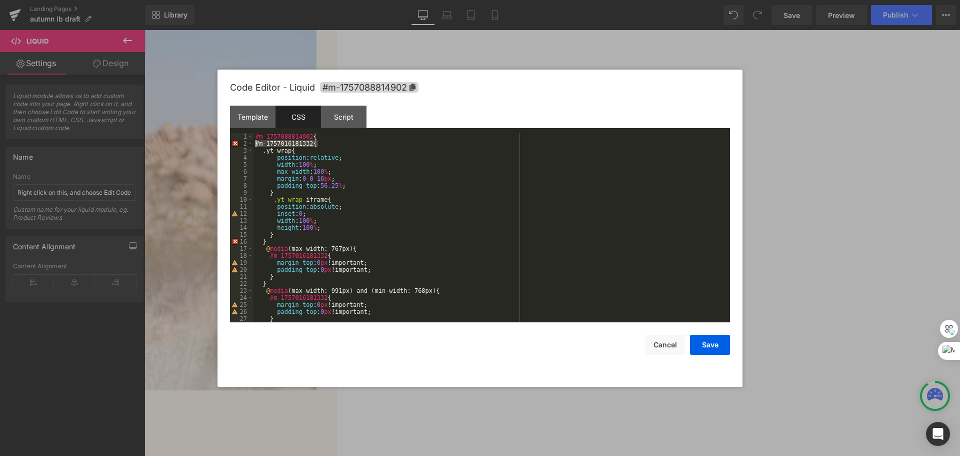
drag, startPoint x: 326, startPoint y: 142, endPoint x: 255, endPoint y: 142, distance: 70.5
click at [255, 142] on div "#m-1757088814902 { #m-1757016181332{ .yt-wrap{ position : relative ; width : 10…" at bounding box center [490, 234] width 473 height 203
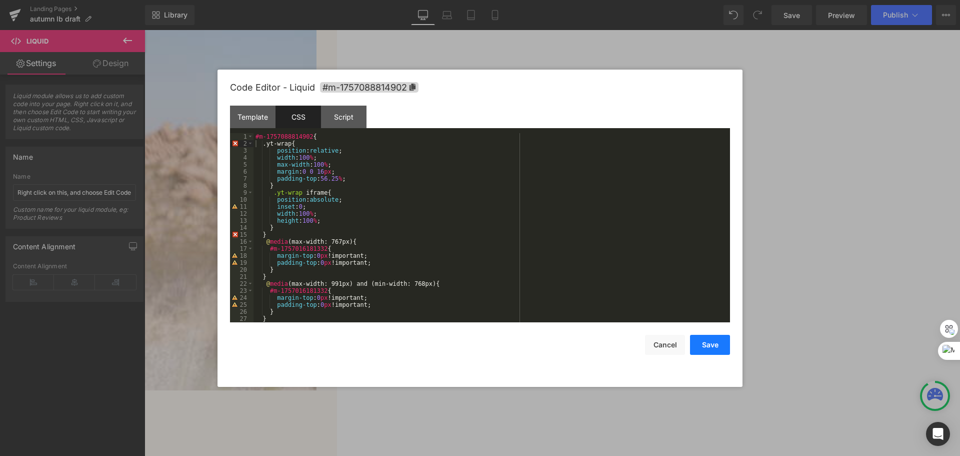
click at [727, 343] on button "Save" at bounding box center [710, 345] width 40 height 20
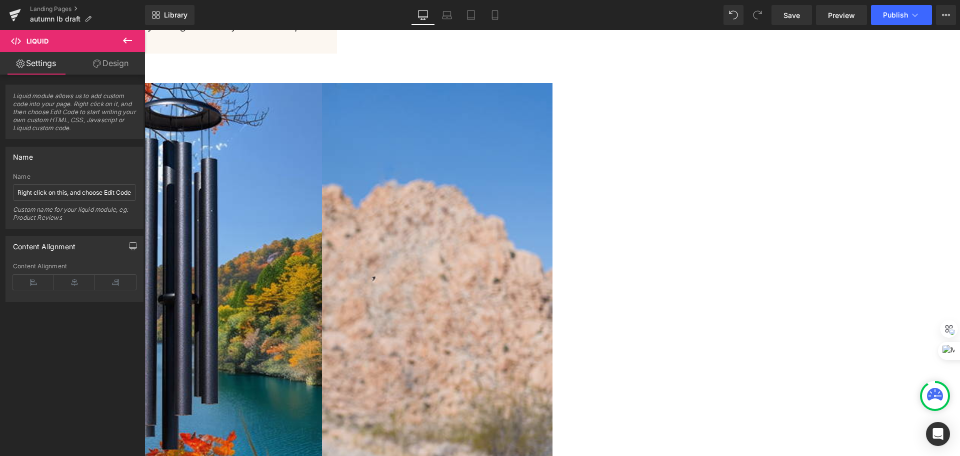
scroll to position [1850, 0]
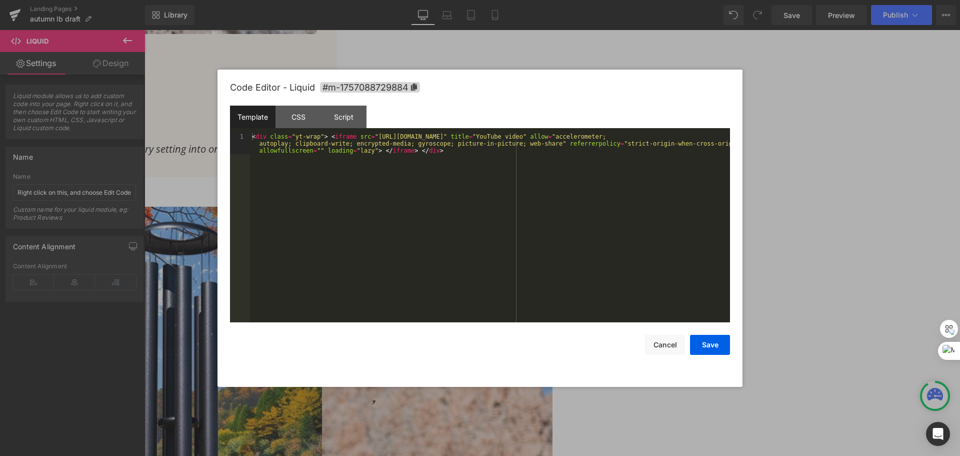
click at [293, 117] on div "CSS" at bounding box center [299, 117] width 46 height 23
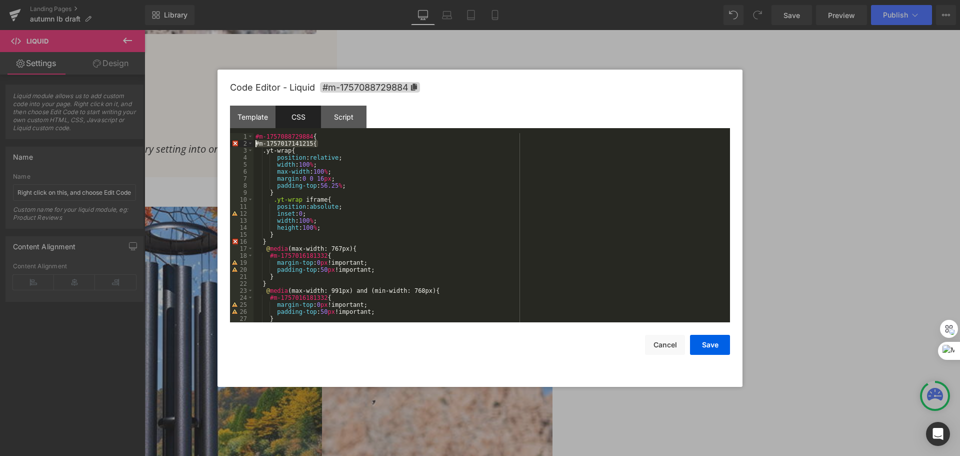
drag, startPoint x: 338, startPoint y: 143, endPoint x: 231, endPoint y: 146, distance: 107.1
click at [231, 146] on pre "1 2 3 4 5 6 7 8 9 10 11 12 13 14 15 16 17 18 19 20 21 22 23 24 25 26 27 28 #m-1…" at bounding box center [480, 227] width 500 height 189
click at [723, 345] on button "Save" at bounding box center [710, 345] width 40 height 20
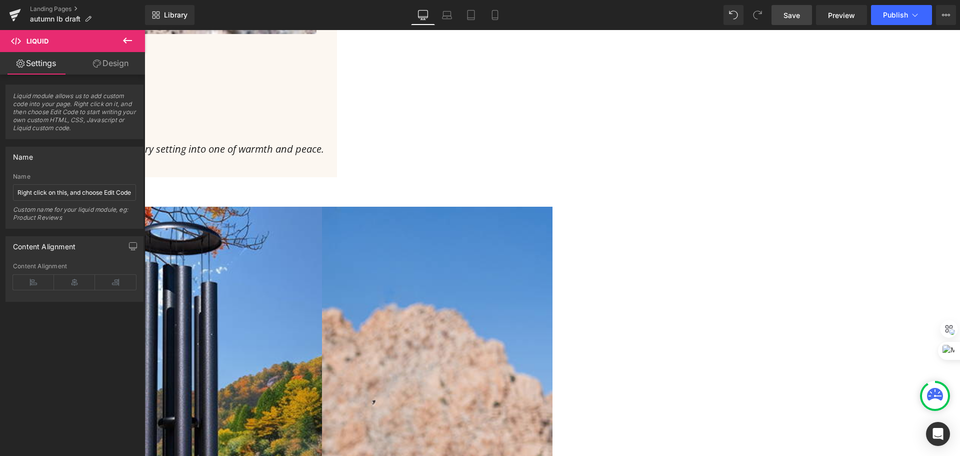
click at [794, 18] on span "Save" at bounding box center [792, 15] width 17 height 11
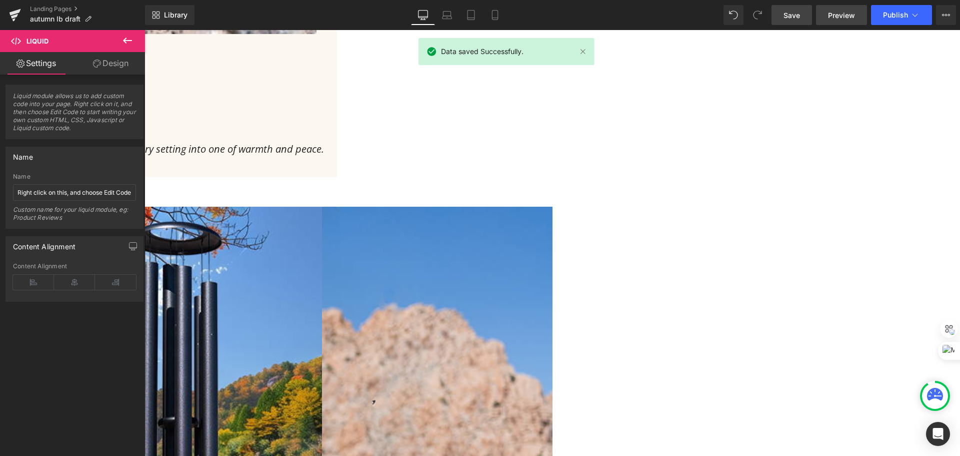
click at [835, 11] on span "Preview" at bounding box center [841, 15] width 27 height 11
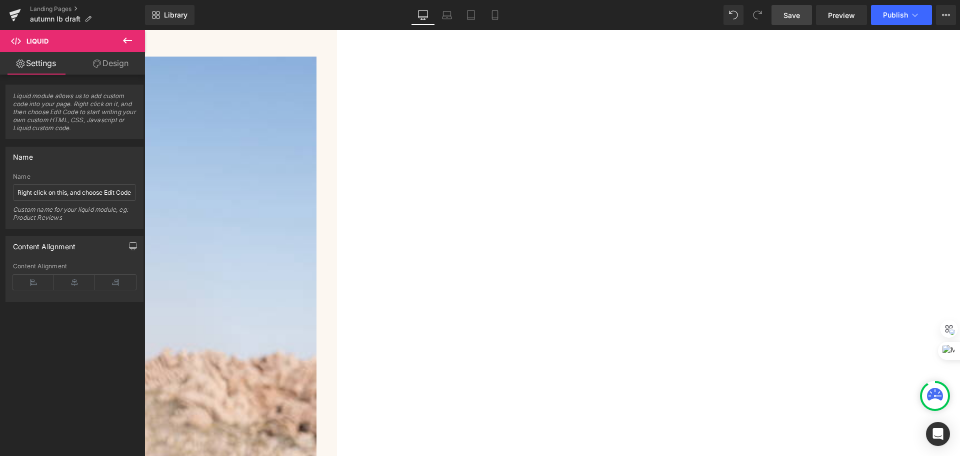
scroll to position [2768, 0]
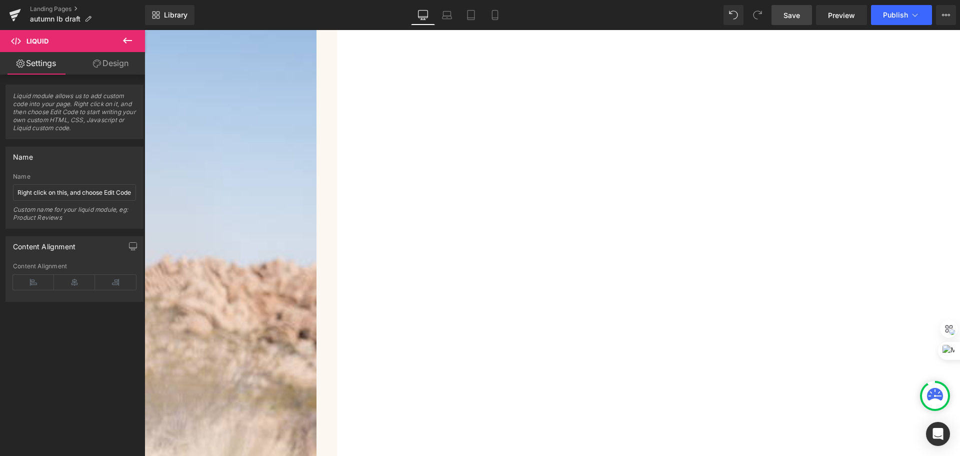
click at [145, 30] on span "Liquid" at bounding box center [145, 30] width 0 height 0
click at [70, 176] on div "Name" at bounding box center [74, 176] width 123 height 7
click at [74, 189] on input "Right click on this, and choose Edit Code." at bounding box center [74, 192] width 123 height 17
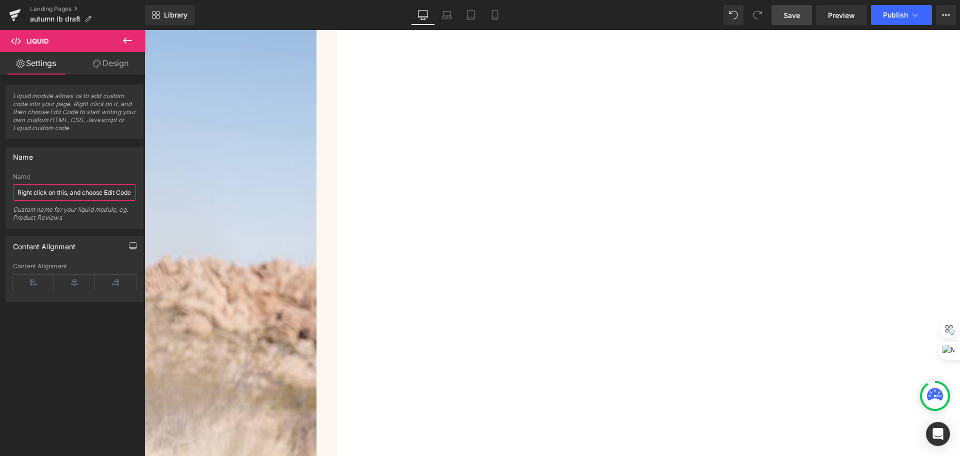
click at [74, 189] on input "Right click on this, and choose Edit Code." at bounding box center [74, 192] width 123 height 17
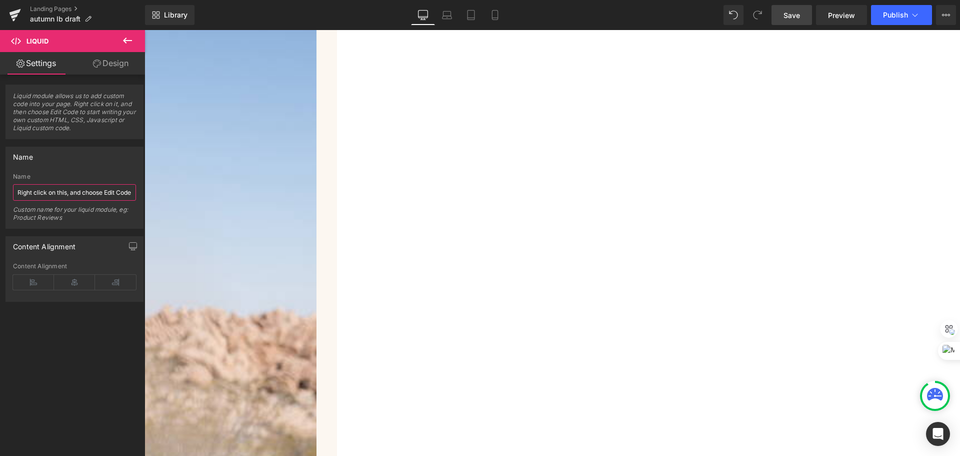
scroll to position [2618, 0]
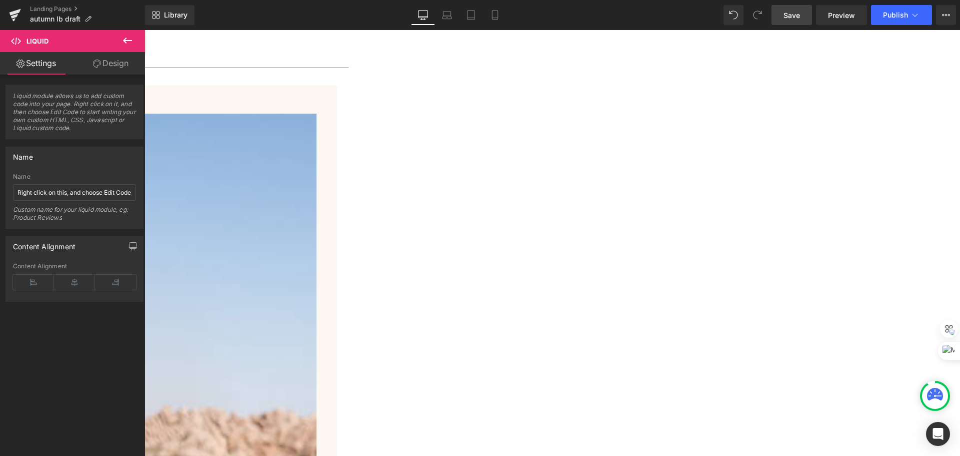
click at [145, 30] on span "Before and After Images" at bounding box center [145, 30] width 0 height 0
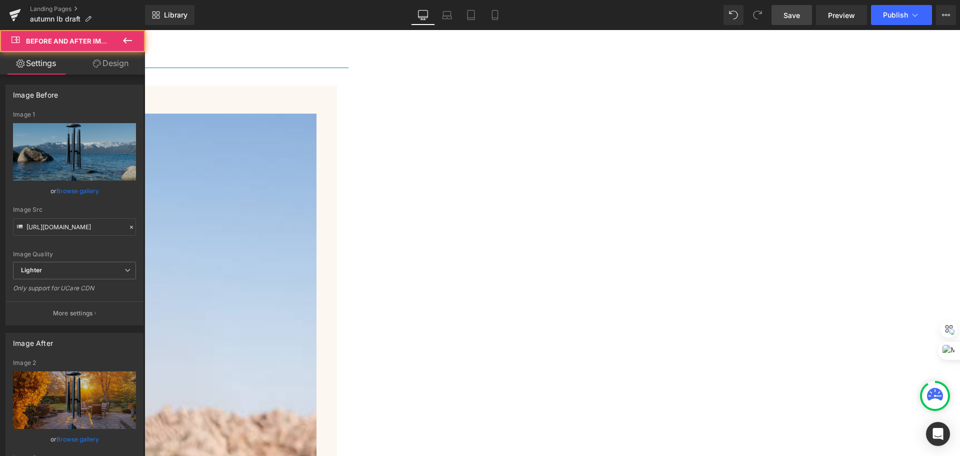
drag, startPoint x: 113, startPoint y: 67, endPoint x: 71, endPoint y: 135, distance: 79.5
click at [113, 67] on link "Design" at bounding box center [111, 63] width 73 height 23
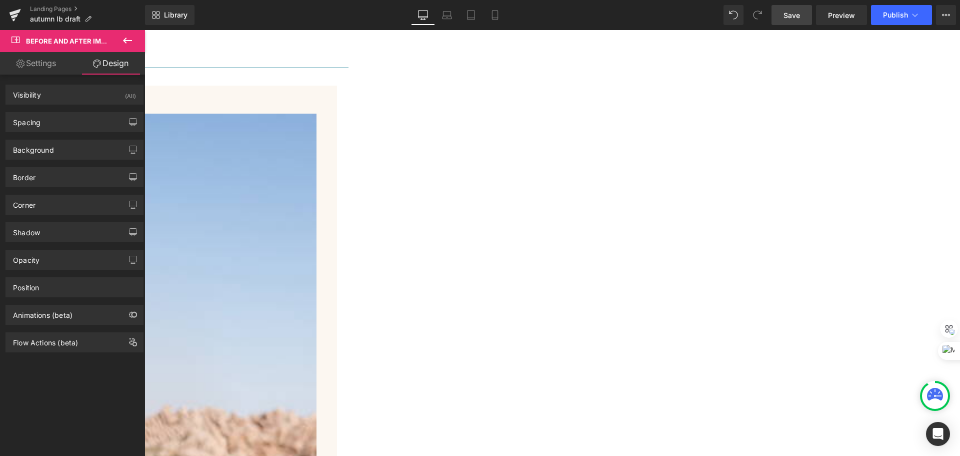
type input "0"
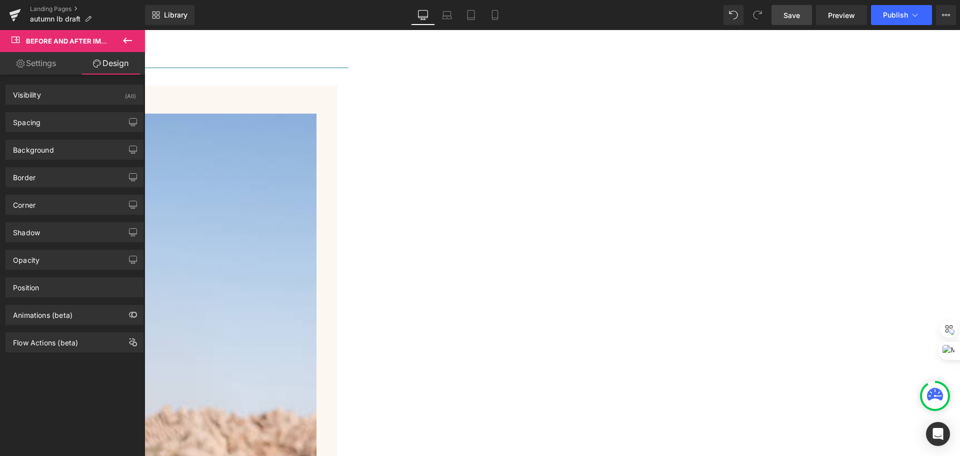
type input "0"
click at [73, 121] on div "Spacing" at bounding box center [74, 122] width 137 height 19
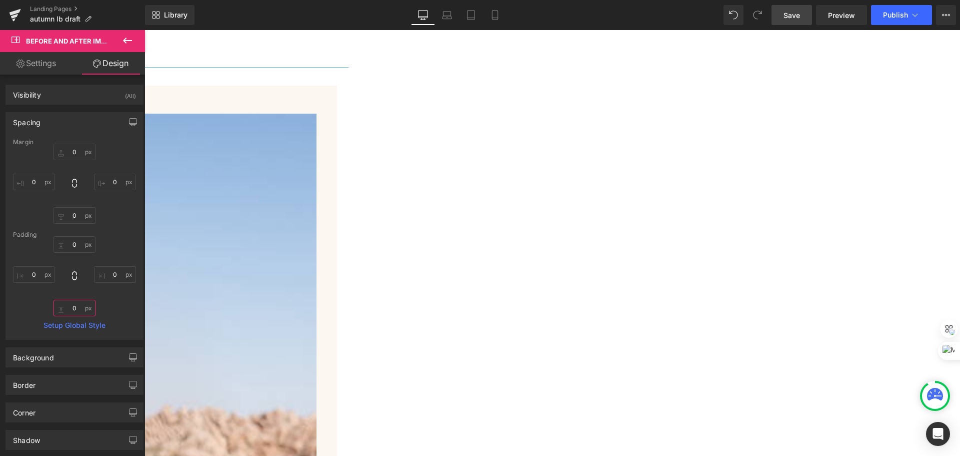
click at [76, 306] on input "0" at bounding box center [75, 308] width 42 height 17
type input "50"
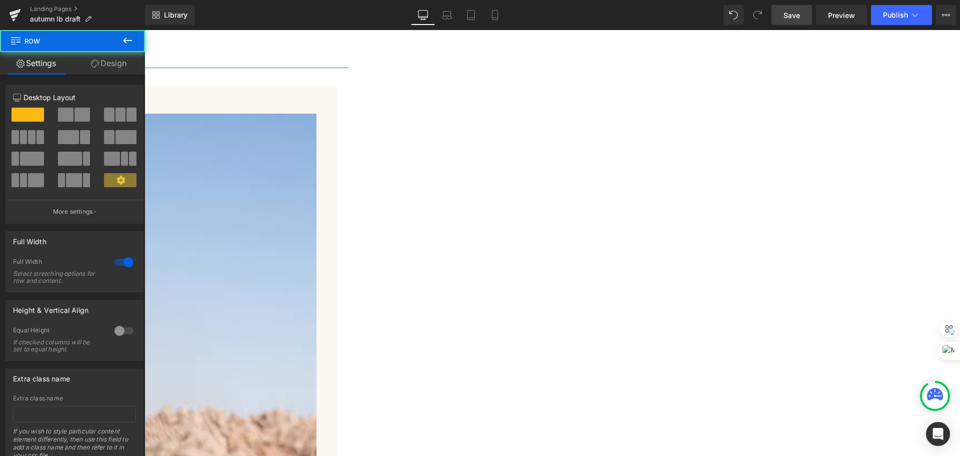
scroll to position [2968, 0]
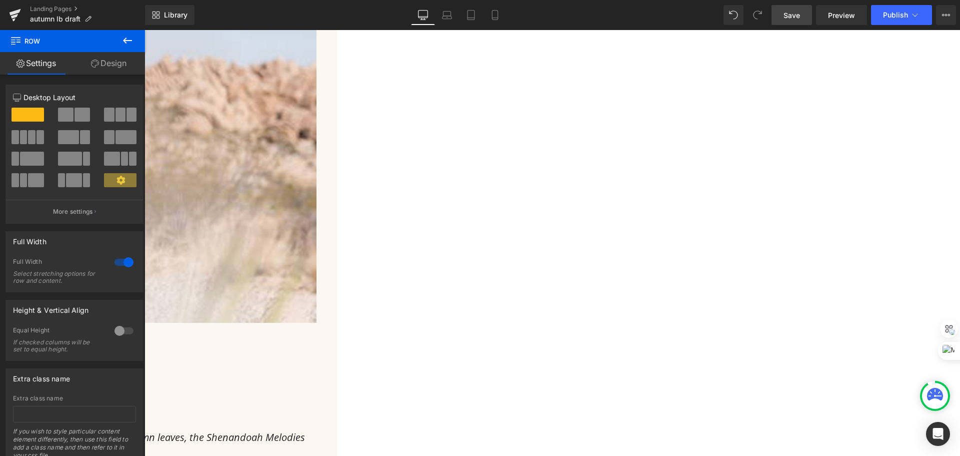
click at [798, 12] on span "Save" at bounding box center [792, 15] width 17 height 11
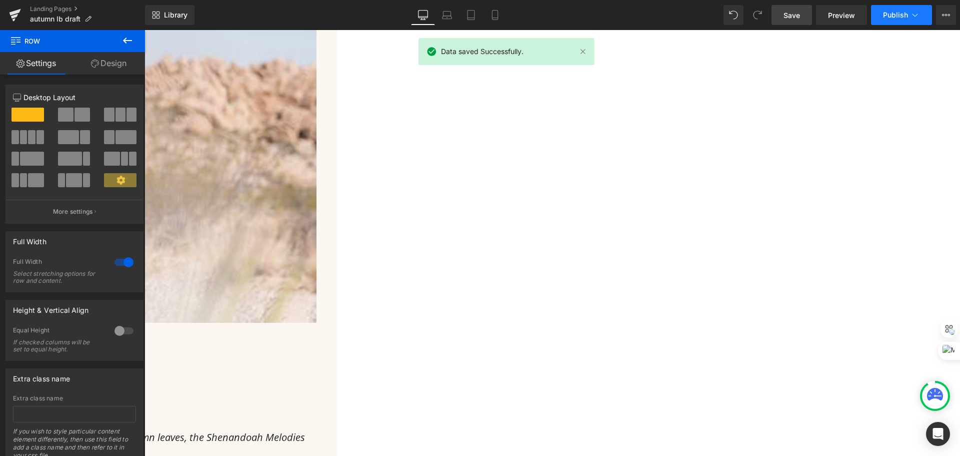
click at [913, 15] on icon at bounding box center [915, 15] width 10 height 10
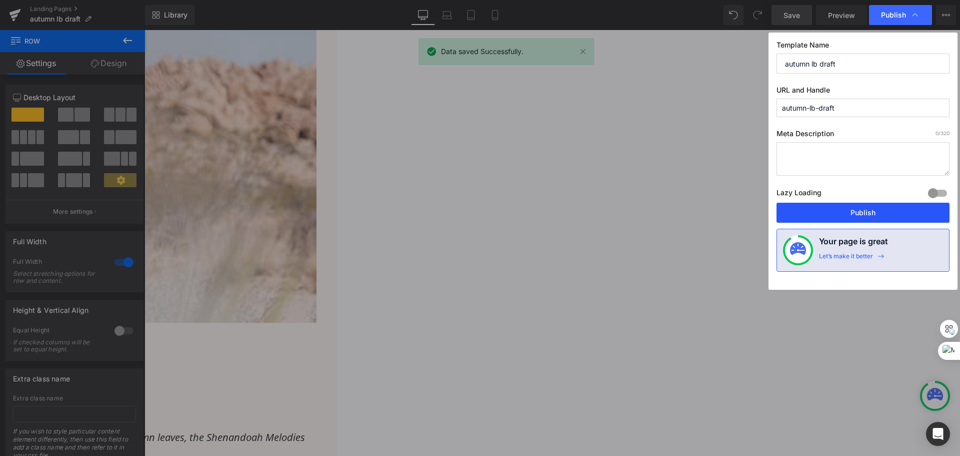
click at [814, 208] on button "Publish" at bounding box center [863, 213] width 173 height 20
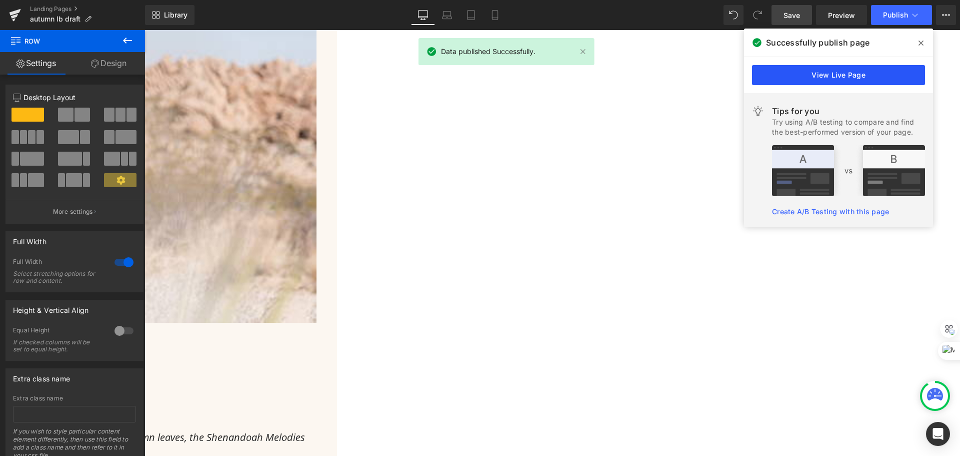
click at [885, 74] on link "View Live Page" at bounding box center [838, 75] width 173 height 20
